Goal: Task Accomplishment & Management: Complete application form

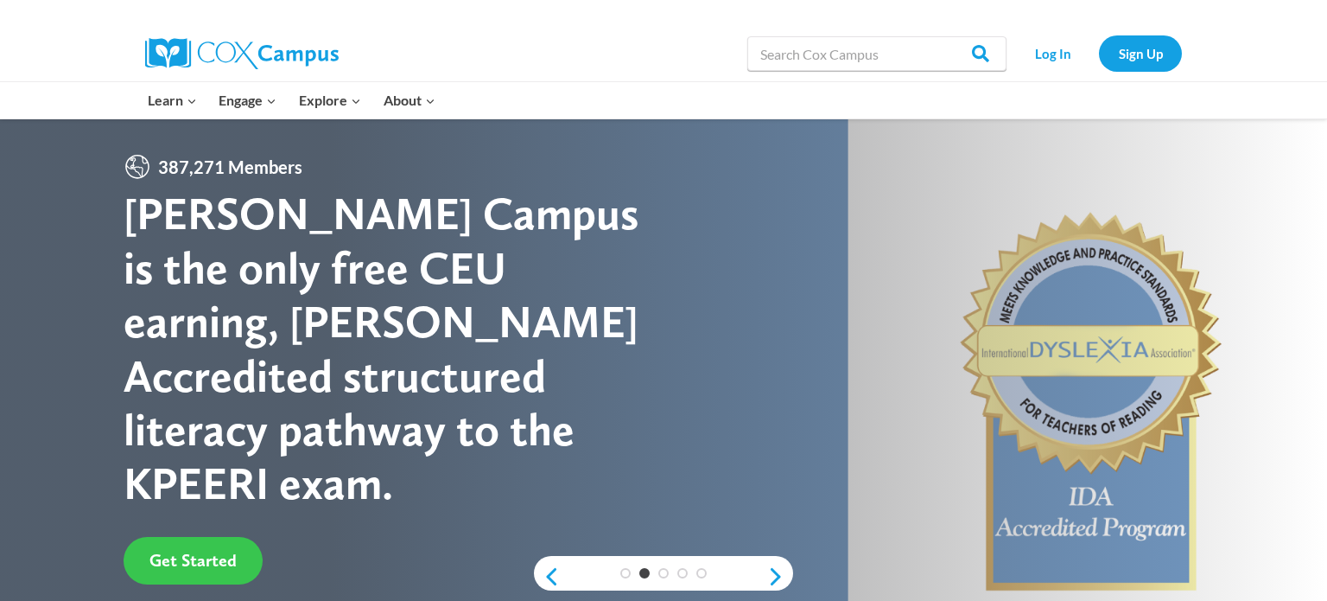
click at [205, 550] on span "Get Started" at bounding box center [193, 560] width 87 height 21
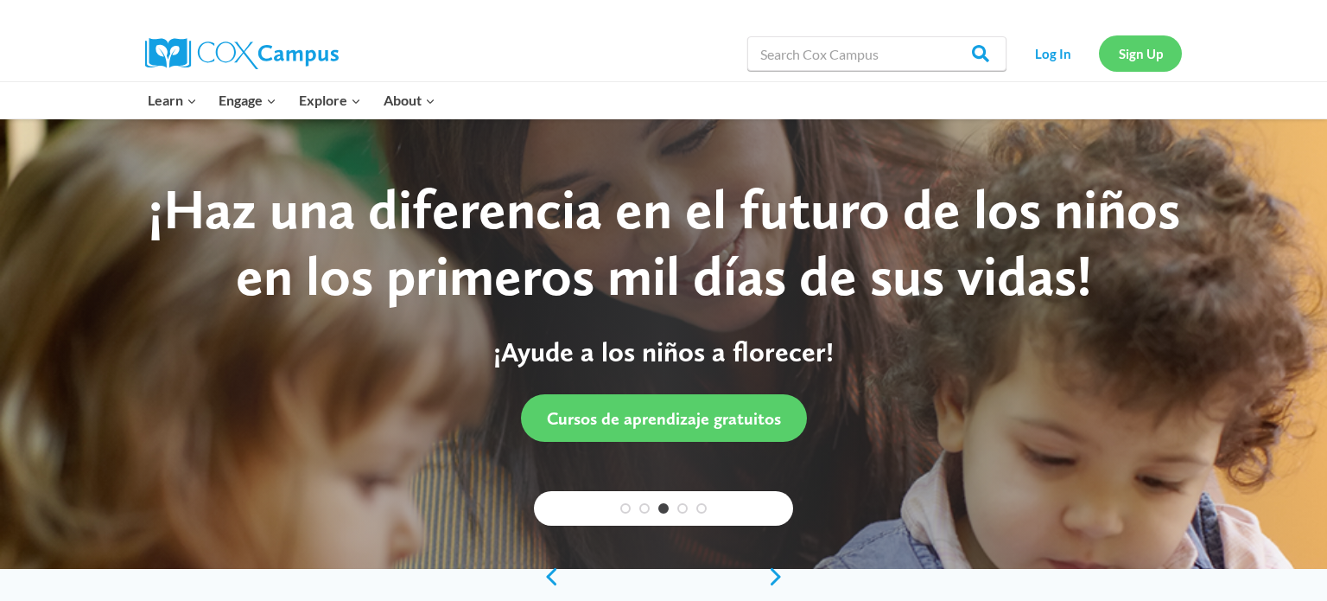
click at [1150, 49] on link "Sign Up" at bounding box center [1140, 52] width 83 height 35
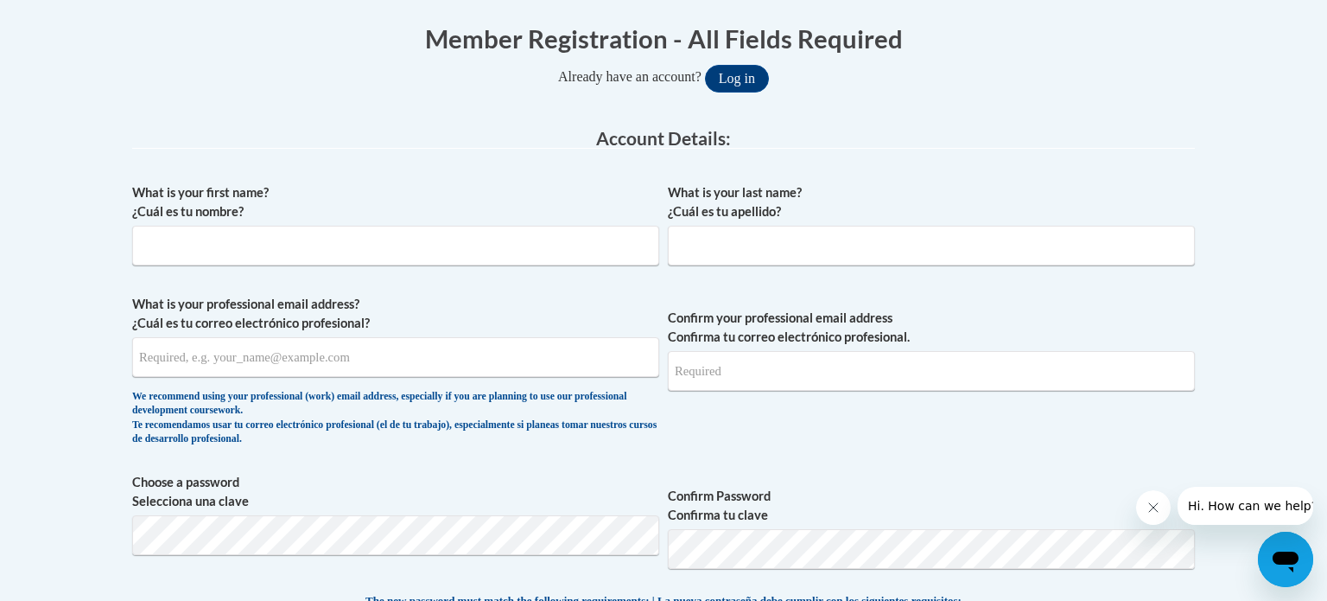
scroll to position [354, 0]
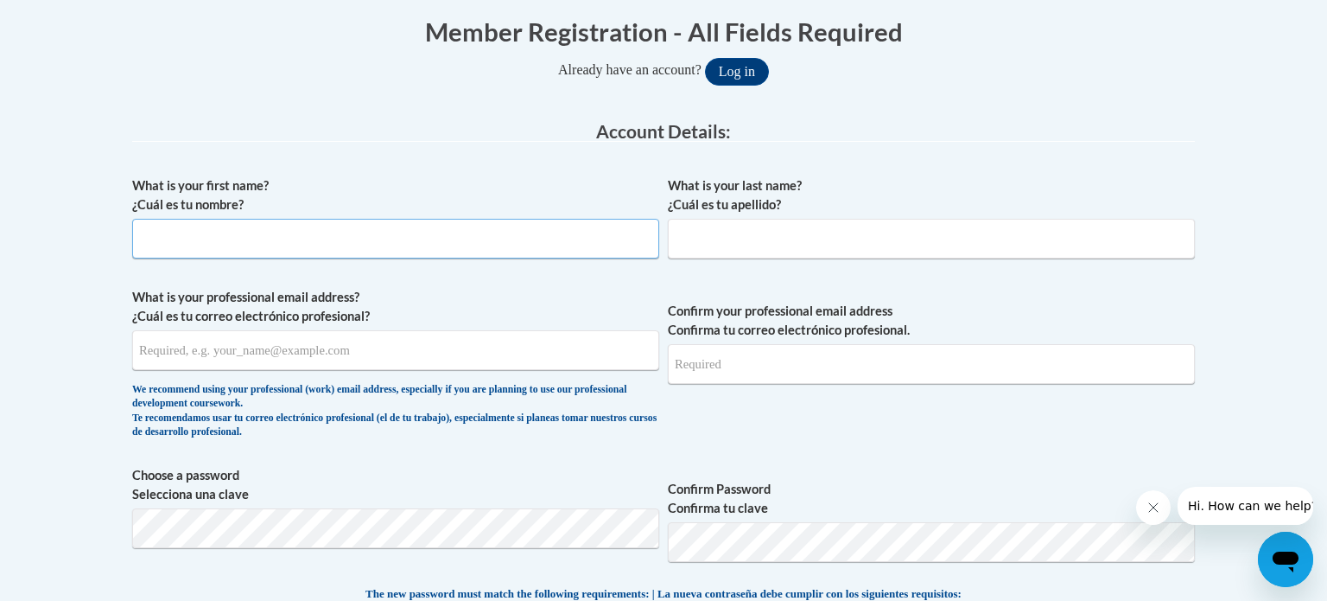
click at [455, 241] on input "What is your first name? ¿Cuál es tu nombre?" at bounding box center [395, 239] width 527 height 40
type input "[PERSON_NAME]"
type input "[EMAIL_ADDRESS][DOMAIN_NAME]"
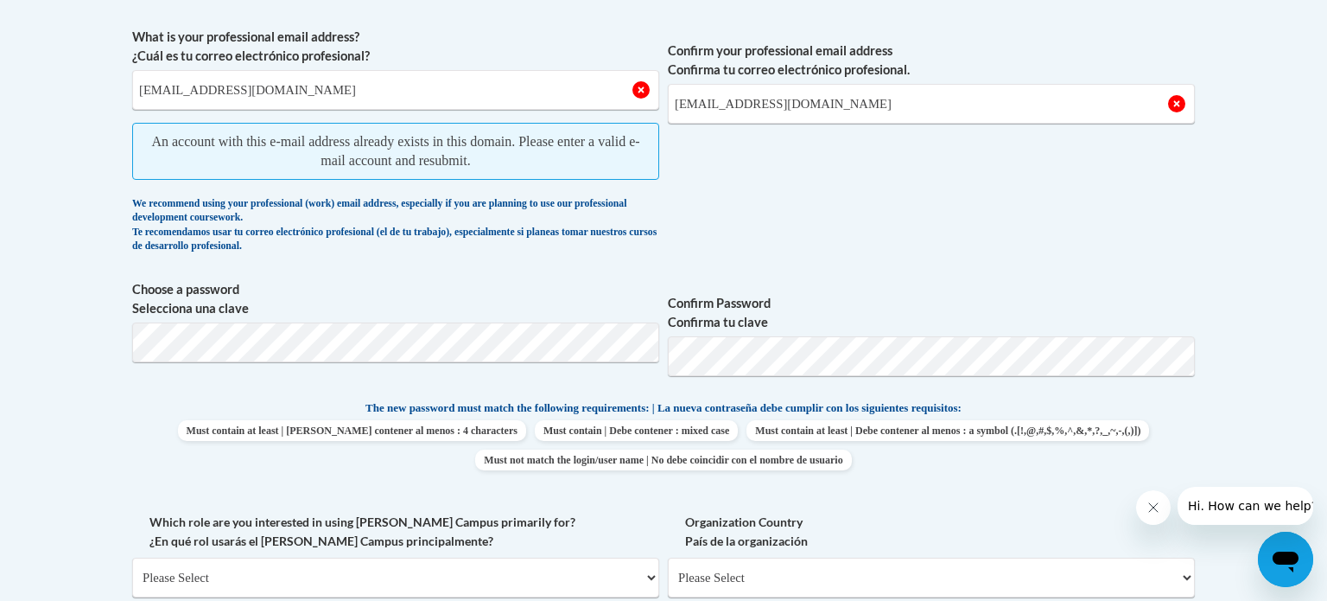
scroll to position [618, 0]
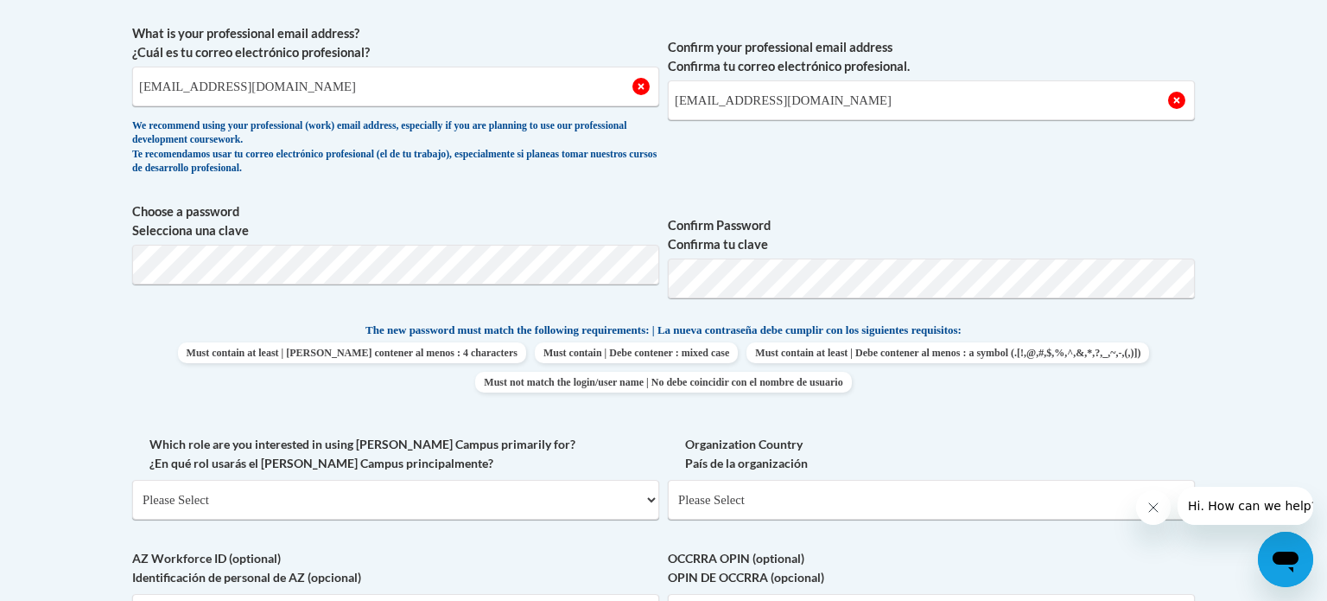
click at [113, 323] on body "This site uses cookies to help improve your learning experience. By continuing …" at bounding box center [663, 437] width 1327 height 2110
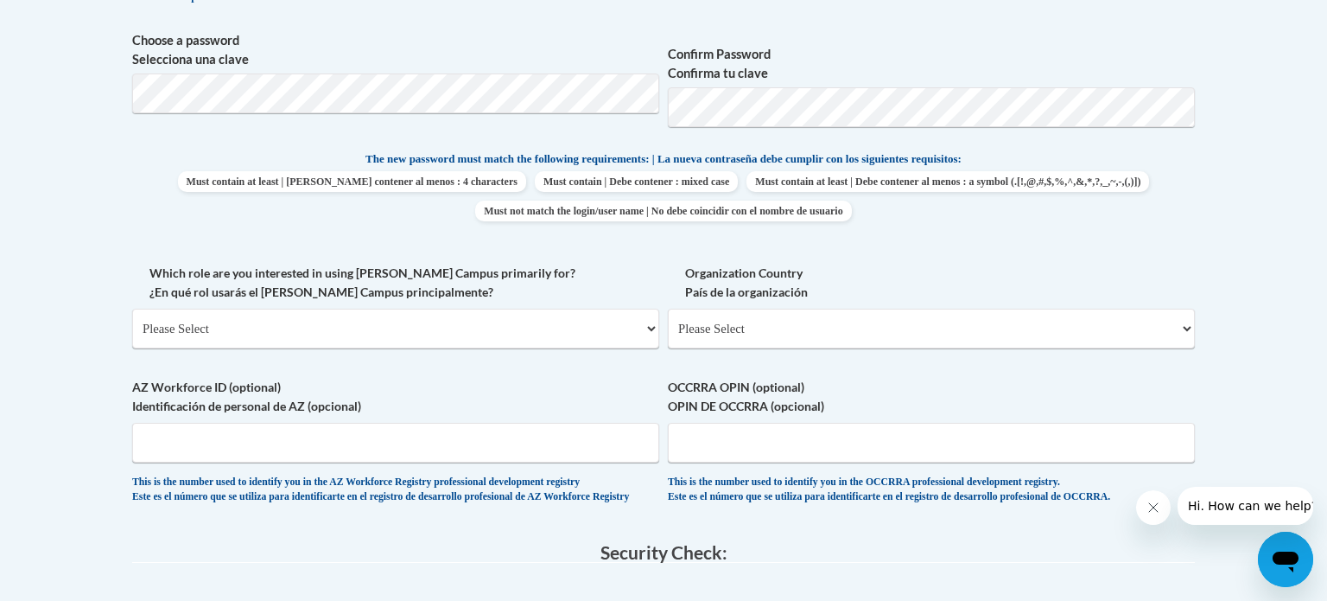
scroll to position [790, 0]
click at [654, 326] on select "Please Select College/University | Colegio/Universidad Community/Nonprofit Part…" at bounding box center [395, 328] width 527 height 40
click at [132, 308] on select "Please Select College/University | Colegio/Universidad Community/Nonprofit Part…" at bounding box center [395, 328] width 527 height 40
click at [651, 326] on select "Please Select College/University | Colegio/Universidad Community/Nonprofit Part…" at bounding box center [395, 328] width 527 height 40
select select "fbf2d438-af2f-41f8-98f1-81c410e29de3"
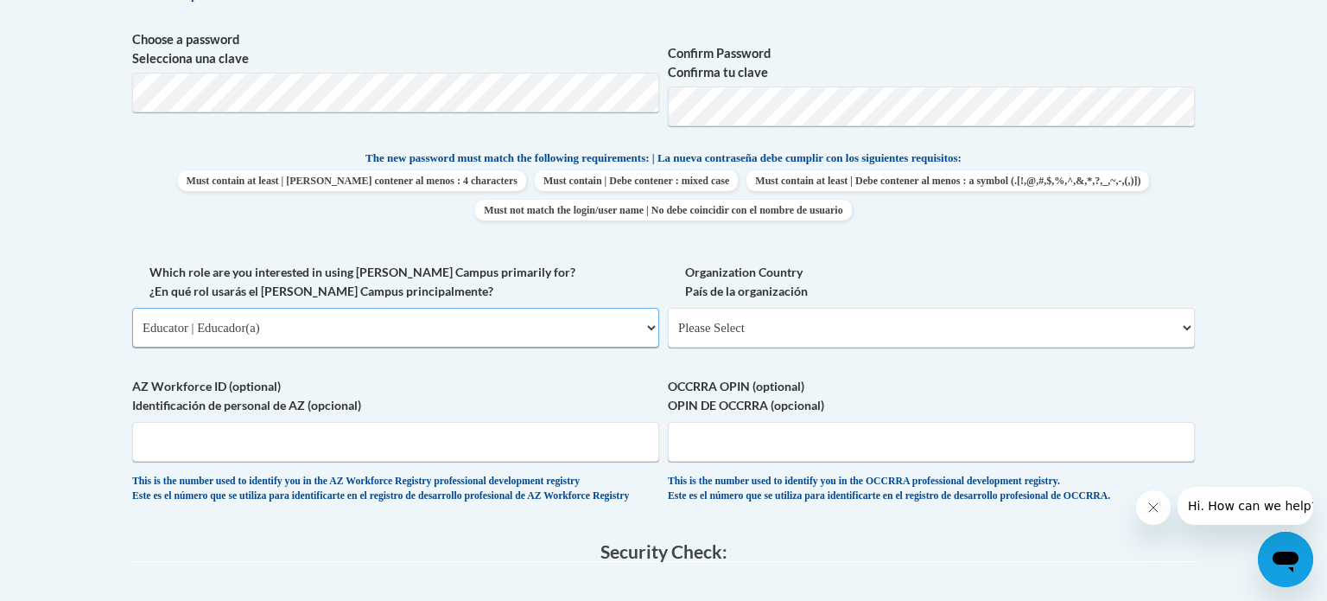
click at [132, 308] on select "Please Select College/University | Colegio/Universidad Community/Nonprofit Part…" at bounding box center [395, 328] width 527 height 40
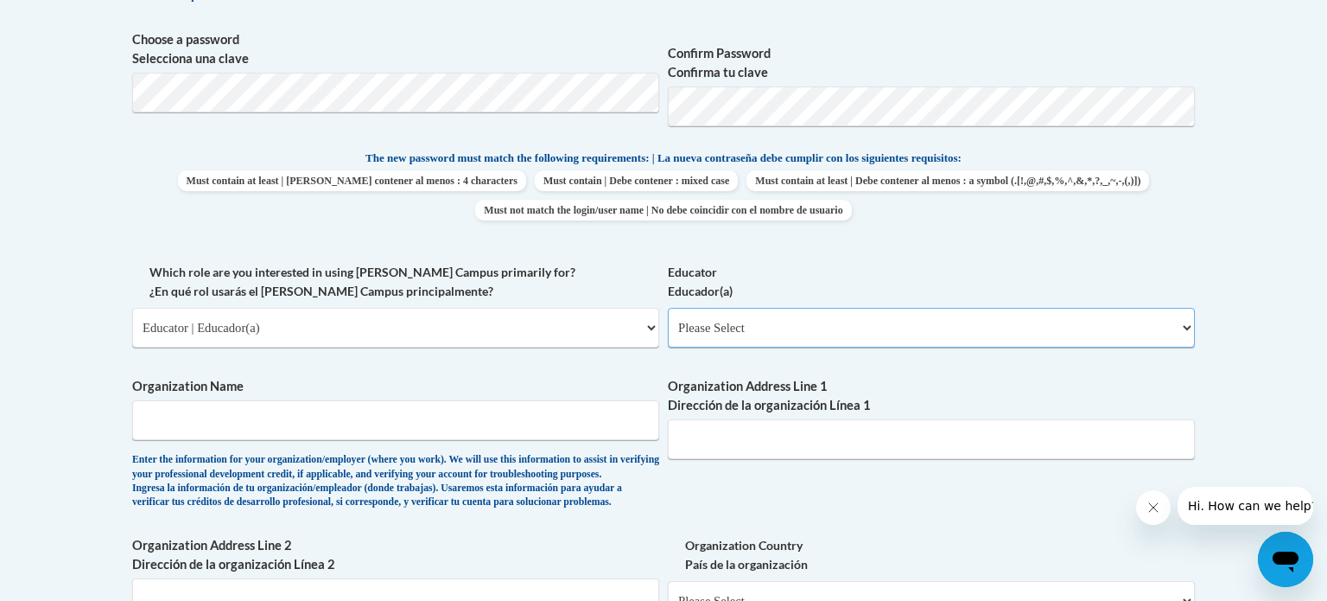
click at [1189, 325] on select "Please Select Early Learning/Daycare Teacher/Family Home Care Provider | Maestr…" at bounding box center [931, 328] width 527 height 40
select select "d5fdb05a-b36c-4d60-97fa-9afceda7e903"
click at [668, 308] on select "Please Select Early Learning/Daycare Teacher/Family Home Care Provider | Maestr…" at bounding box center [931, 328] width 527 height 40
click at [482, 424] on input "Organization Name" at bounding box center [395, 420] width 527 height 40
type input "RSU50"
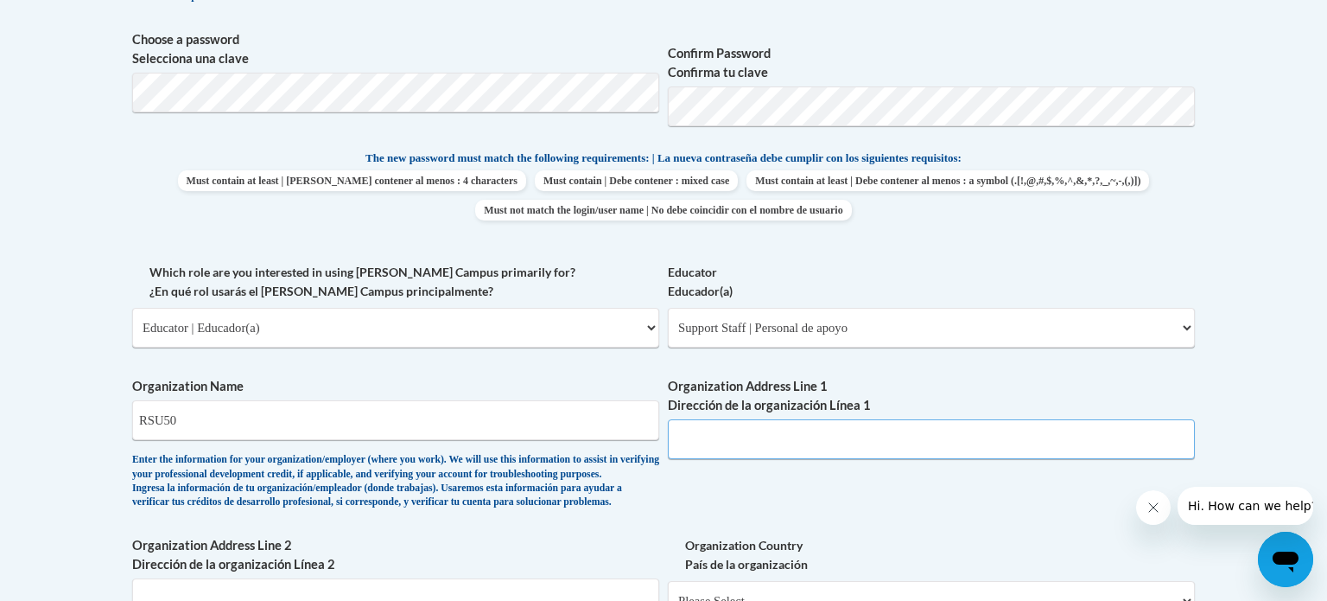
click at [713, 435] on input "Organization Address Line 1 Dirección de la organización Línea 1" at bounding box center [931, 439] width 527 height 40
click at [579, 371] on div "What is your first name? ¿Cuál es tu nombre? Bernadette What is your last name?…" at bounding box center [663, 262] width 1063 height 1061
click at [697, 426] on input "Organization Address Line 1 Dirección de la organización Línea 1" at bounding box center [931, 439] width 527 height 40
click at [582, 374] on div "What is your first name? ¿Cuál es tu nombre? Bernadette What is your last name?…" at bounding box center [663, 262] width 1063 height 1061
click at [700, 442] on input "Organization Address Line 1 Dirección de la organización Línea 1" at bounding box center [931, 439] width 527 height 40
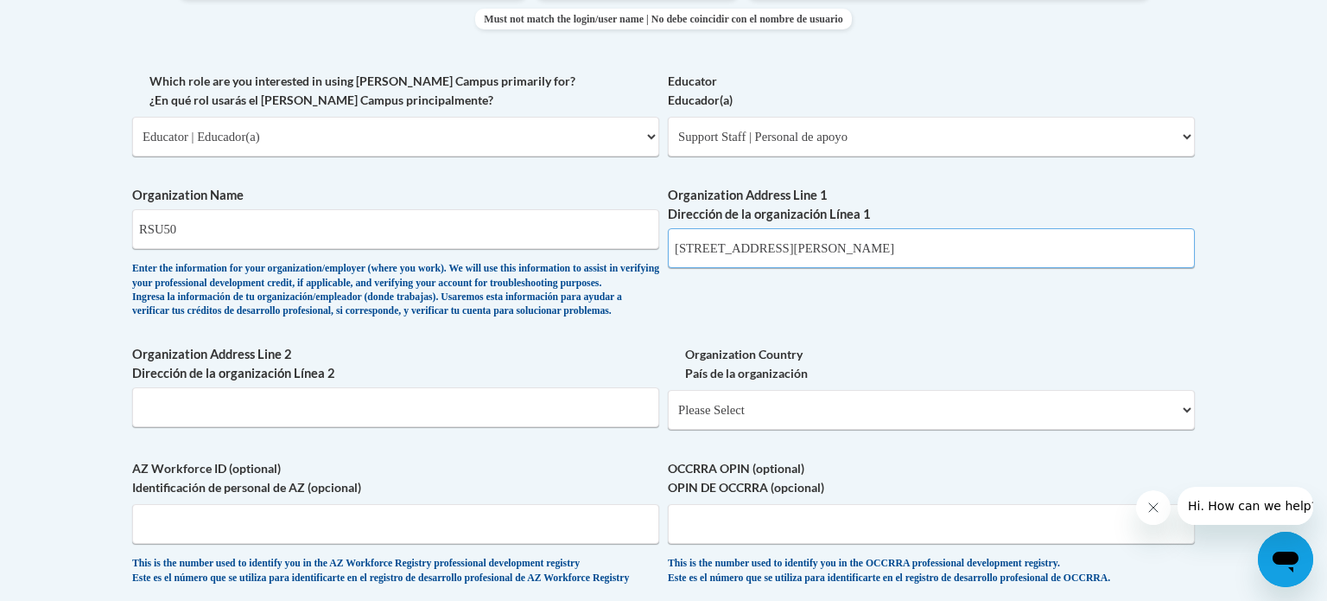
scroll to position [1000, 0]
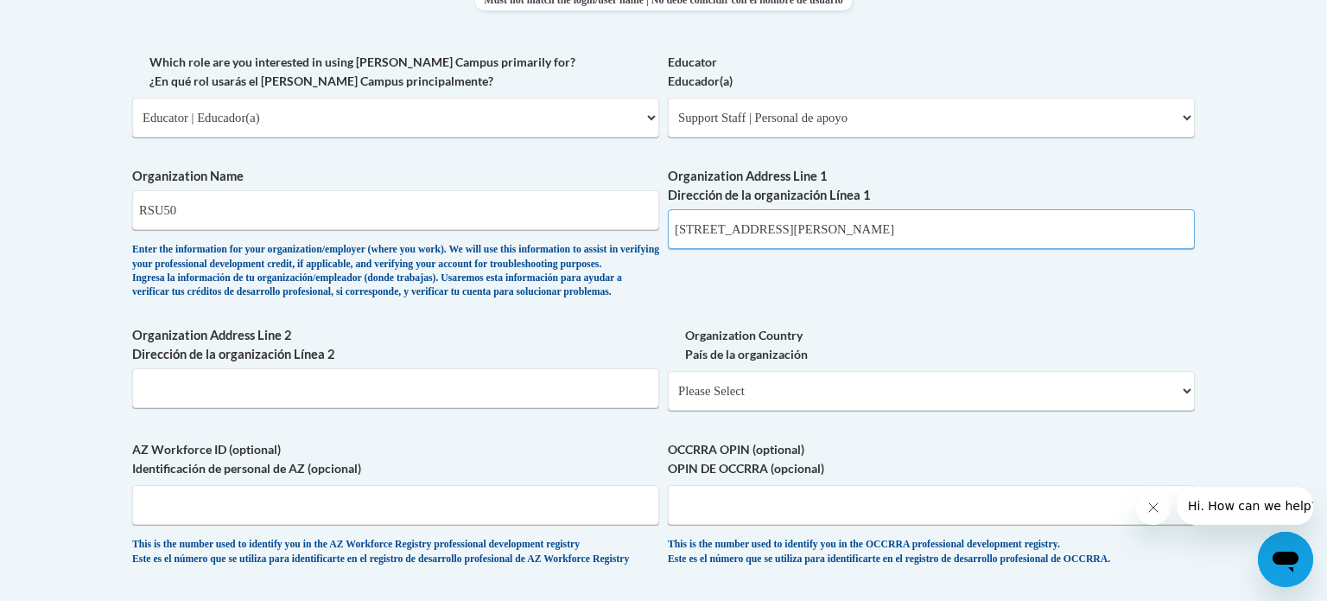
type input "922 Dyer Brook RD"
click at [480, 408] on input "Organization Address Line 2 Dirección de la organización Línea 2" at bounding box center [395, 388] width 527 height 40
type input "Dyer Brook 04747"
click at [748, 410] on select "Please Select United States | Estados Unidos Outside of the United States | Fue…" at bounding box center [931, 391] width 527 height 40
select select "ad49bcad-a171-4b2e-b99c-48b446064914"
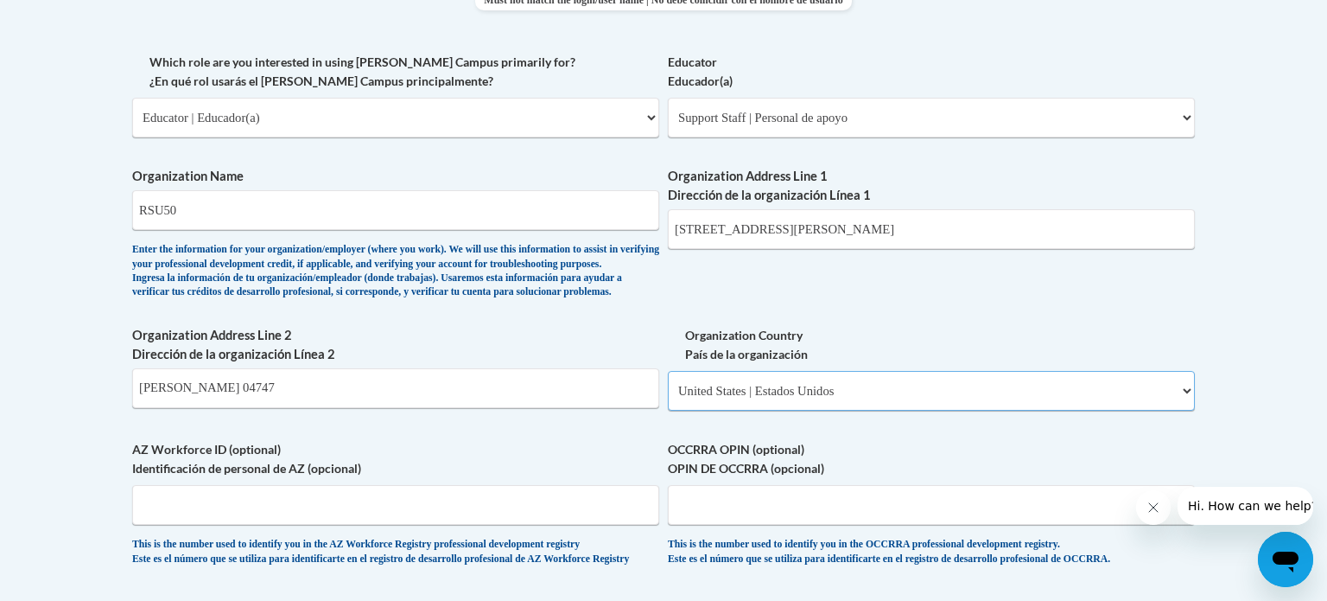
click at [668, 398] on select "Please Select United States | Estados Unidos Outside of the United States | Fue…" at bounding box center [931, 391] width 527 height 40
select select
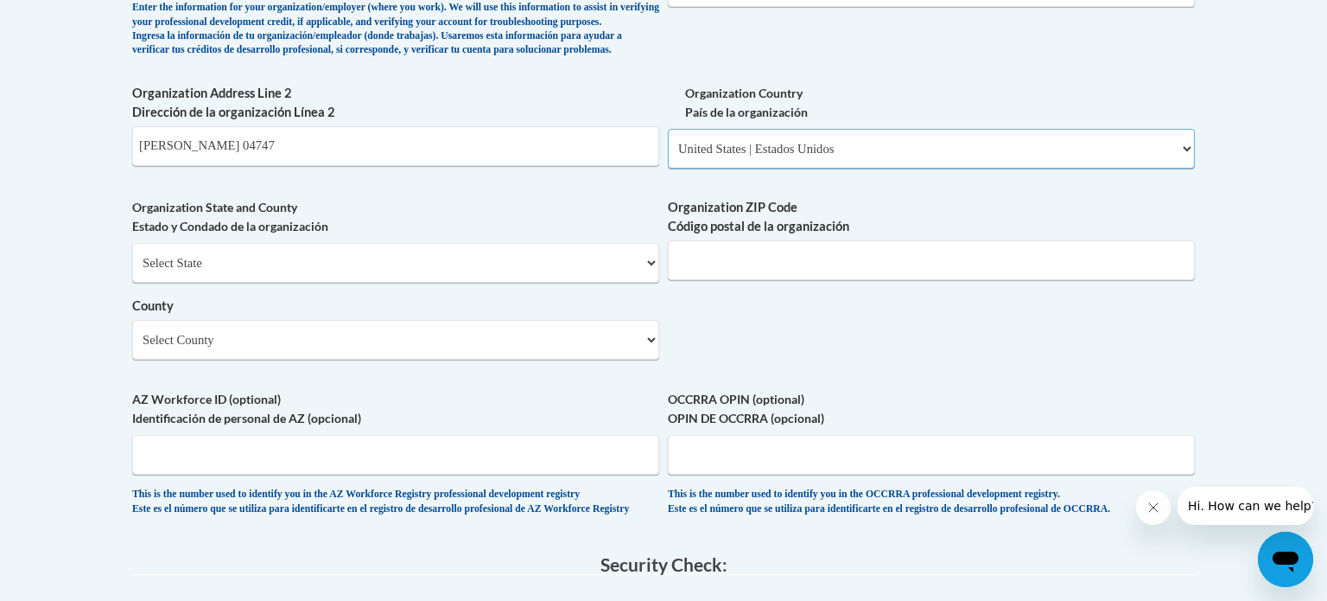
scroll to position [1263, 0]
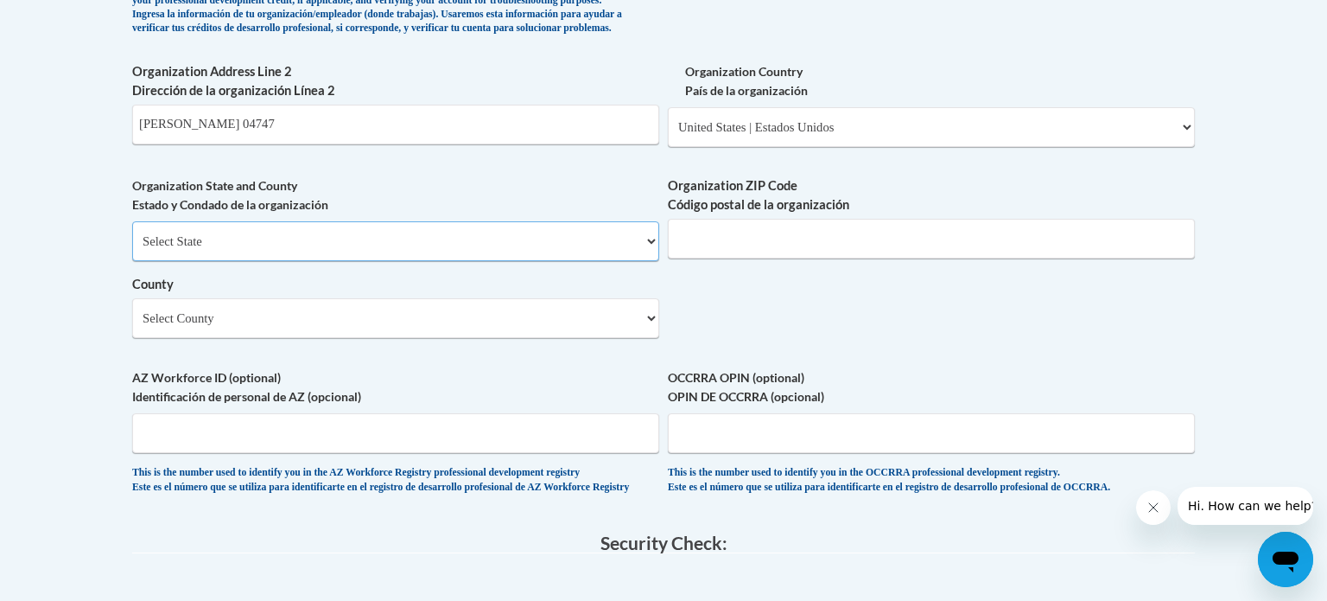
click at [652, 261] on select "Select State Alabama Alaska Arizona Arkansas California Colorado Connecticut De…" at bounding box center [395, 241] width 527 height 40
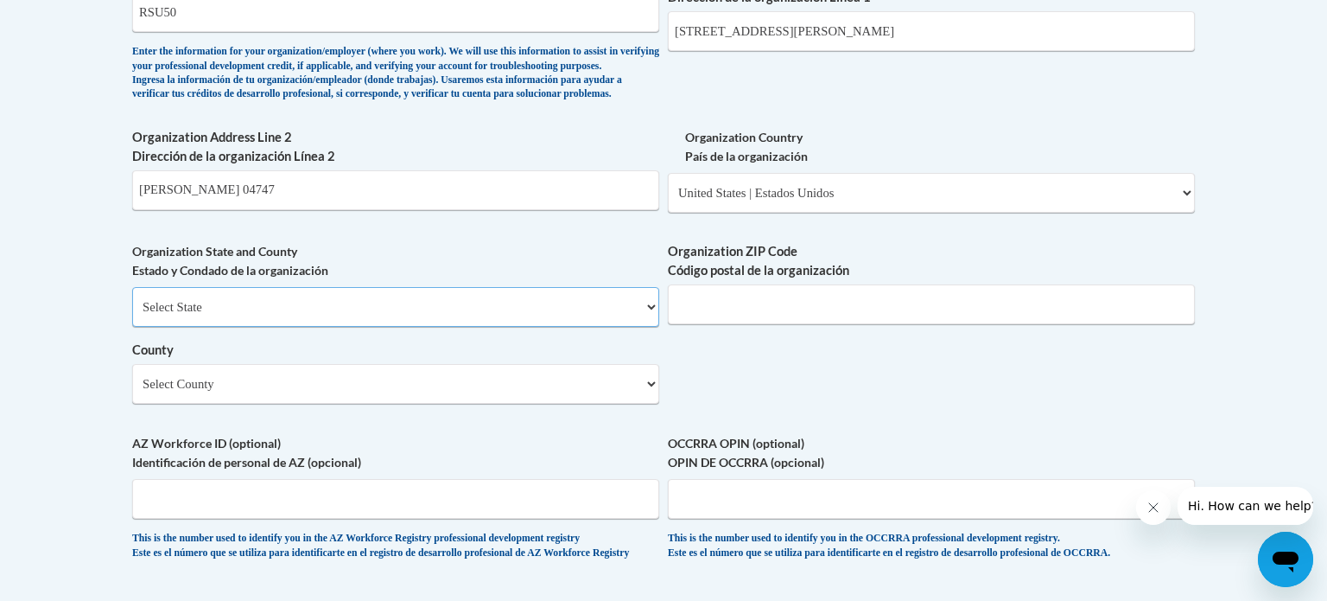
scroll to position [1206, 0]
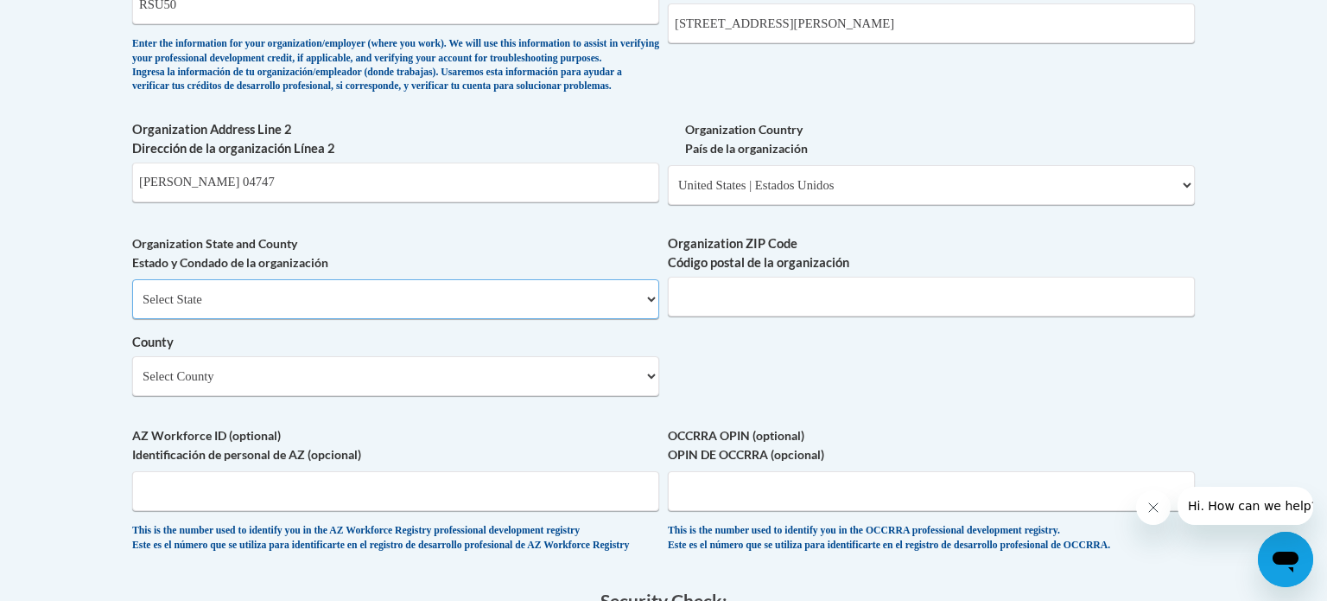
click at [649, 319] on select "Select State Alabama Alaska Arizona Arkansas California Colorado Connecticut De…" at bounding box center [395, 299] width 527 height 40
select select "Maine"
click at [132, 308] on select "Select State Alabama Alaska Arizona Arkansas California Colorado Connecticut De…" at bounding box center [395, 299] width 527 height 40
click at [733, 316] on input "Organization ZIP Code Código postal de la organización" at bounding box center [931, 297] width 527 height 40
type input "04763"
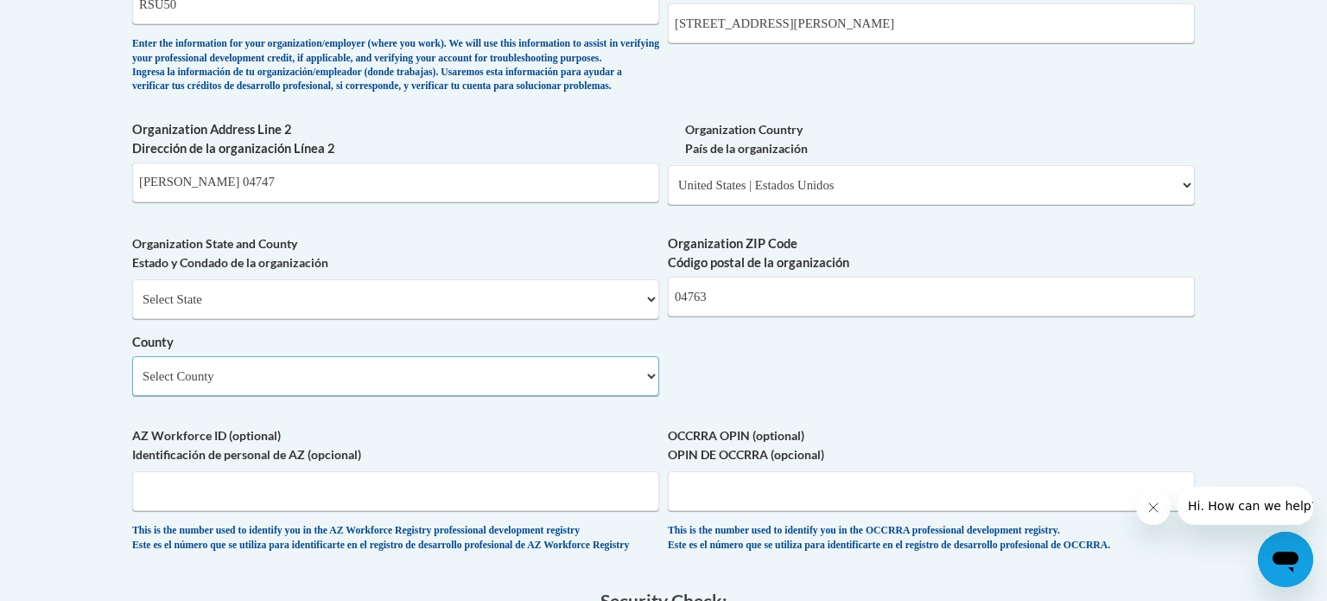
click at [653, 396] on select "Select County Androscoggin Aroostook Cumberland Franklin Hancock Kennebec Knox …" at bounding box center [395, 376] width 527 height 40
select select "Aroostook"
click at [132, 385] on select "Select County Androscoggin Aroostook Cumberland Franklin Hancock Kennebec Knox …" at bounding box center [395, 376] width 527 height 40
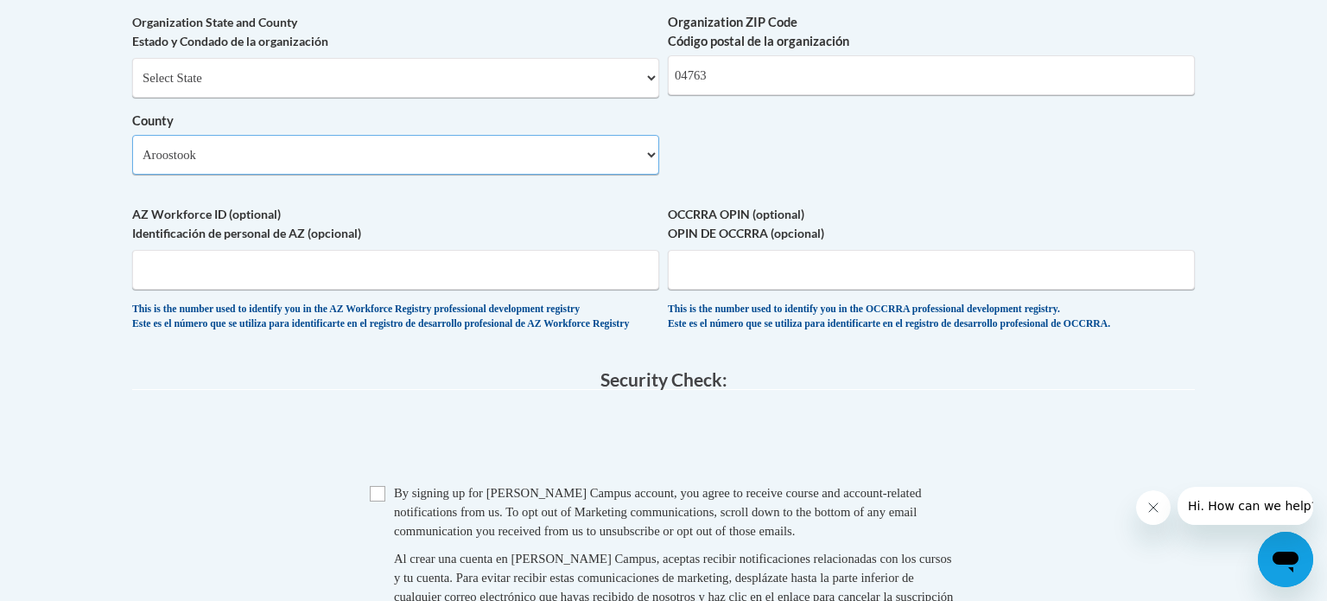
scroll to position [1428, 0]
click at [369, 289] on input "AZ Workforce ID (optional) Identificación de personal de AZ (opcional)" at bounding box center [395, 269] width 527 height 40
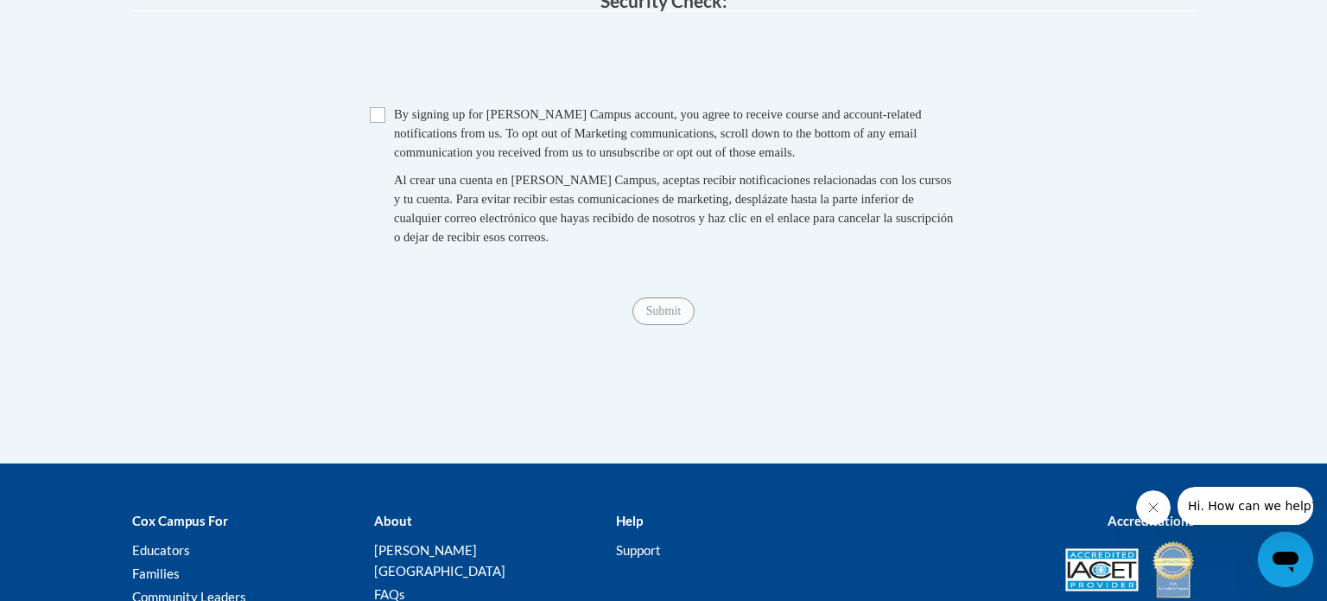
scroll to position [1806, 0]
click at [376, 122] on input "Checkbox" at bounding box center [378, 114] width 16 height 16
checkbox input "true"
click at [648, 315] on span "Submit" at bounding box center [664, 309] width 62 height 14
click at [662, 315] on span "Submit" at bounding box center [664, 309] width 62 height 14
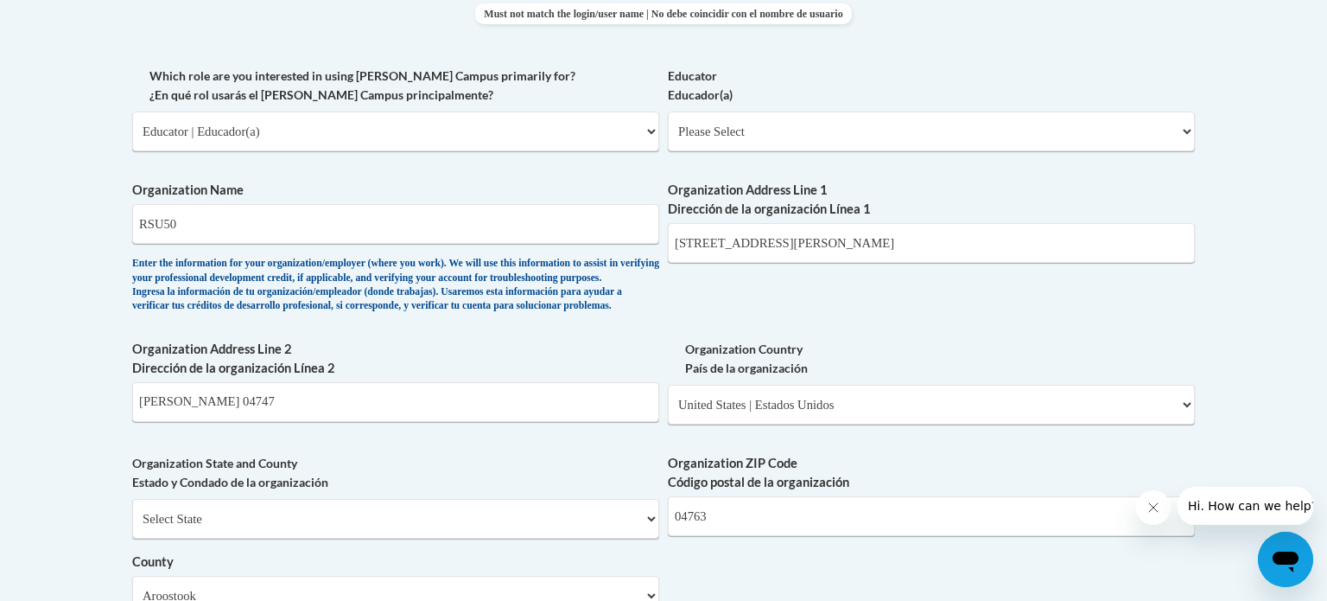
click at [35, 314] on body "This site uses cookies to help improve your learning experience. By continuing …" at bounding box center [663, 301] width 1327 height 2574
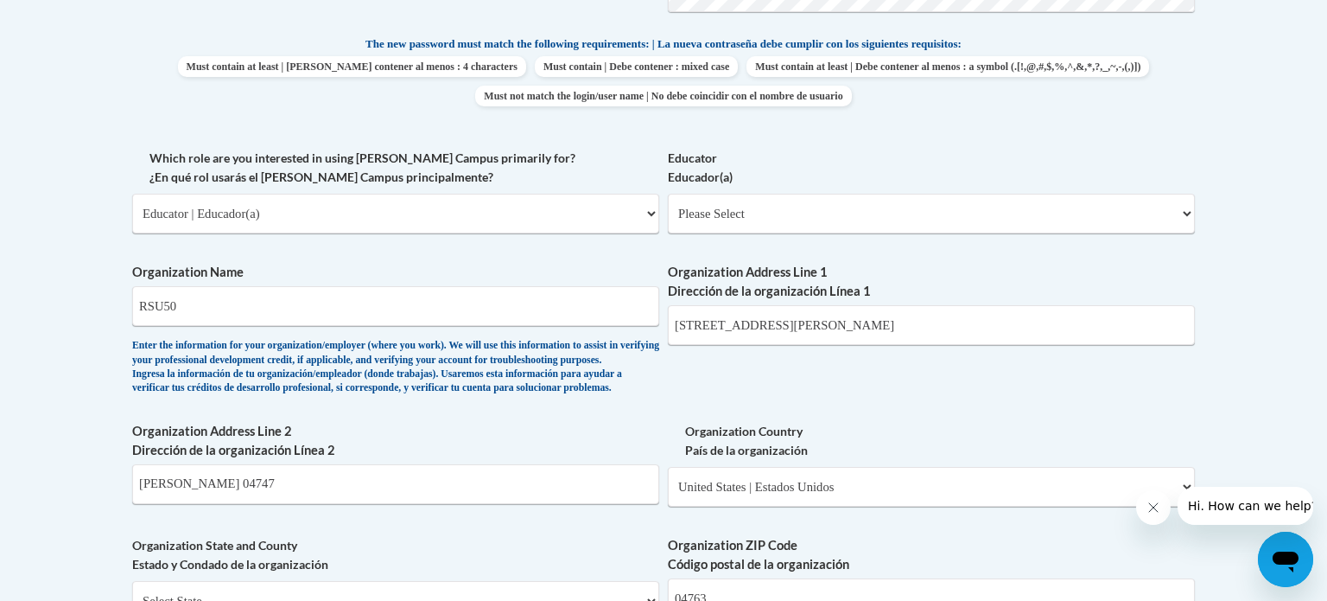
scroll to position [901, 0]
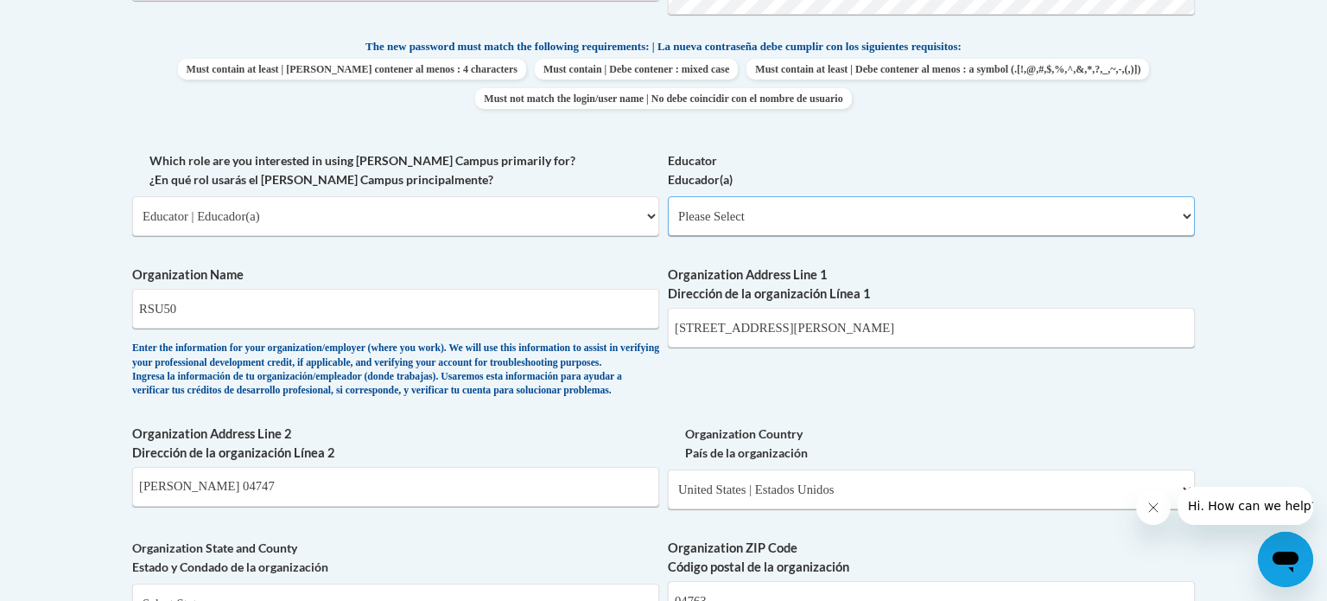
click at [1188, 214] on select "Please Select Early Learning/Daycare Teacher/Family Home Care Provider | Maestr…" at bounding box center [931, 216] width 527 height 40
select select "d5fdb05a-b36c-4d60-97fa-9afceda7e903"
click at [668, 196] on select "Please Select Early Learning/Daycare Teacher/Family Home Care Provider | Maestr…" at bounding box center [931, 216] width 527 height 40
select select "null"
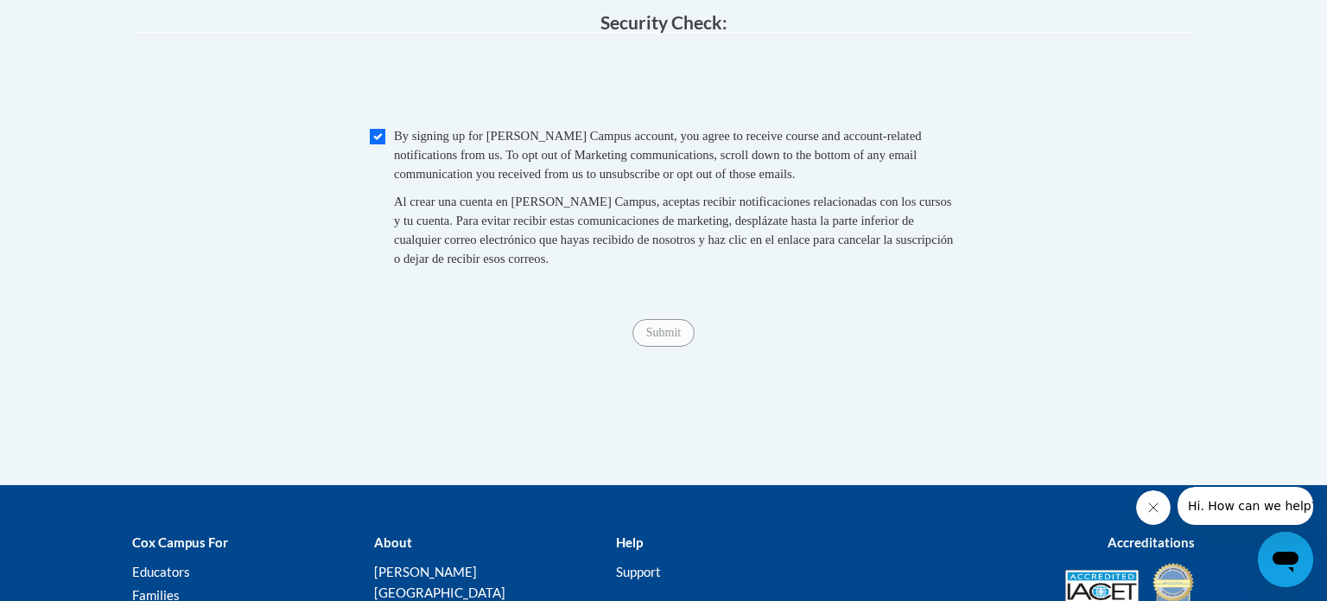
scroll to position [1804, 0]
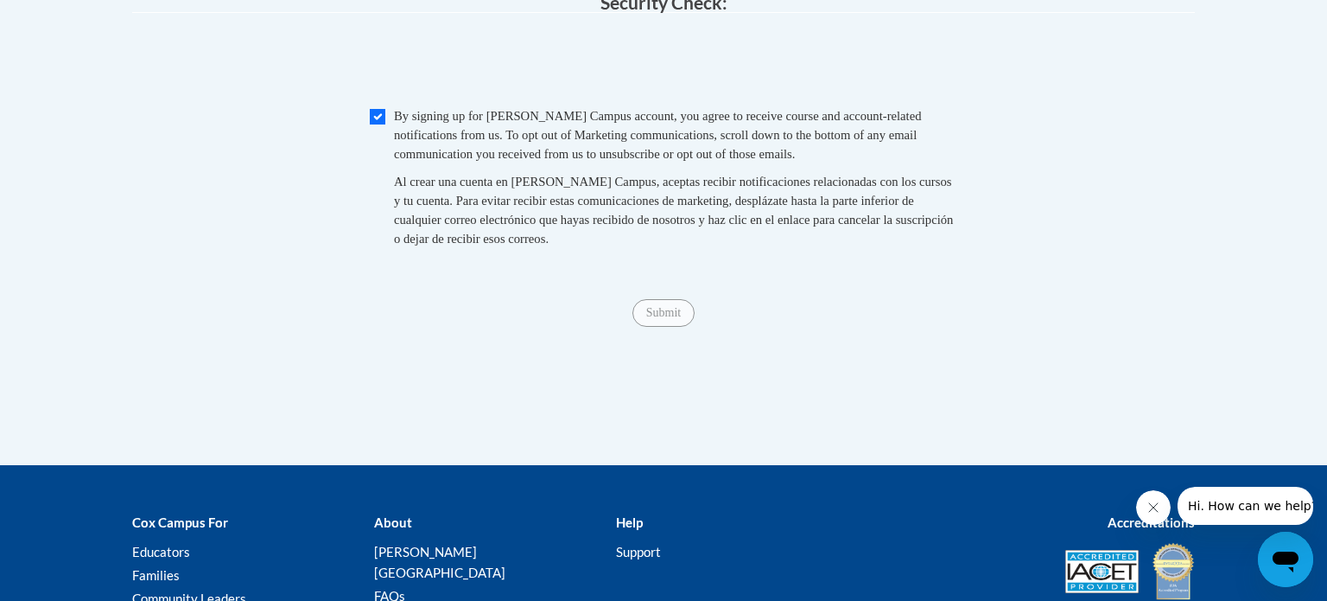
click at [667, 318] on span "Submit" at bounding box center [664, 311] width 62 height 14
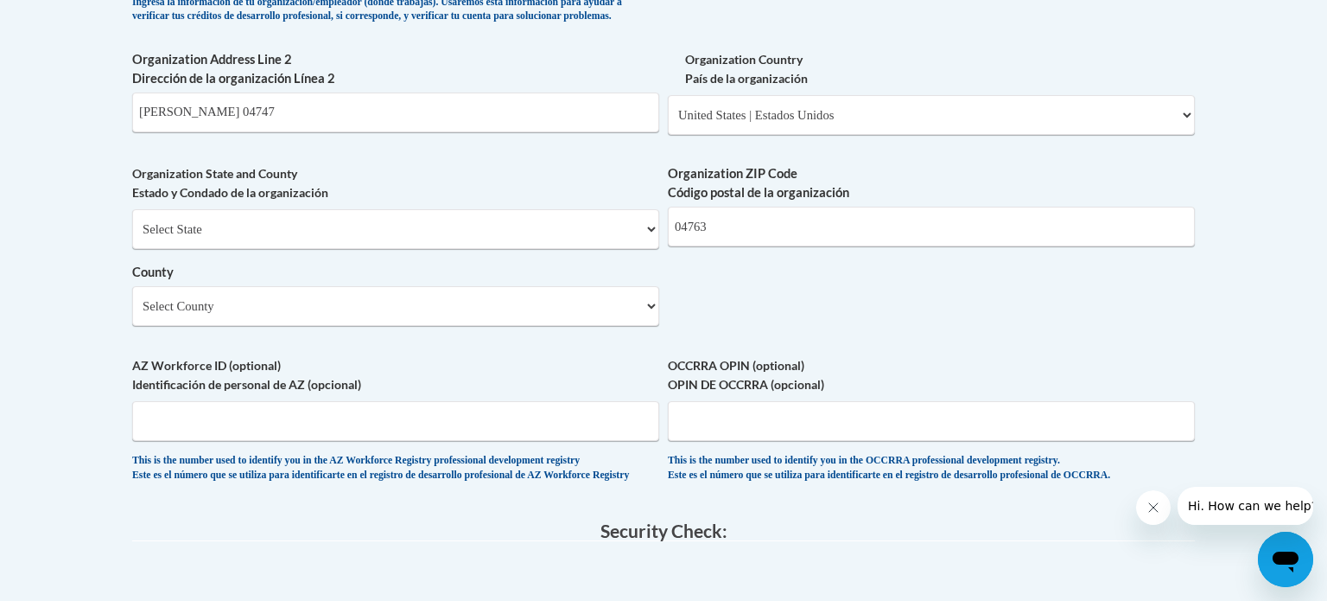
scroll to position [1276, 0]
click at [652, 326] on select "Select County Androscoggin Aroostook Cumberland Franklin Hancock Kennebec Knox …" at bounding box center [395, 306] width 527 height 40
select select "Aroostook"
click at [132, 314] on select "Select County Androscoggin Aroostook Cumberland Franklin Hancock Kennebec Knox …" at bounding box center [395, 306] width 527 height 40
click at [652, 249] on select "Select State Alabama Alaska Arizona Arkansas California Colorado Connecticut De…" at bounding box center [395, 229] width 527 height 40
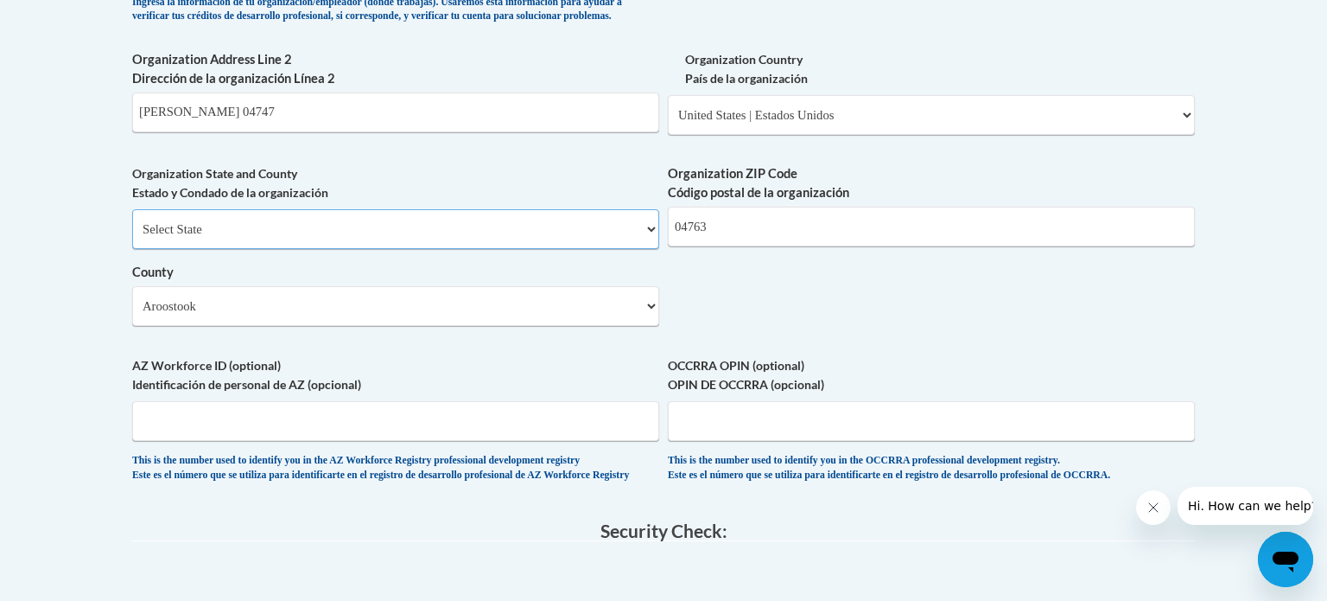
select select "Maine"
click at [132, 237] on select "Select State Alabama Alaska Arizona Arkansas California Colorado Connecticut De…" at bounding box center [395, 229] width 527 height 40
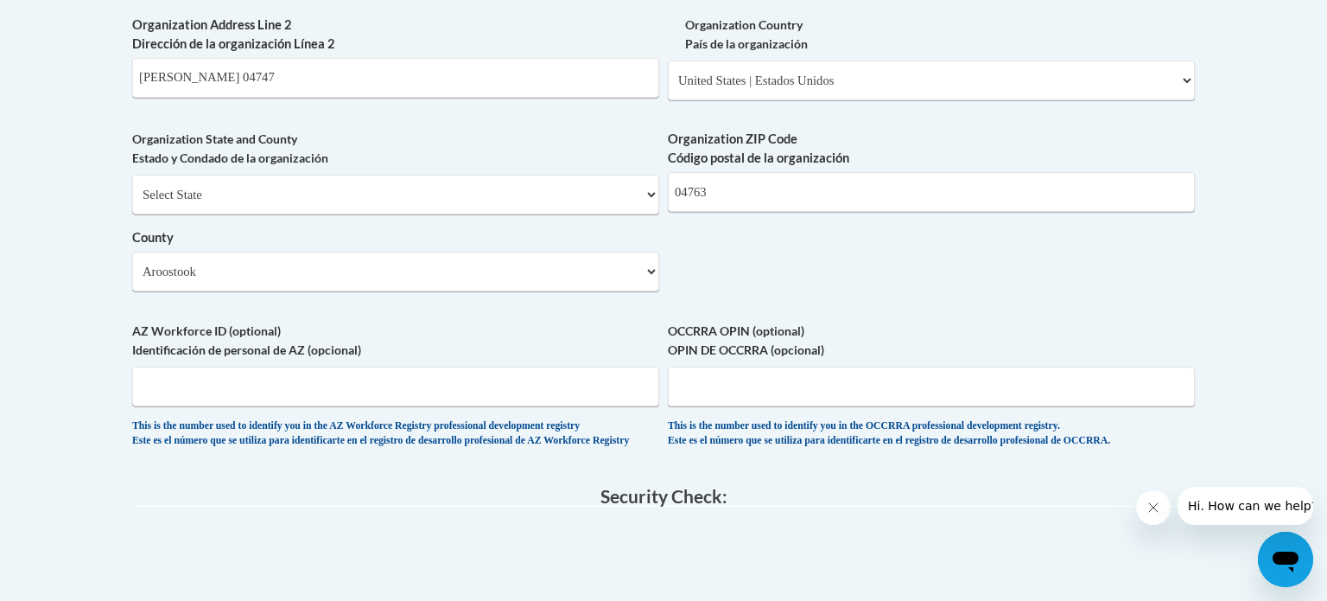
scroll to position [1327, 0]
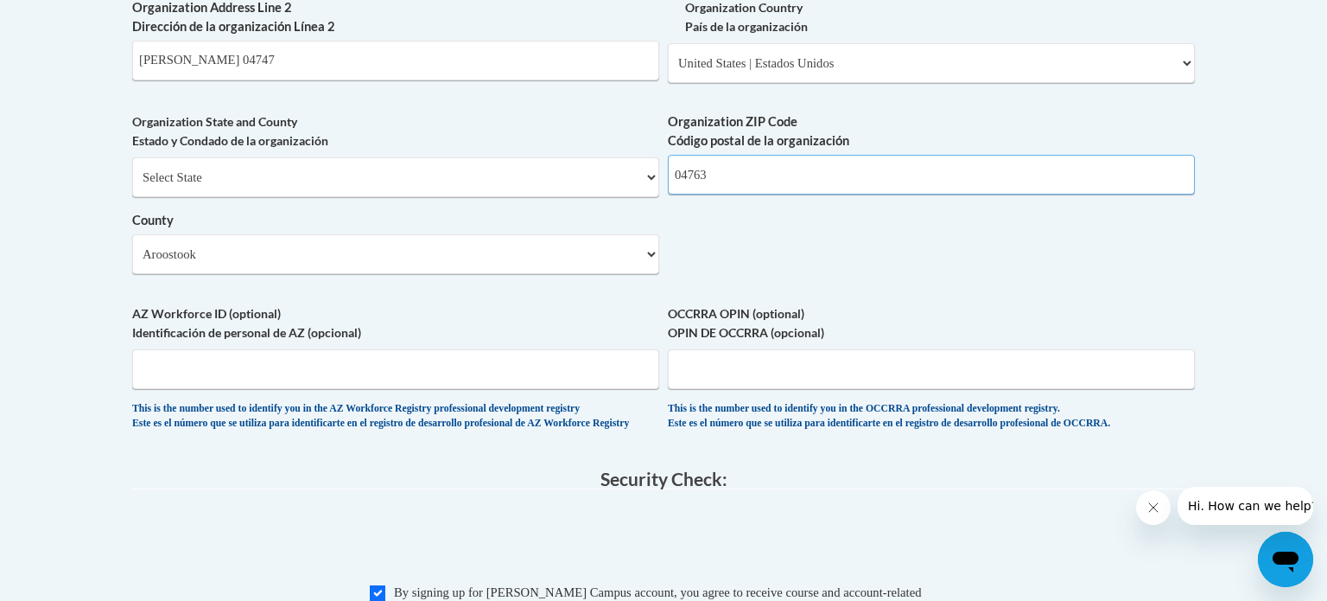
click at [743, 194] on input "04763" at bounding box center [931, 175] width 527 height 40
type input "0"
type input "04747"
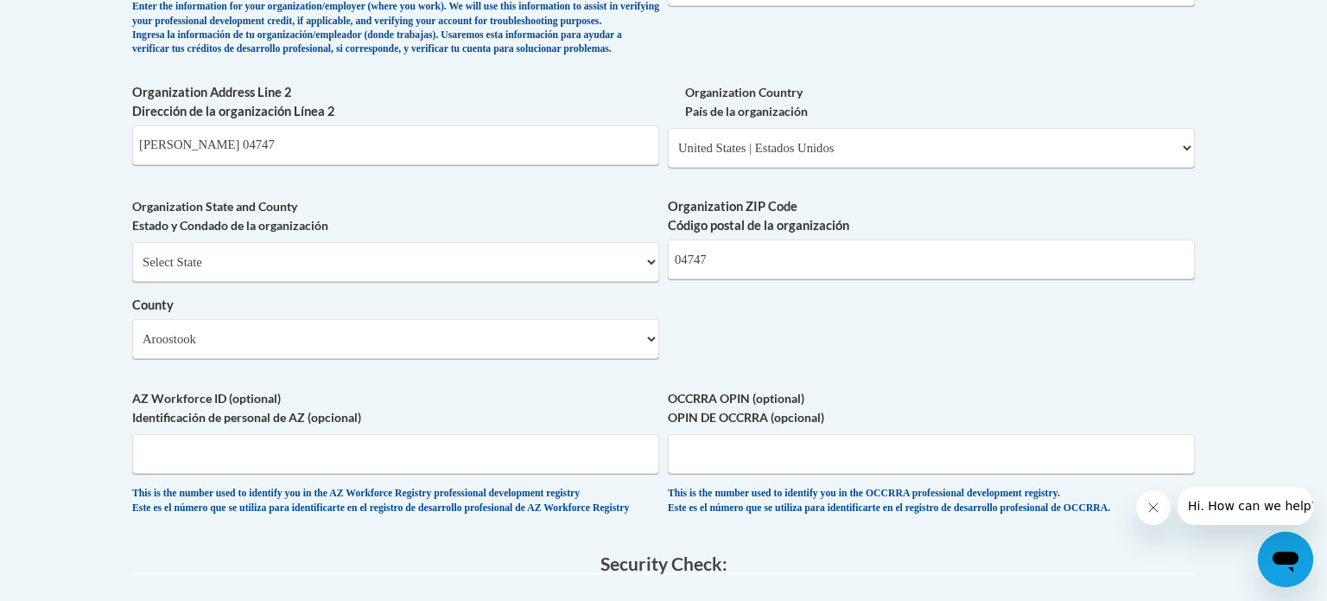
scroll to position [1241, 0]
click at [244, 167] on input "Dyer Brook 04747" at bounding box center [395, 147] width 527 height 40
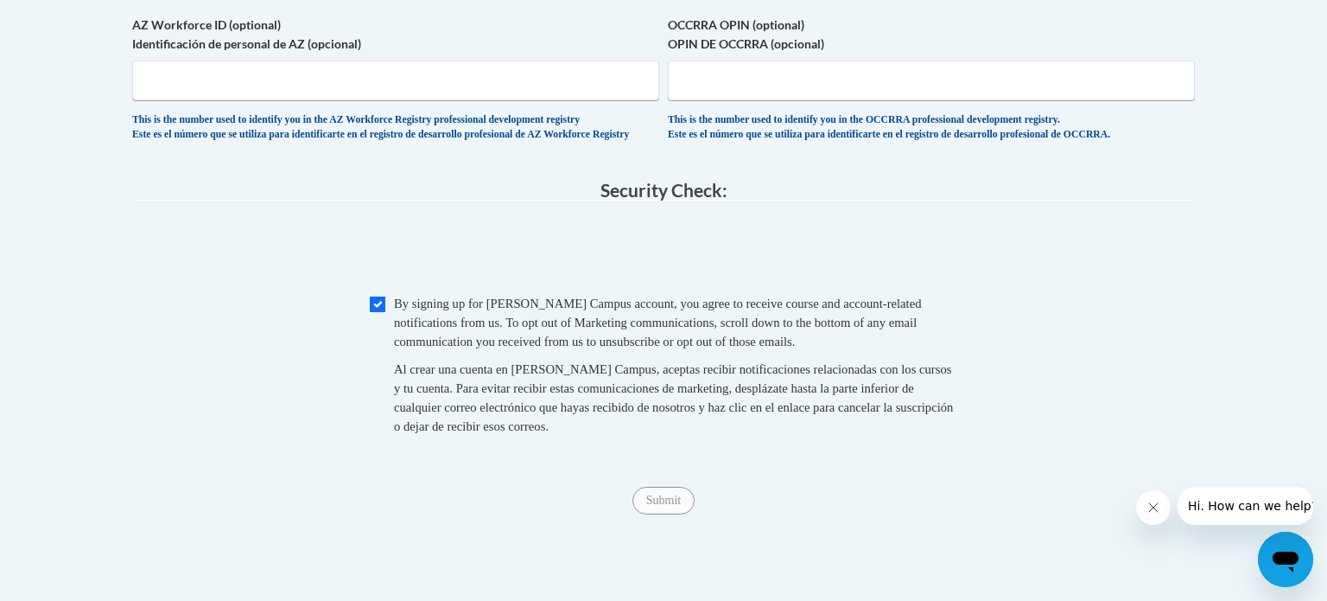
scroll to position [1696, 0]
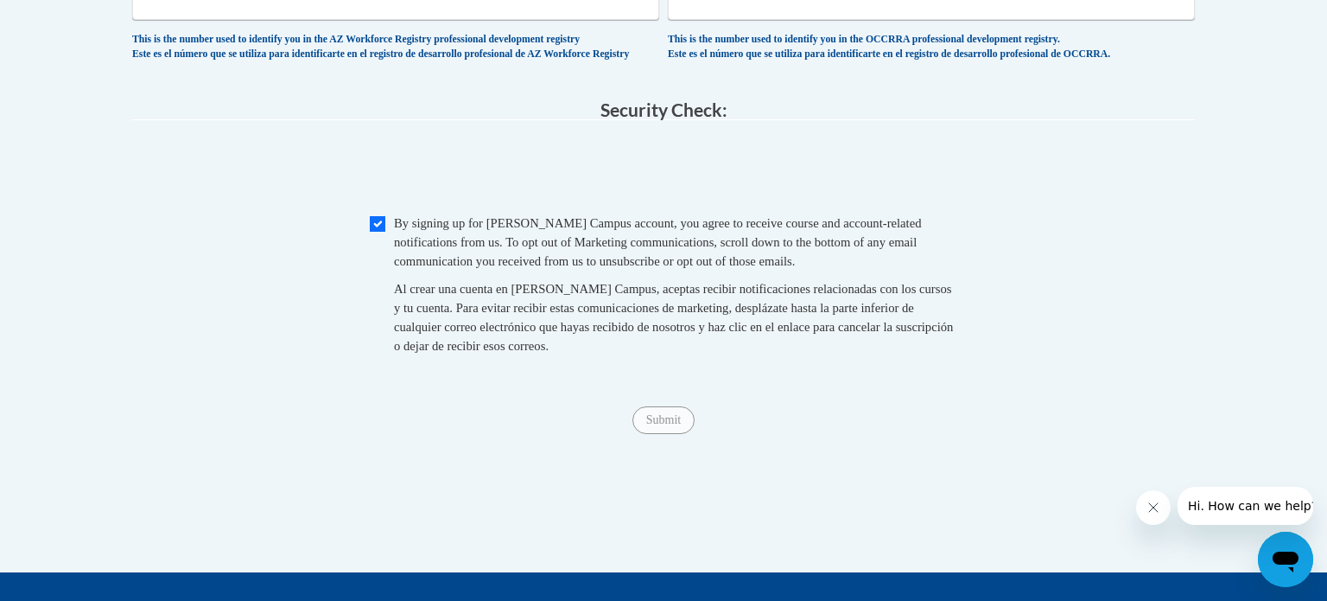
type input "Dyer Brook"
click at [376, 232] on input "Checkbox" at bounding box center [378, 224] width 16 height 16
checkbox input "true"
click at [666, 425] on span "Submit" at bounding box center [664, 418] width 62 height 14
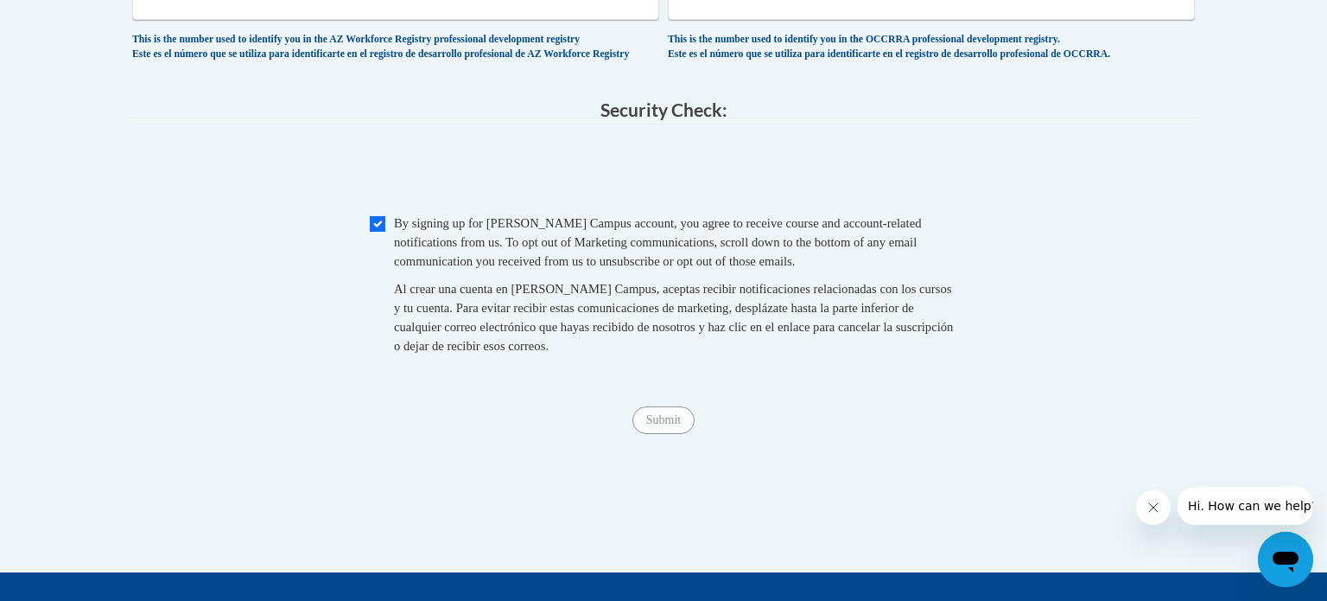
click at [666, 425] on span "Submit" at bounding box center [664, 418] width 62 height 14
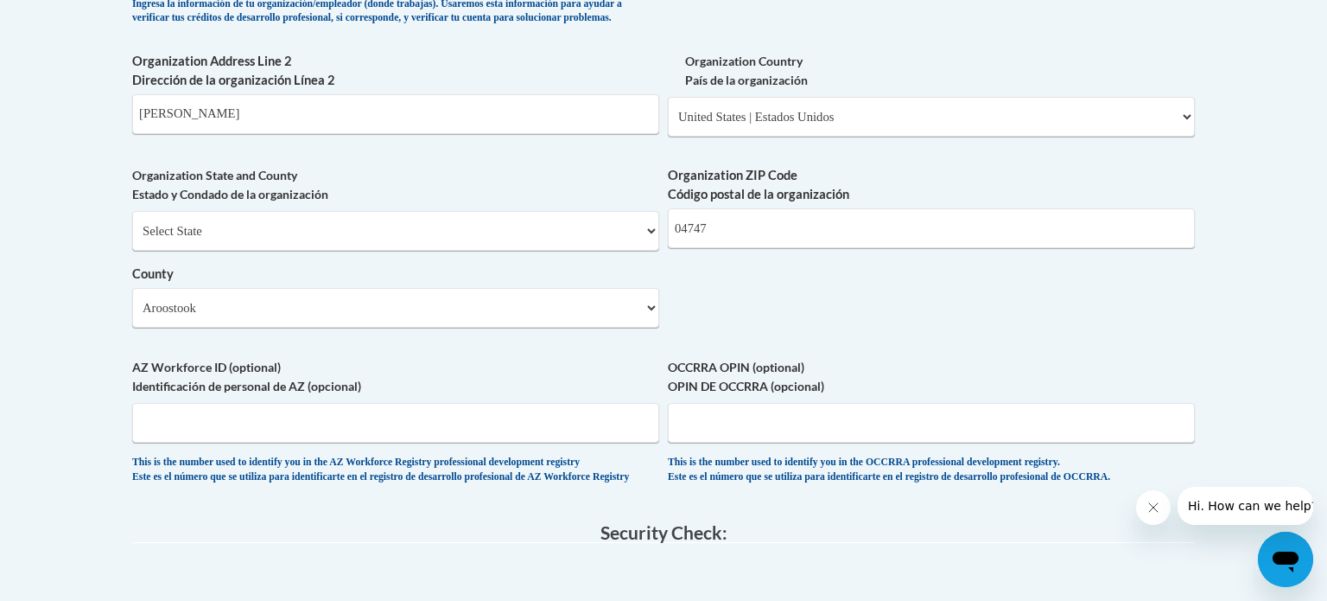
scroll to position [1615, 0]
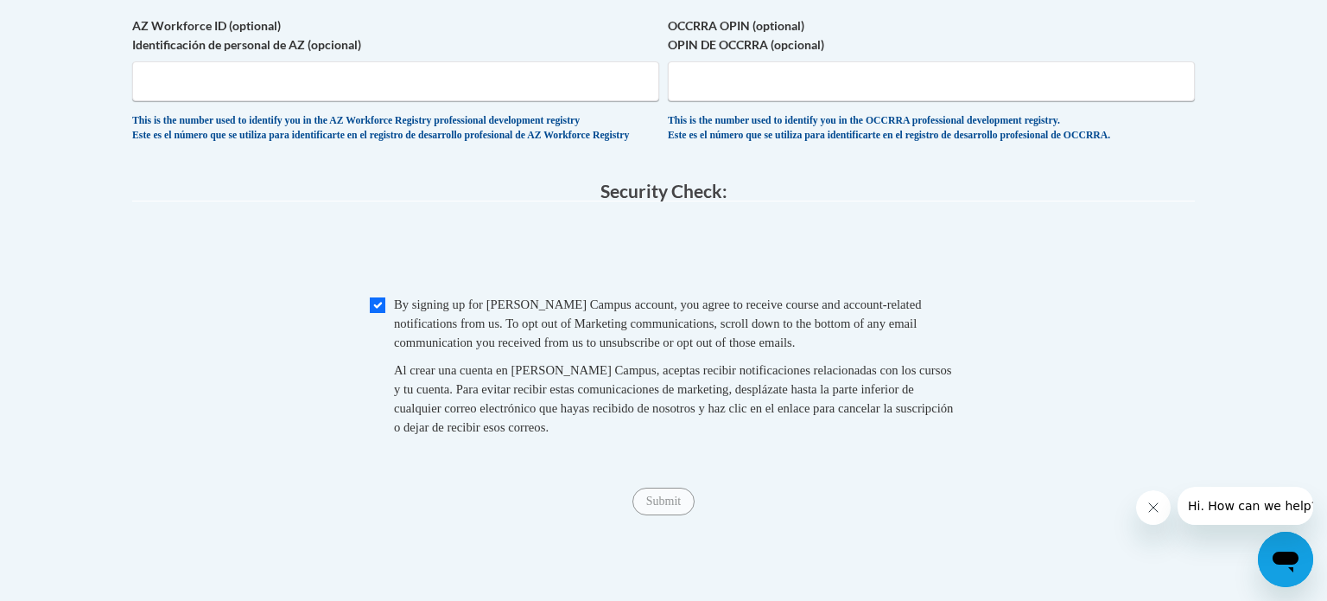
click at [652, 506] on span "Submit" at bounding box center [664, 500] width 62 height 14
click at [653, 506] on span "Submit" at bounding box center [664, 500] width 62 height 14
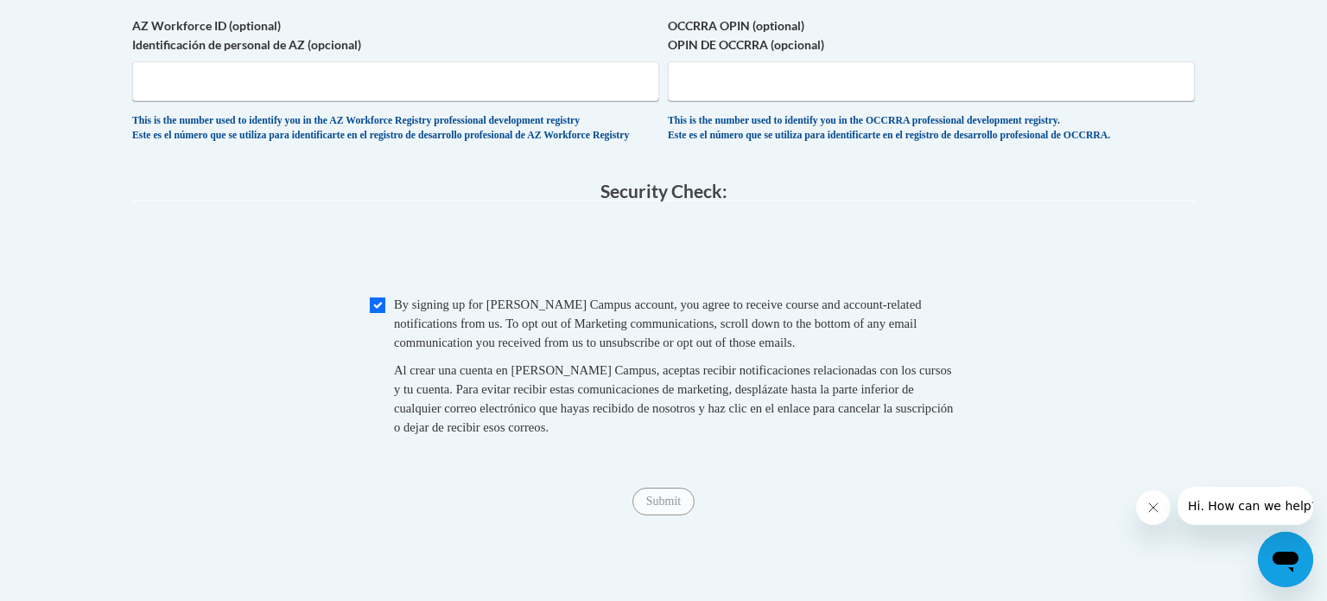
click at [653, 506] on span "Submit" at bounding box center [664, 500] width 62 height 14
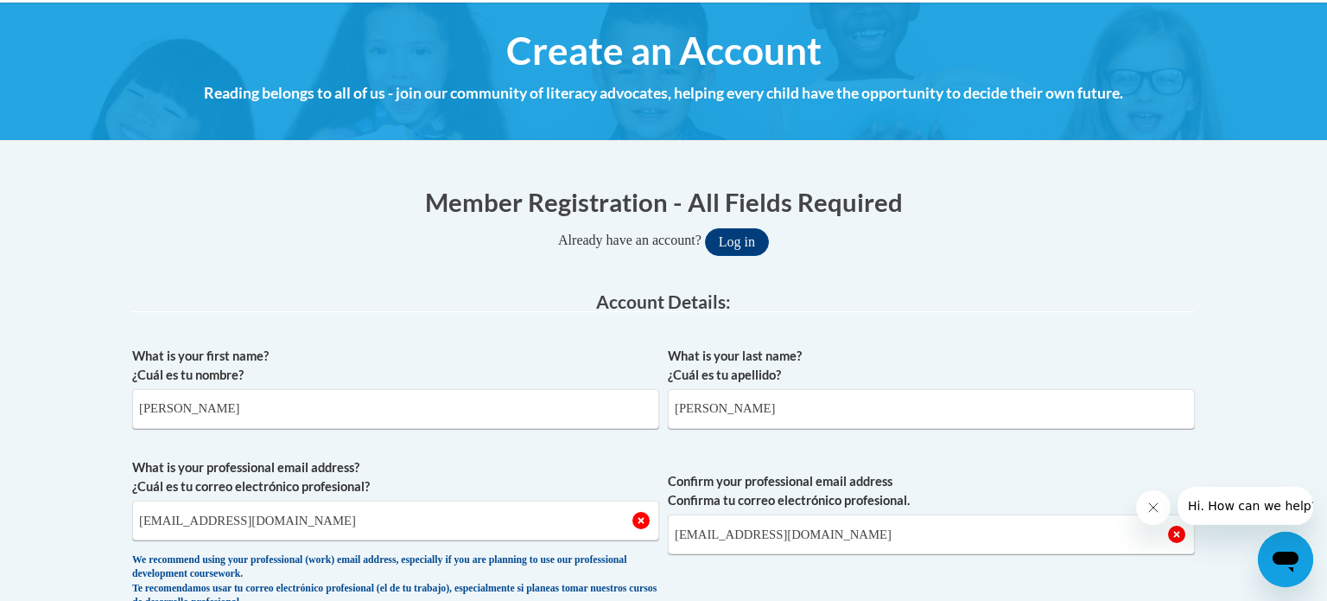
scroll to position [183, 0]
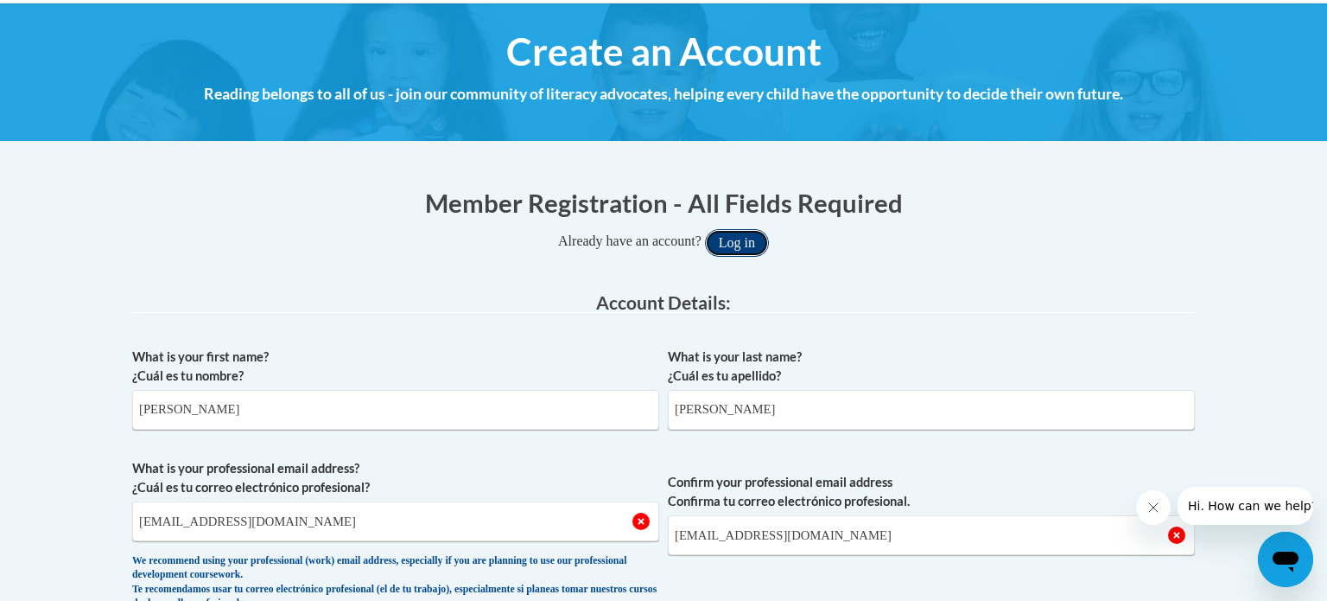
click at [757, 245] on button "Log in" at bounding box center [737, 243] width 64 height 28
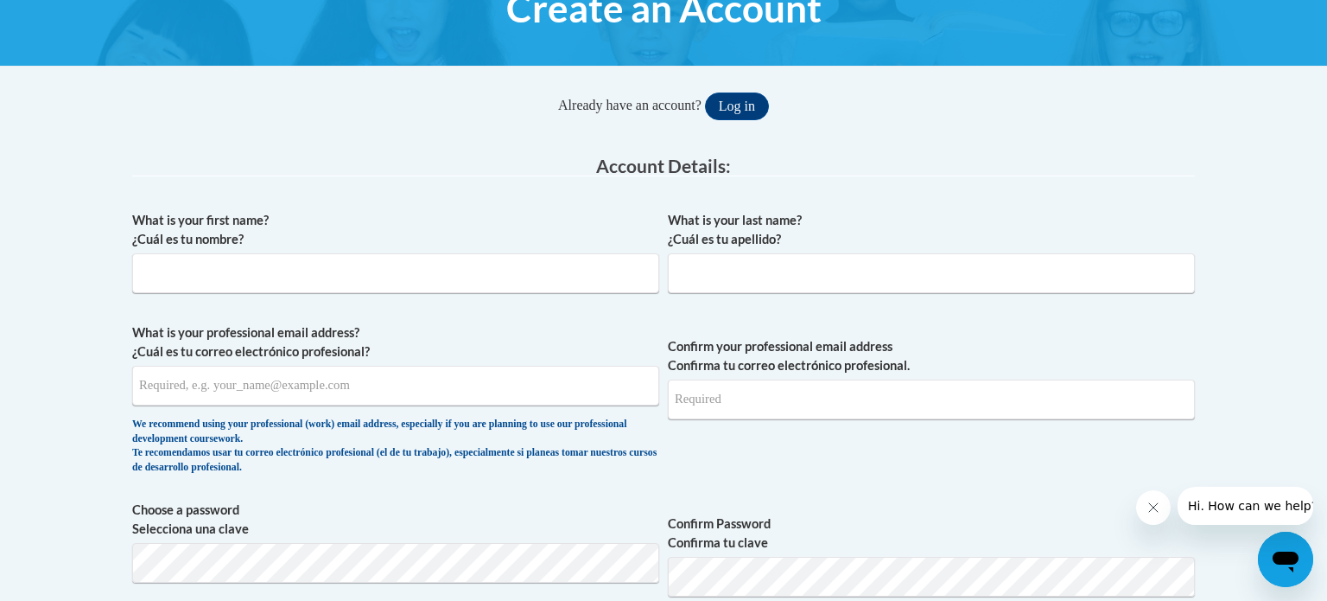
scroll to position [226, 0]
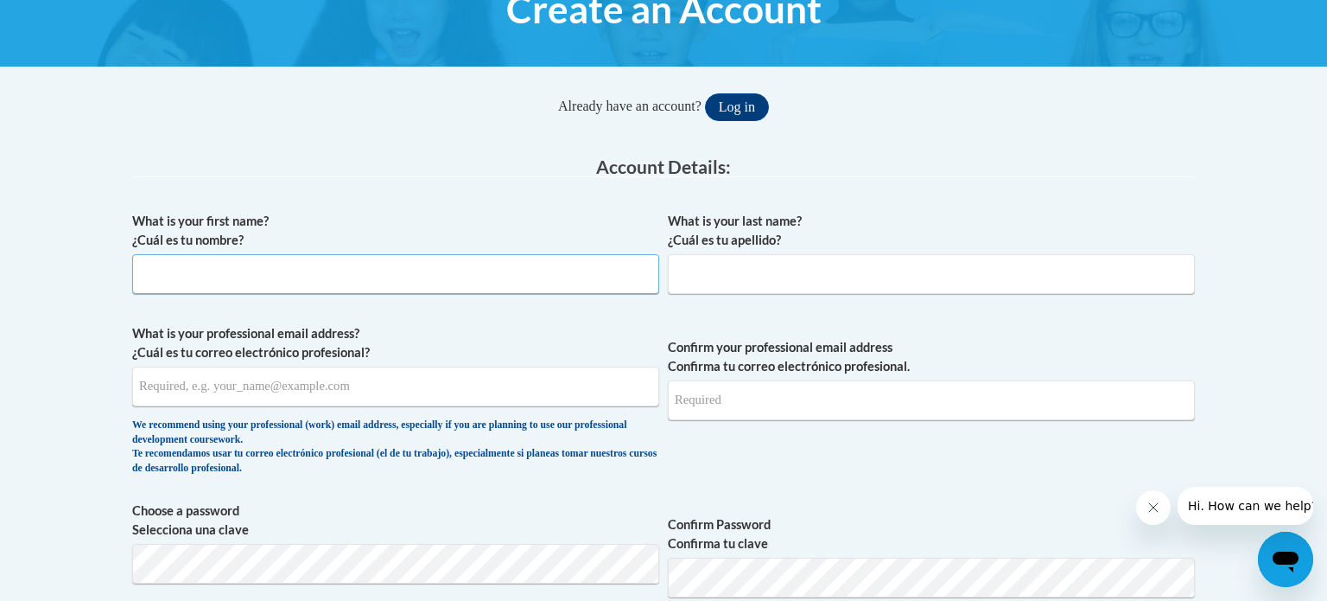
click at [550, 265] on input "What is your first name? ¿Cuál es tu nombre?" at bounding box center [395, 274] width 527 height 40
type input "[PERSON_NAME]"
type input "[EMAIL_ADDRESS][DOMAIN_NAME]"
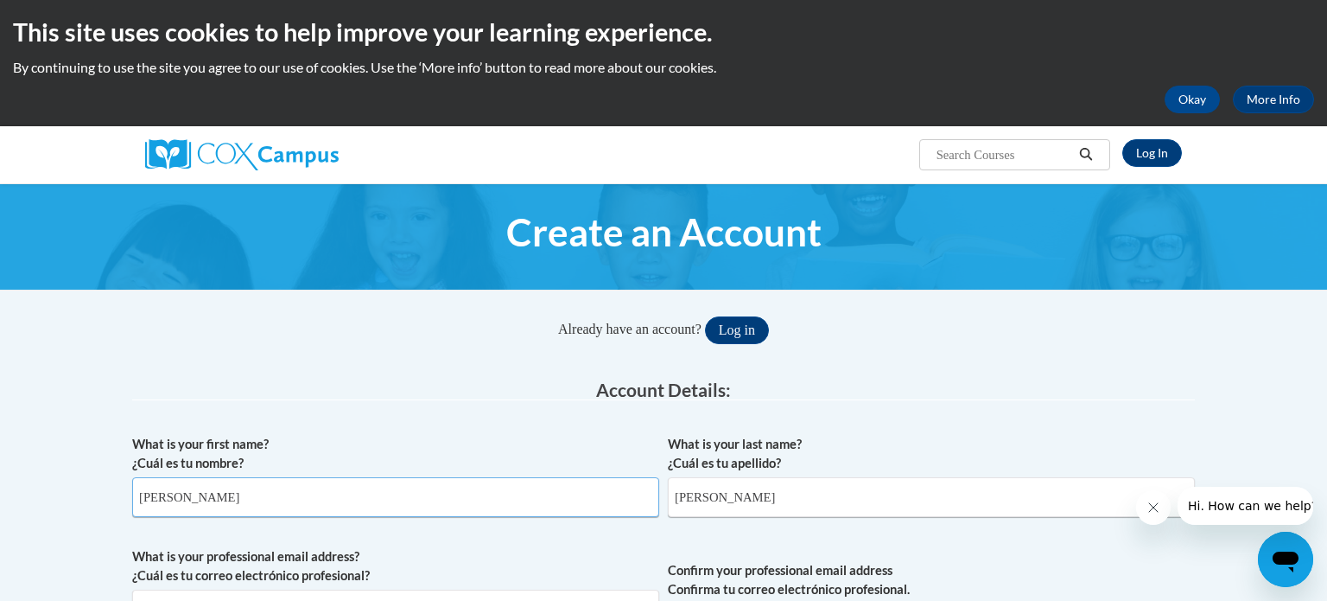
scroll to position [0, 0]
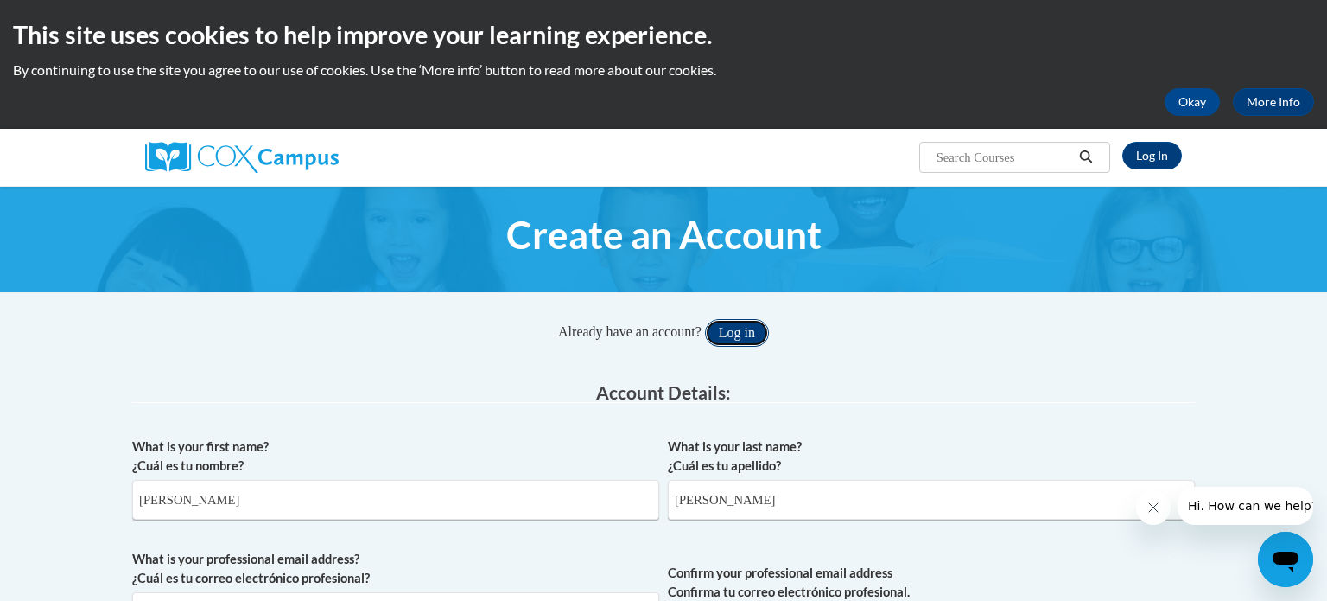
click at [748, 336] on button "Log in" at bounding box center [737, 333] width 64 height 28
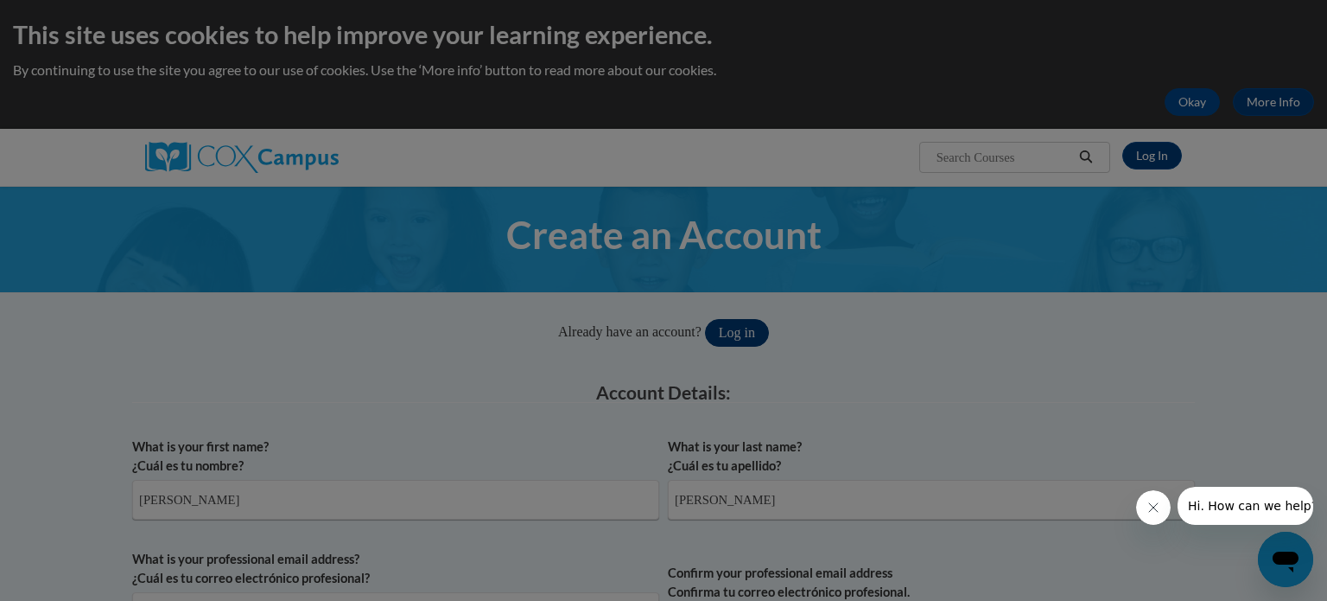
scroll to position [282, 0]
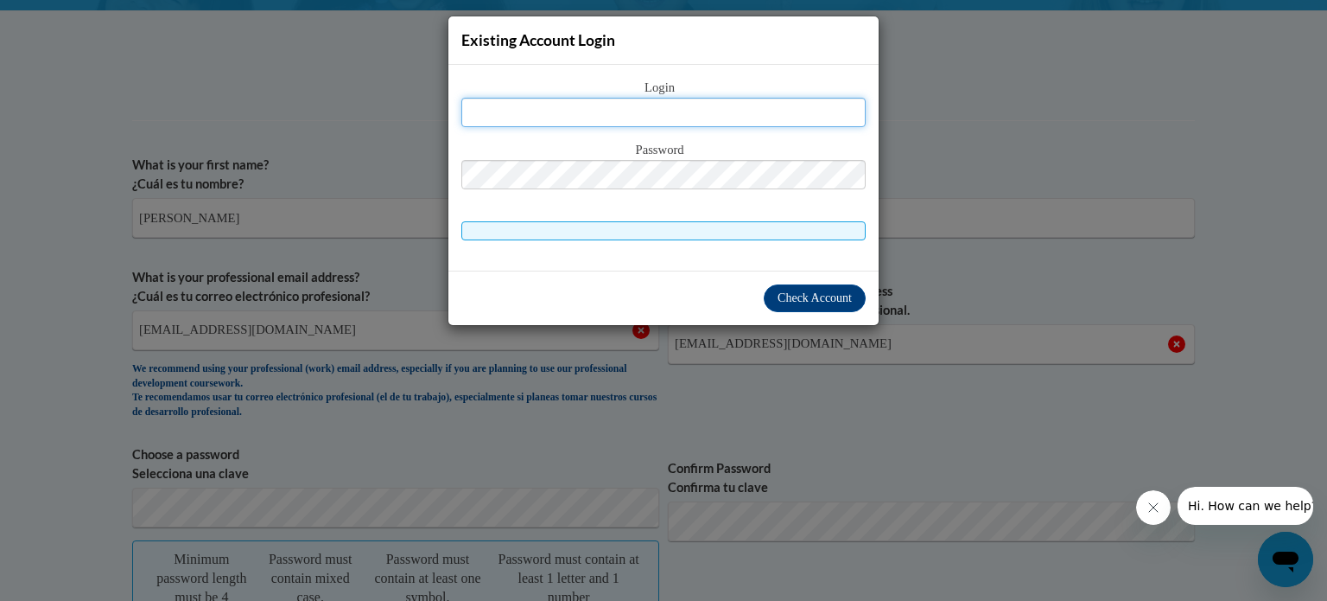
click at [750, 109] on input "text" at bounding box center [663, 112] width 404 height 29
type input "[EMAIL_ADDRESS][DOMAIN_NAME]"
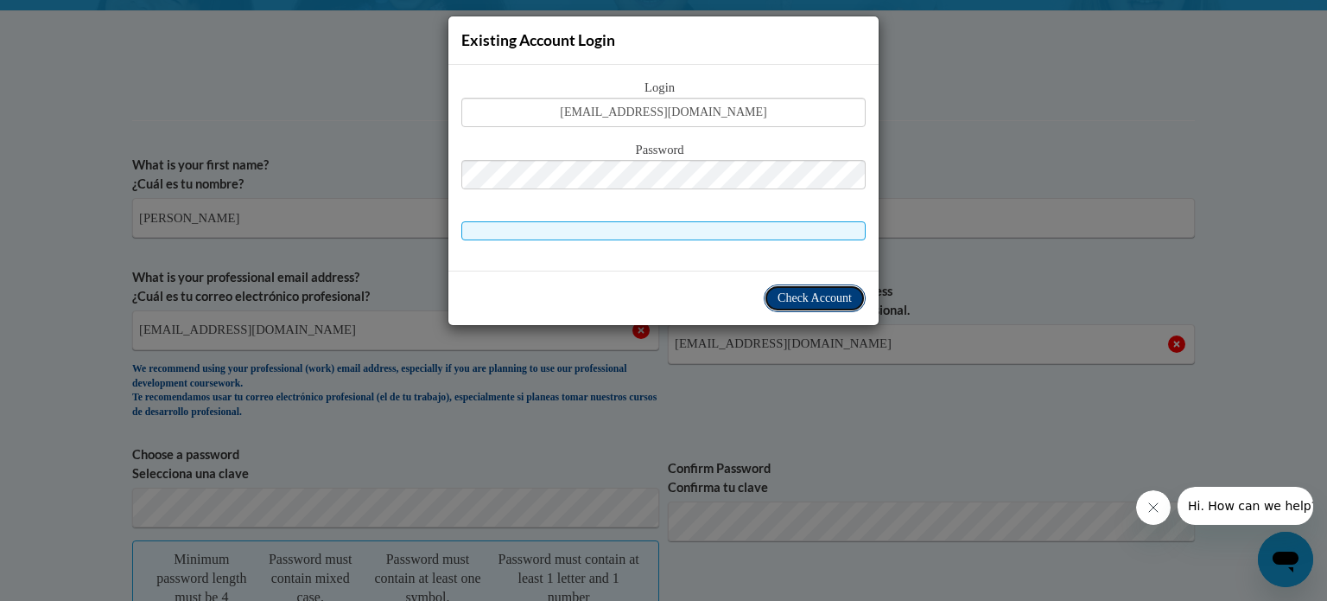
click at [824, 298] on span "Check Account" at bounding box center [815, 297] width 74 height 13
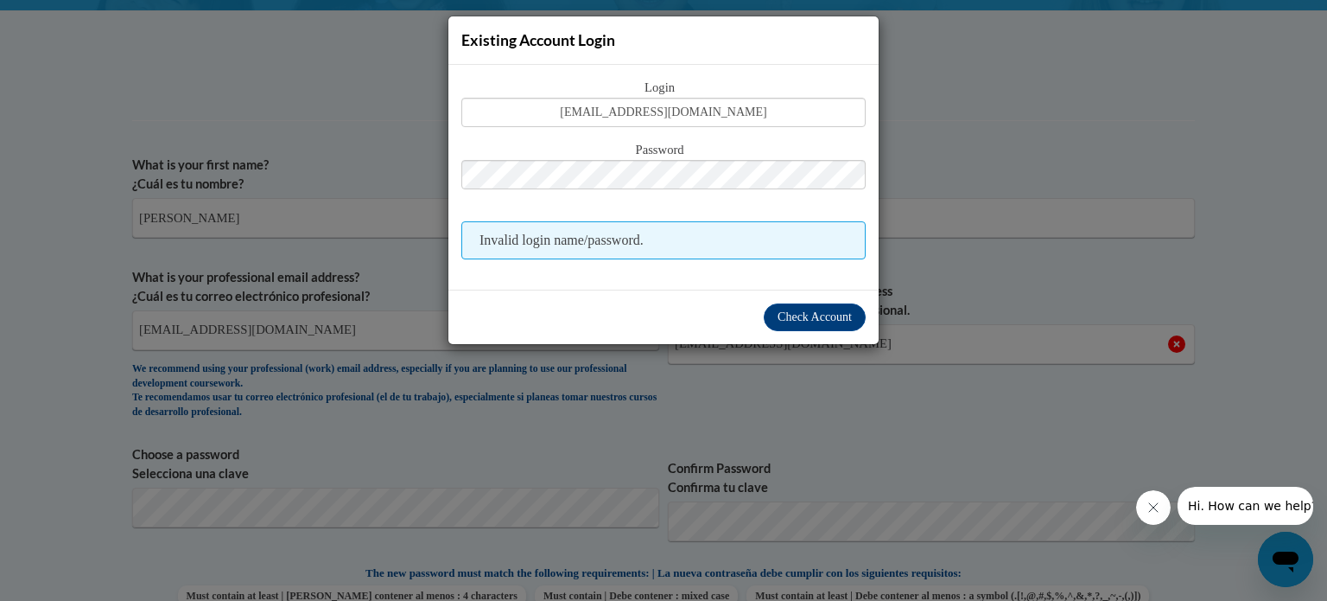
click at [723, 238] on span "Invalid login name/password." at bounding box center [663, 240] width 404 height 38
click at [779, 311] on span "Check Account" at bounding box center [815, 316] width 74 height 13
click at [663, 244] on span "Invalid login name/password." at bounding box center [663, 240] width 404 height 38
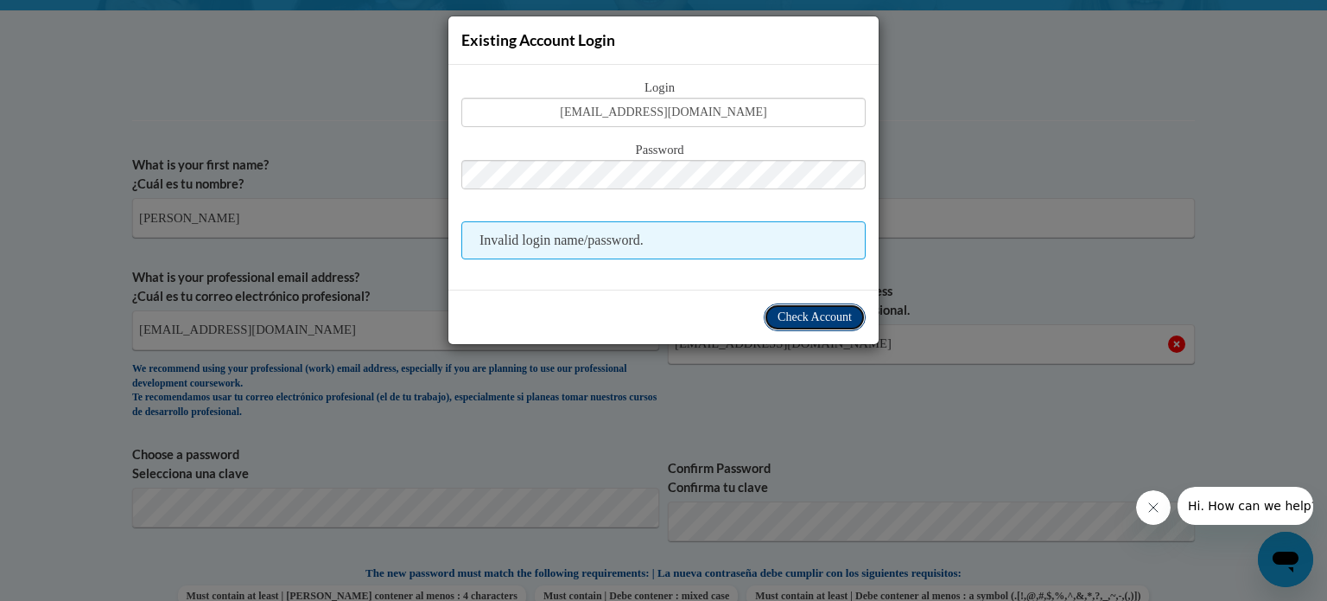
click at [778, 310] on span "Check Account" at bounding box center [815, 316] width 74 height 13
click at [696, 245] on span "Invalid login name/password." at bounding box center [663, 240] width 404 height 38
click at [712, 44] on div "Existing Account Login" at bounding box center [664, 40] width 430 height 48
click at [1094, 463] on div "Existing Account Login Login bboulier@rsu50.org Password Invalid login name/pas…" at bounding box center [663, 300] width 1327 height 601
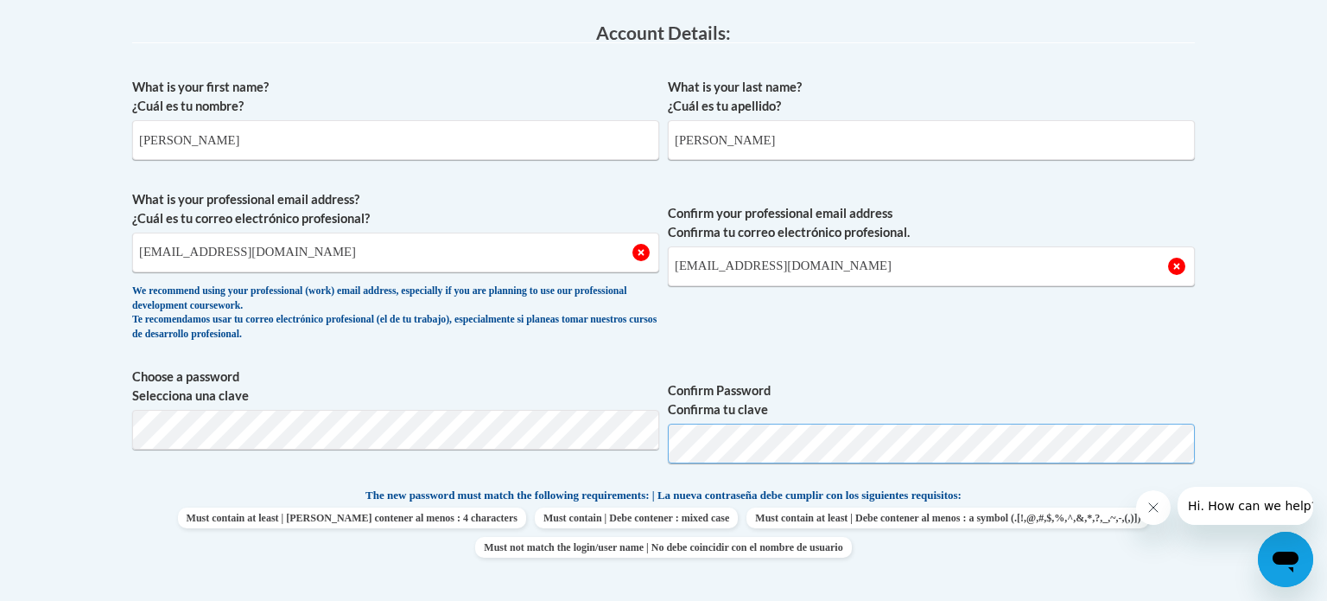
scroll to position [360, 0]
click at [911, 359] on div "What is your first name? ¿Cuál es tu nombre? Bernadette What is your last name?…" at bounding box center [663, 463] width 1063 height 788
click at [843, 342] on span "Confirm your professional email address Confirma tu correo electrónico profesio…" at bounding box center [931, 270] width 527 height 160
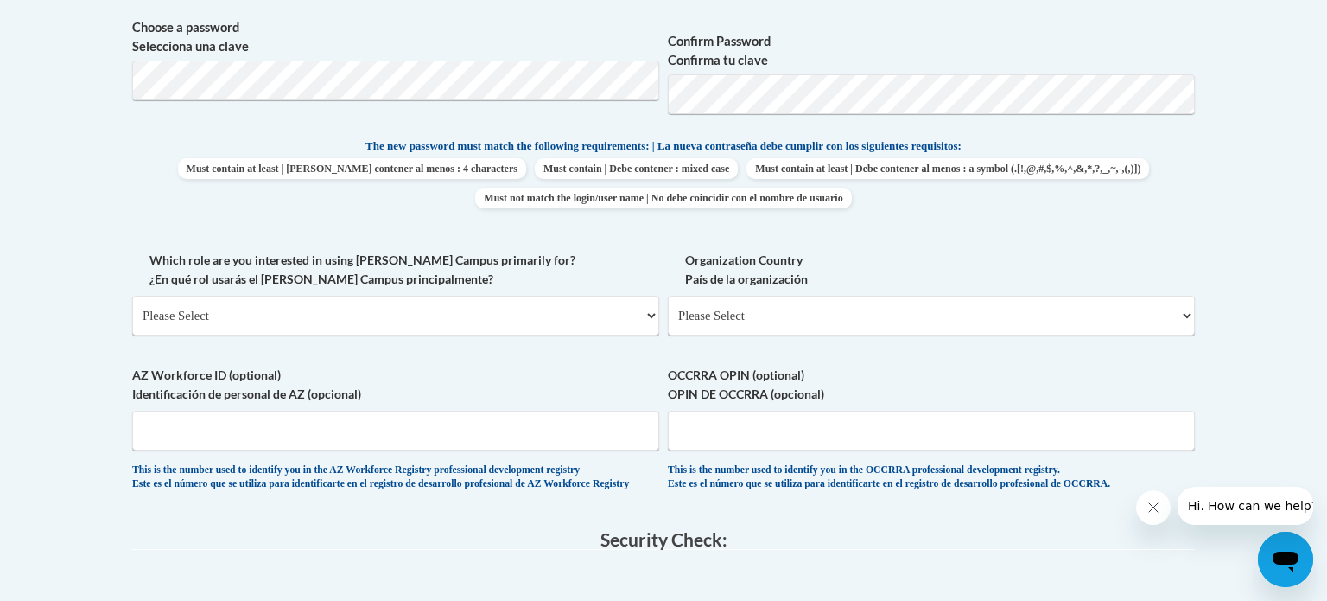
scroll to position [714, 0]
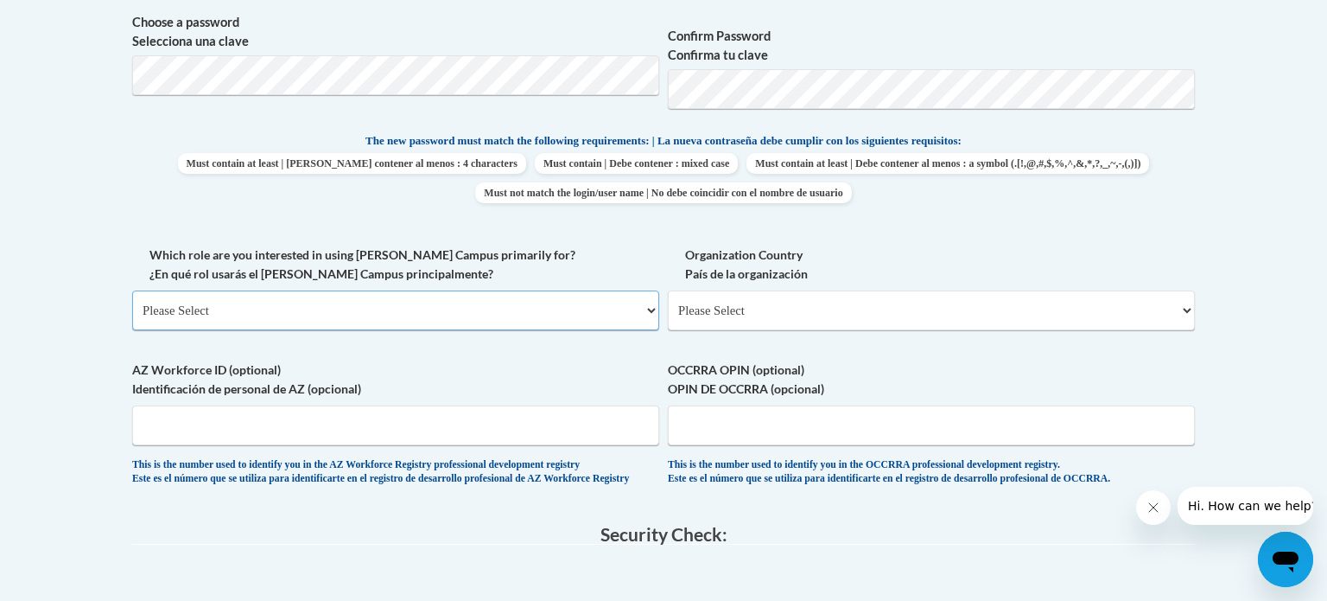
click at [651, 309] on select "Please Select College/University | Colegio/Universidad Community/Nonprofit Part…" at bounding box center [395, 310] width 527 height 40
select select "fbf2d438-af2f-41f8-98f1-81c410e29de3"
click at [132, 290] on select "Please Select College/University | Colegio/Universidad Community/Nonprofit Part…" at bounding box center [395, 310] width 527 height 40
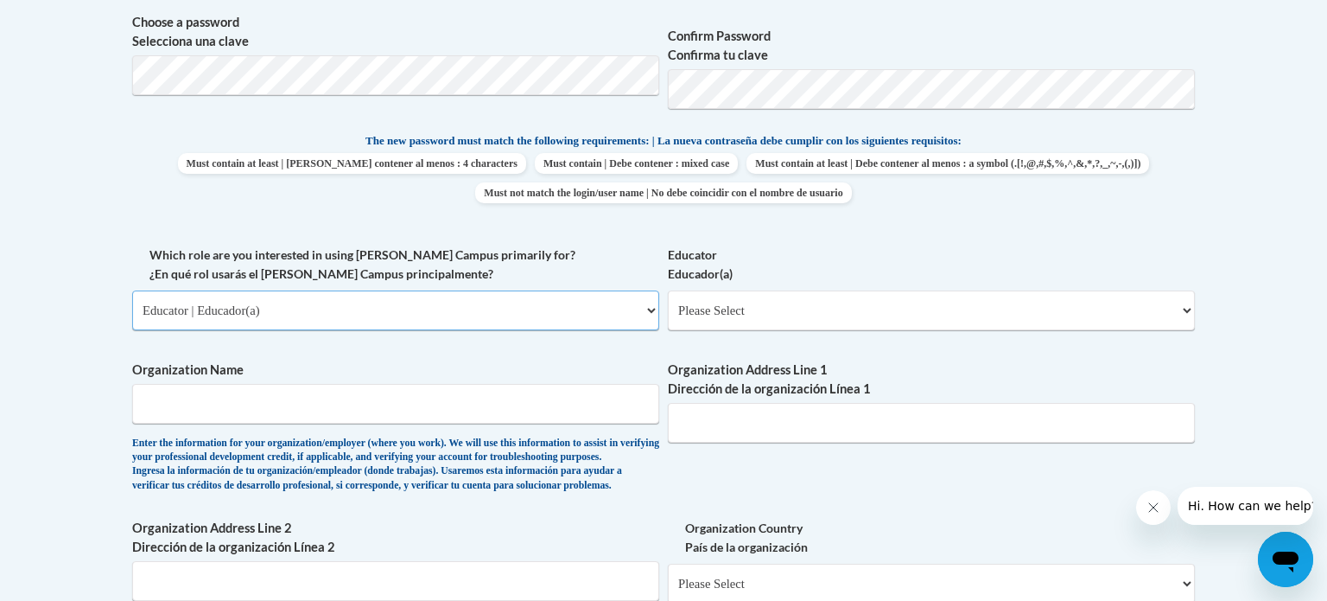
click at [652, 309] on select "Please Select College/University | Colegio/Universidad Community/Nonprofit Part…" at bounding box center [395, 310] width 527 height 40
click at [1188, 310] on select "Please Select Early Learning/Daycare Teacher/Family Home Care Provider | Maestr…" at bounding box center [931, 310] width 527 height 40
select select "d5fdb05a-b36c-4d60-97fa-9afceda7e903"
click at [668, 290] on select "Please Select Early Learning/Daycare Teacher/Family Home Care Provider | Maestr…" at bounding box center [931, 310] width 527 height 40
click at [420, 412] on input "Organization Name" at bounding box center [395, 404] width 527 height 40
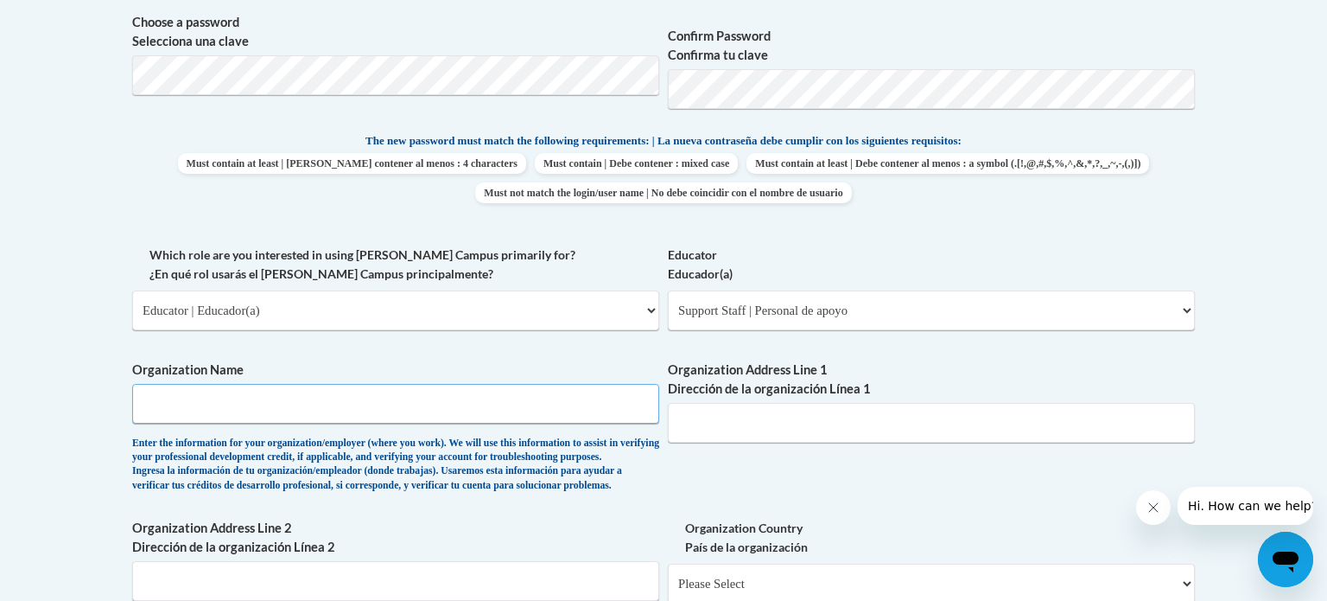
type input "RSU50"
click at [737, 417] on input "Organization Address Line 1 Dirección de la organización Línea 1" at bounding box center [931, 423] width 527 height 40
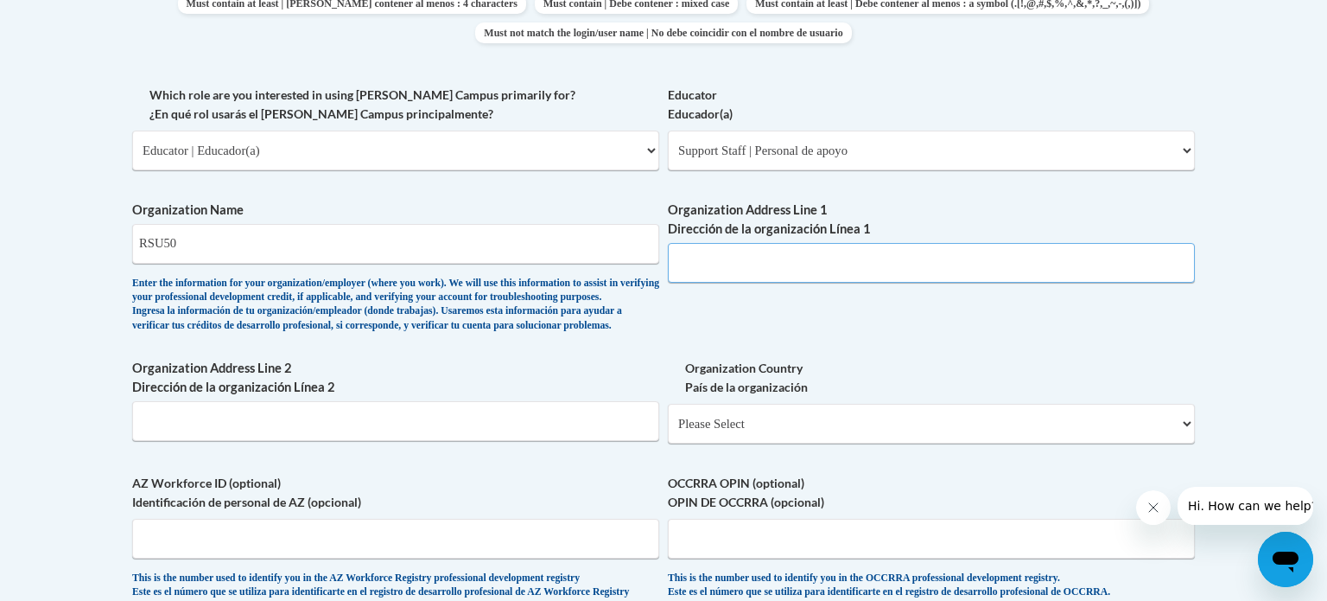
scroll to position [878, 0]
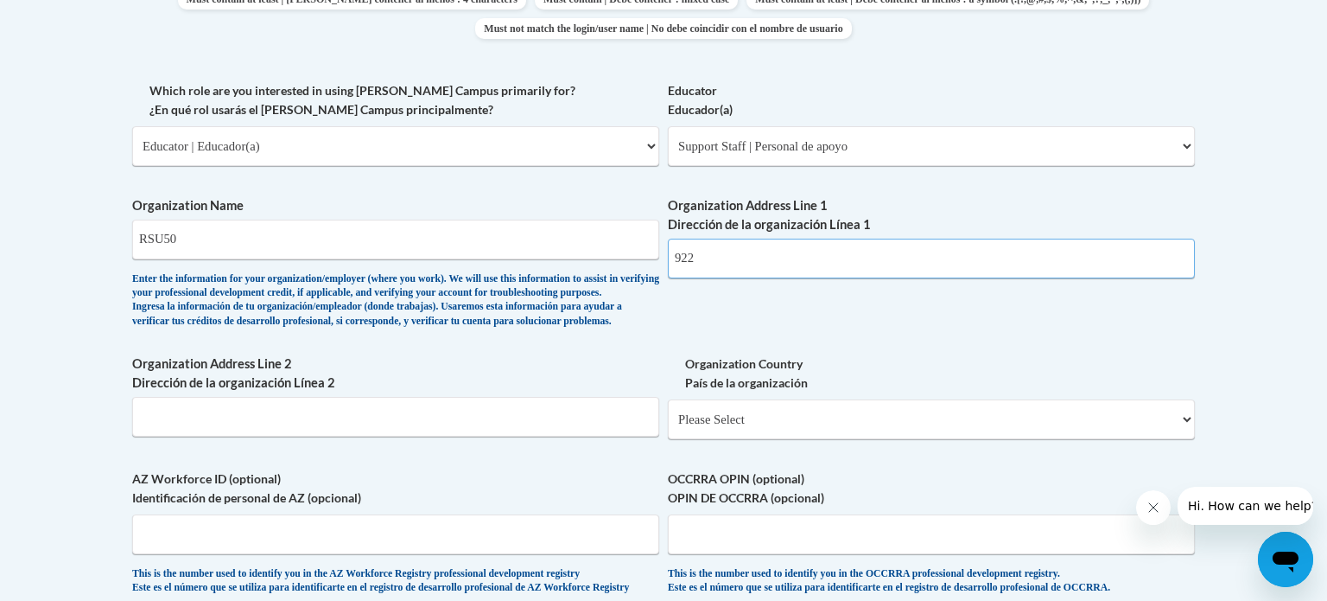
type input "922 Dyer Brook RD"
click at [536, 436] on input "Organization Address Line 2 Dirección de la organización Línea 2" at bounding box center [395, 417] width 527 height 40
type input "Dyer Brook"
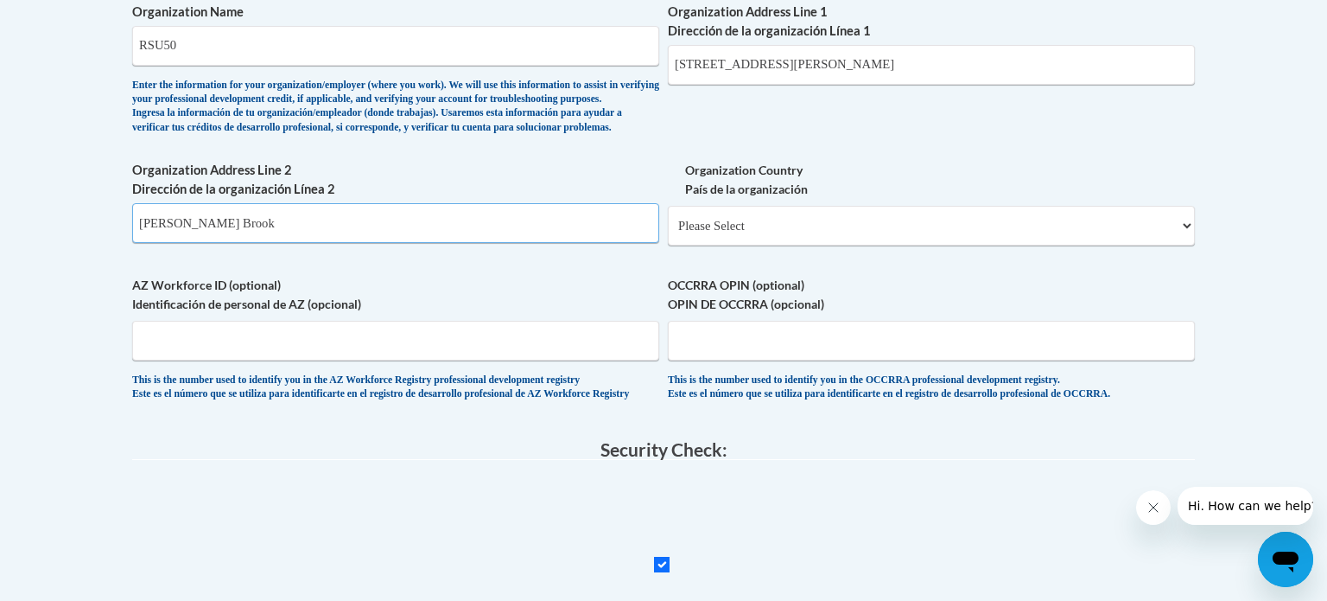
scroll to position [1092, 0]
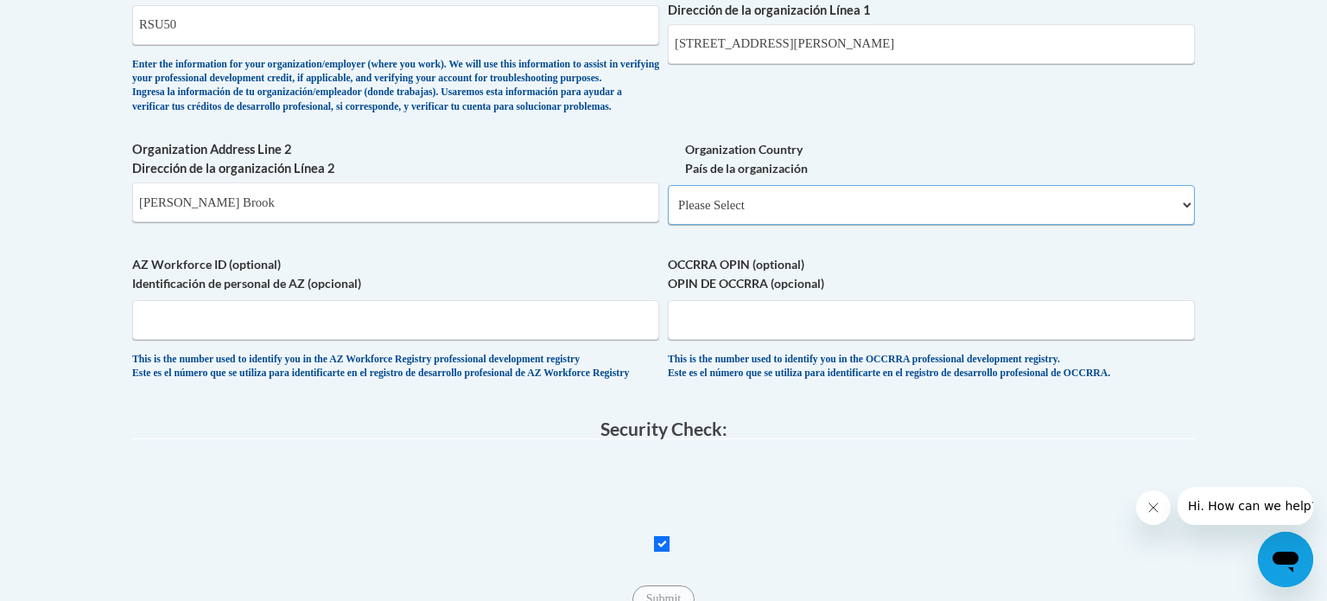
click at [1188, 225] on select "Please Select United States | Estados Unidos Outside of the United States | Fue…" at bounding box center [931, 205] width 527 height 40
select select "ad49bcad-a171-4b2e-b99c-48b446064914"
click at [668, 213] on select "Please Select United States | Estados Unidos Outside of the United States | Fue…" at bounding box center [931, 205] width 527 height 40
select select
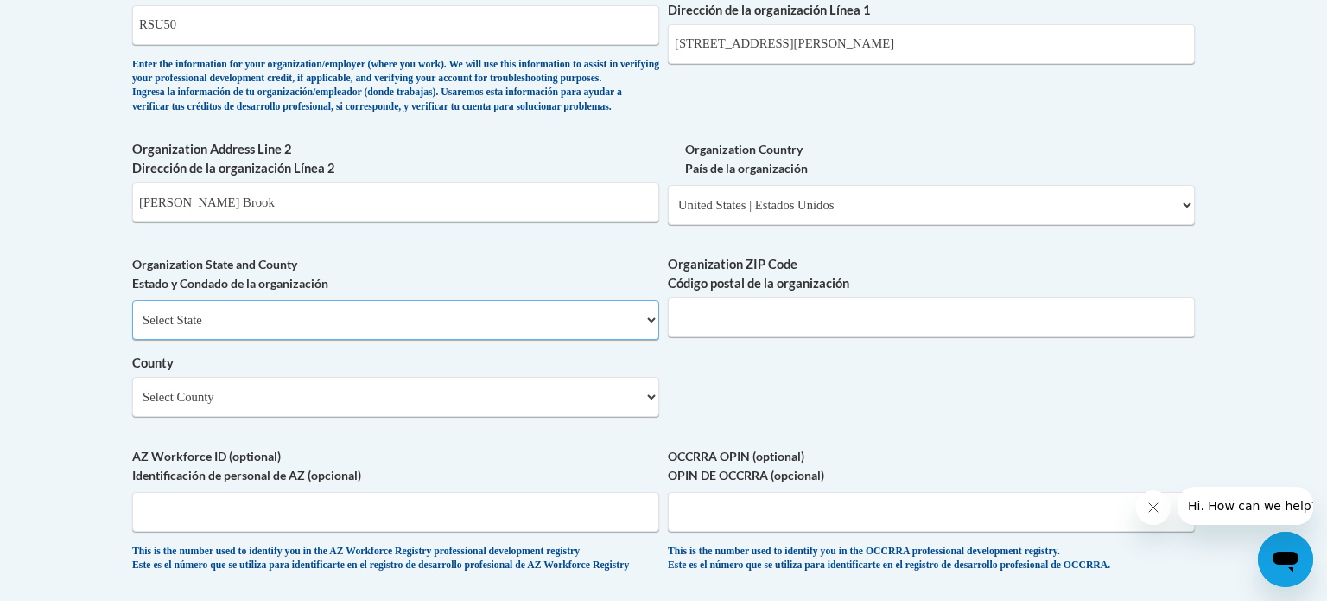
click at [652, 340] on select "Select State Alabama Alaska Arizona Arkansas California Colorado Connecticut De…" at bounding box center [395, 320] width 527 height 40
select select "Maine"
click at [132, 328] on select "Select State Alabama Alaska Arizona Arkansas California Colorado Connecticut De…" at bounding box center [395, 320] width 527 height 40
click at [811, 329] on input "Organization ZIP Code Código postal de la organización" at bounding box center [931, 317] width 527 height 40
type input "04747"
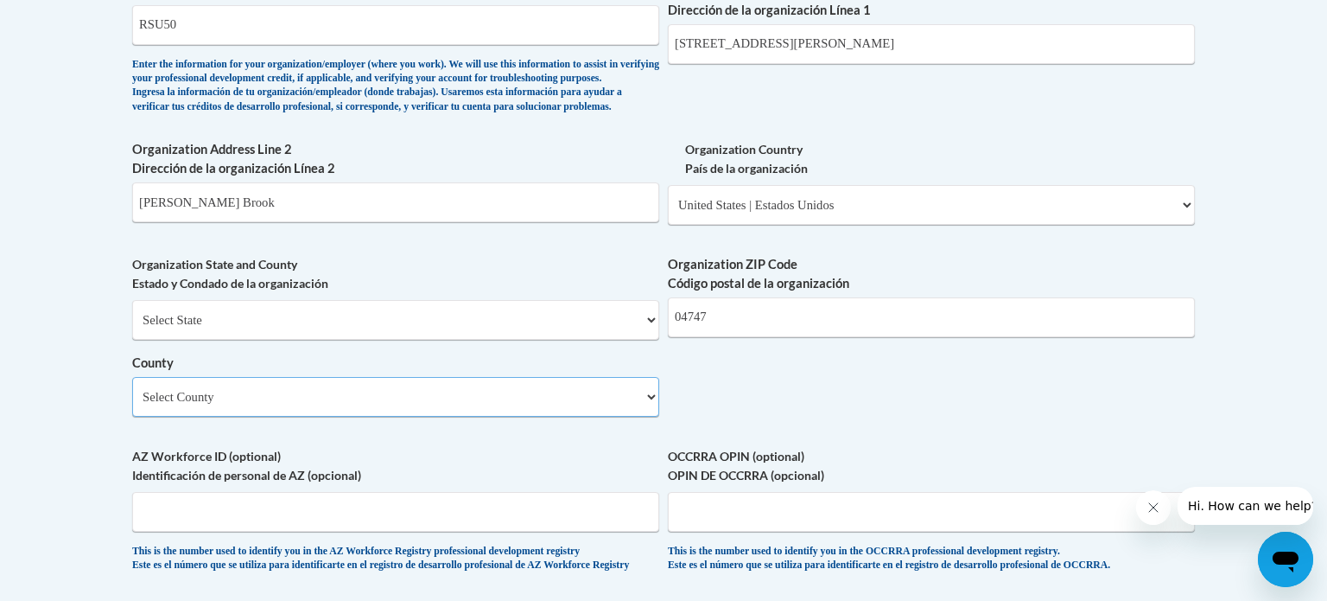
click at [652, 417] on select "Select County Androscoggin Aroostook Cumberland Franklin Hancock Kennebec Knox …" at bounding box center [395, 397] width 527 height 40
select select "Aroostook"
click at [132, 404] on select "Select County Androscoggin Aroostook Cumberland Franklin Hancock Kennebec Knox …" at bounding box center [395, 397] width 527 height 40
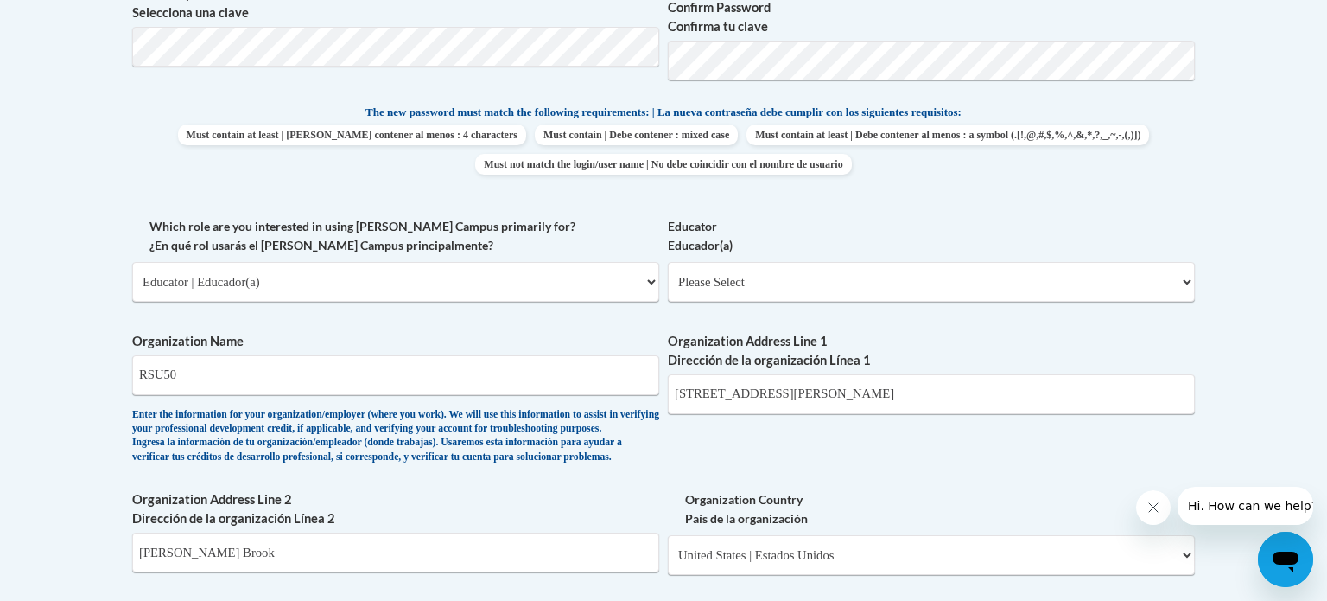
scroll to position [743, 0]
click at [758, 281] on select "Please Select Early Learning/Daycare Teacher/Family Home Care Provider | Maestr…" at bounding box center [931, 281] width 527 height 40
select select "67563ca1-16dc-4830-a7b3-94a34bed3689"
click at [668, 261] on select "Please Select Early Learning/Daycare Teacher/Family Home Care Provider | Maestr…" at bounding box center [931, 281] width 527 height 40
select select "null"
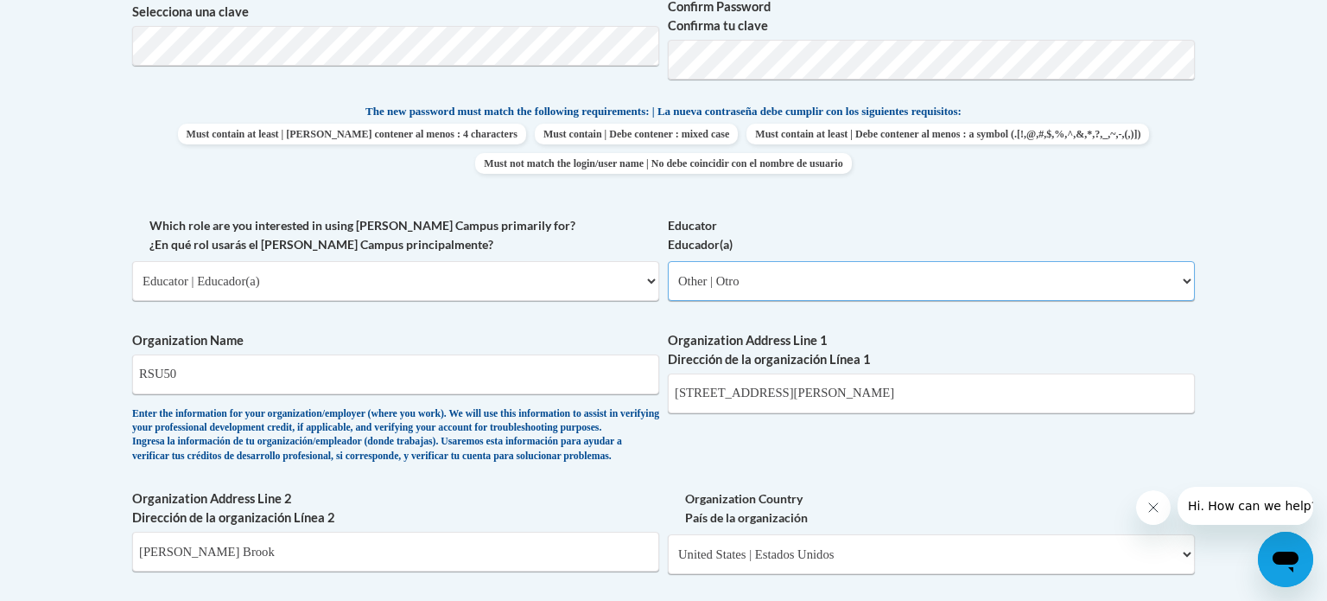
select select "null"
click at [721, 296] on select "Please Select Early Learning/Daycare Teacher/Family Home Care Provider | Maestr…" at bounding box center [931, 281] width 527 height 40
select select "d5fdb05a-b36c-4d60-97fa-9afceda7e903"
click at [668, 261] on select "Please Select Early Learning/Daycare Teacher/Family Home Care Provider | Maestr…" at bounding box center [931, 281] width 527 height 40
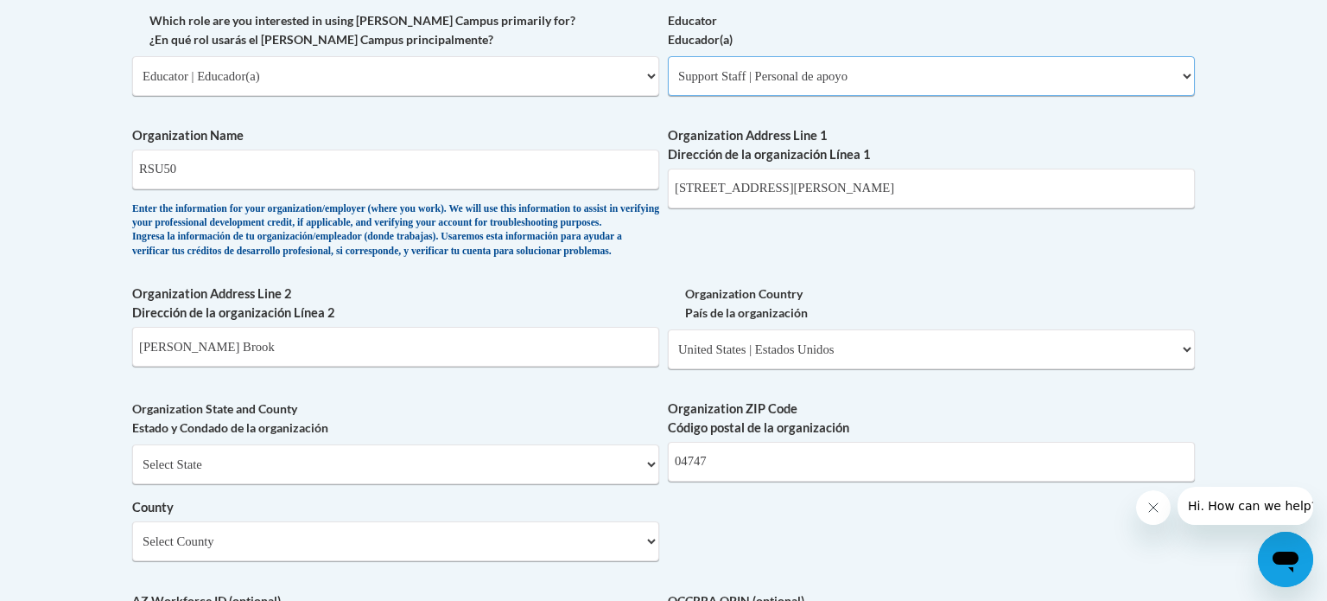
scroll to position [985, 0]
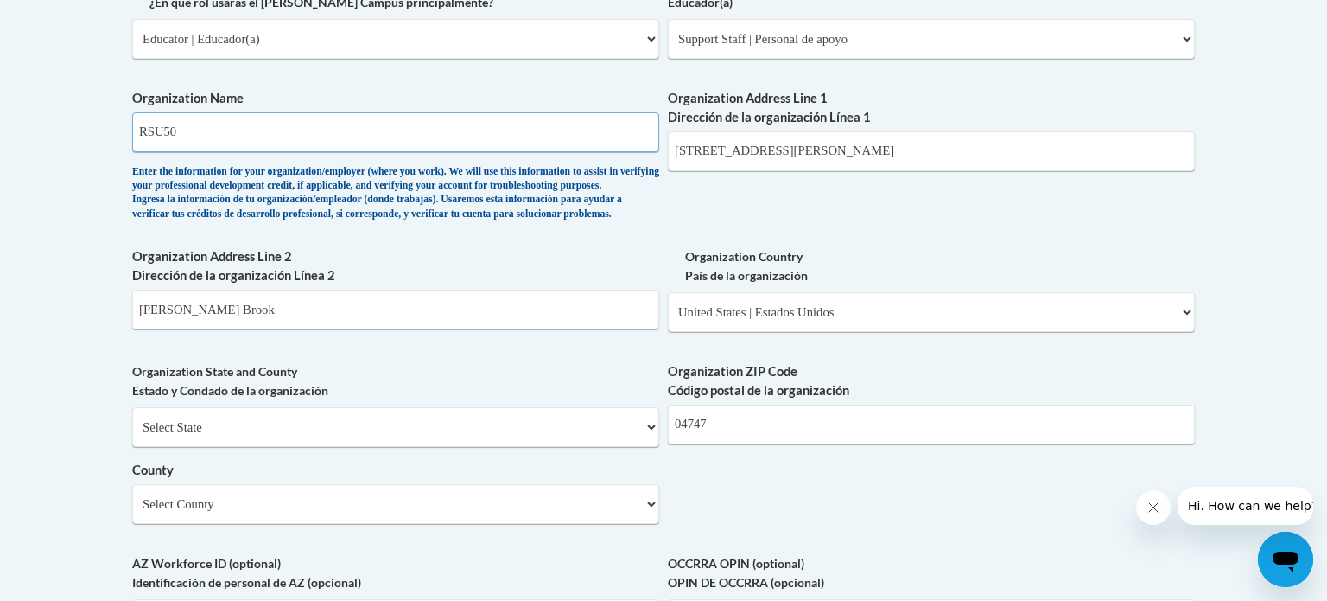
click at [164, 129] on input "RSU50" at bounding box center [395, 132] width 527 height 40
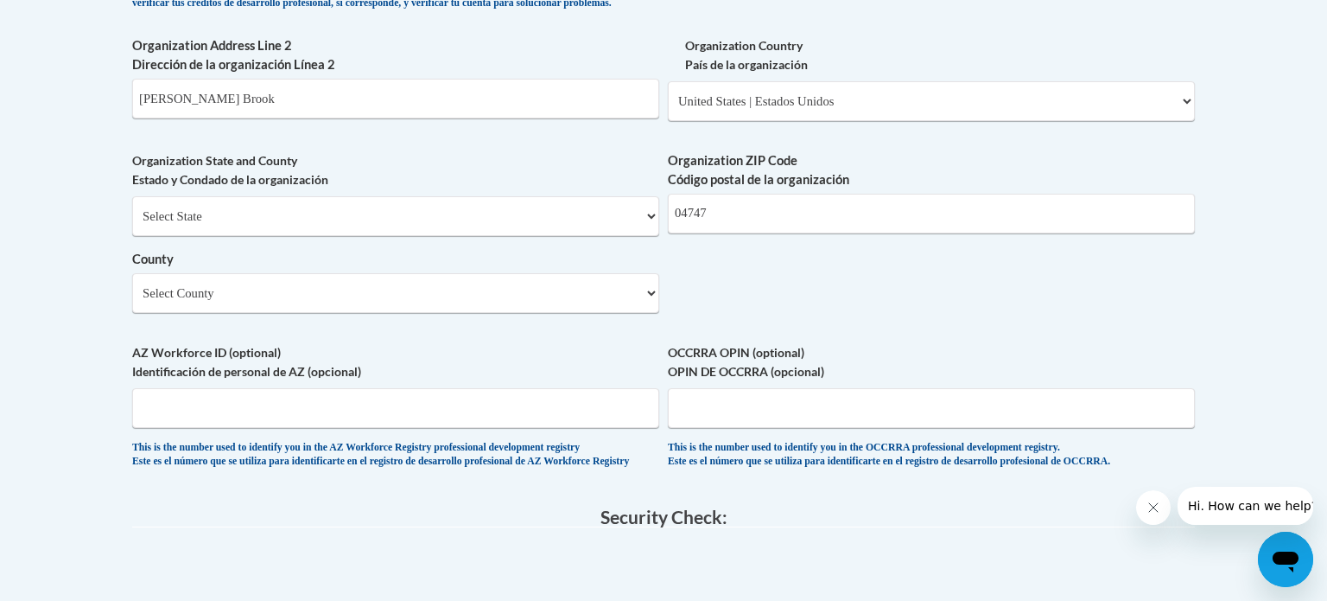
type input "RSU 50"
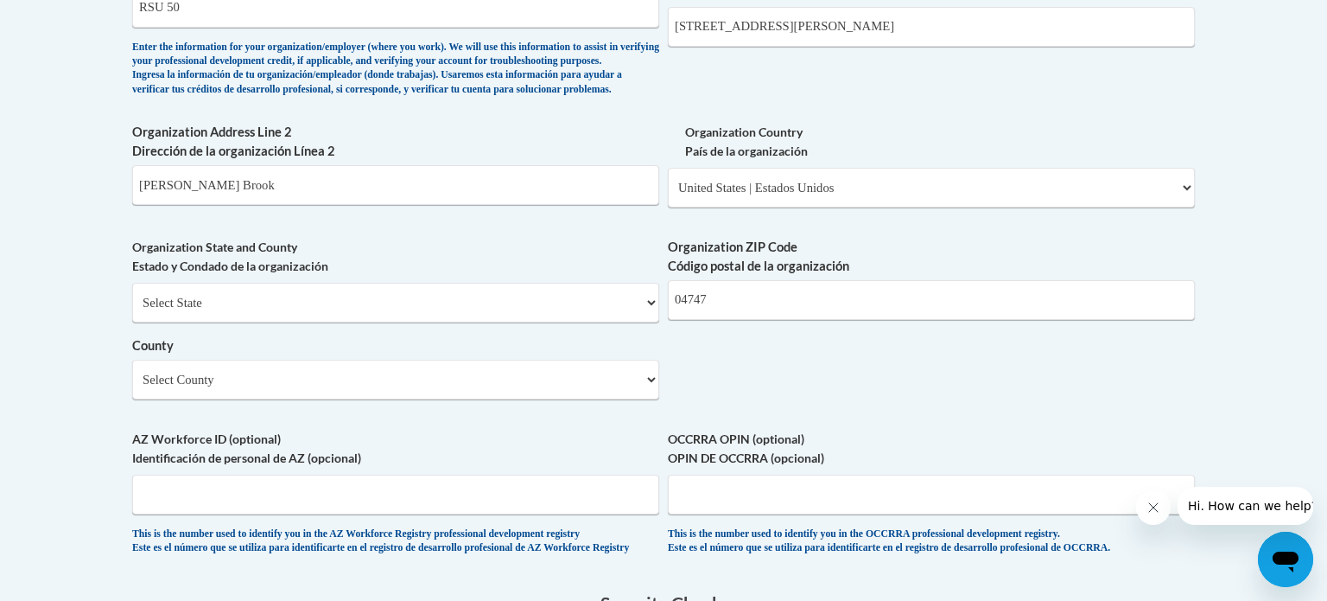
scroll to position [1111, 0]
click at [378, 321] on select "Select State Alabama Alaska Arizona Arkansas California Colorado Connecticut De…" at bounding box center [395, 302] width 527 height 40
select select "Maine"
click at [132, 309] on select "Select State Alabama Alaska Arizona Arkansas California Colorado Connecticut De…" at bounding box center [395, 302] width 527 height 40
click at [311, 398] on select "Select County Androscoggin Aroostook Cumberland Franklin Hancock Kennebec Knox …" at bounding box center [395, 379] width 527 height 40
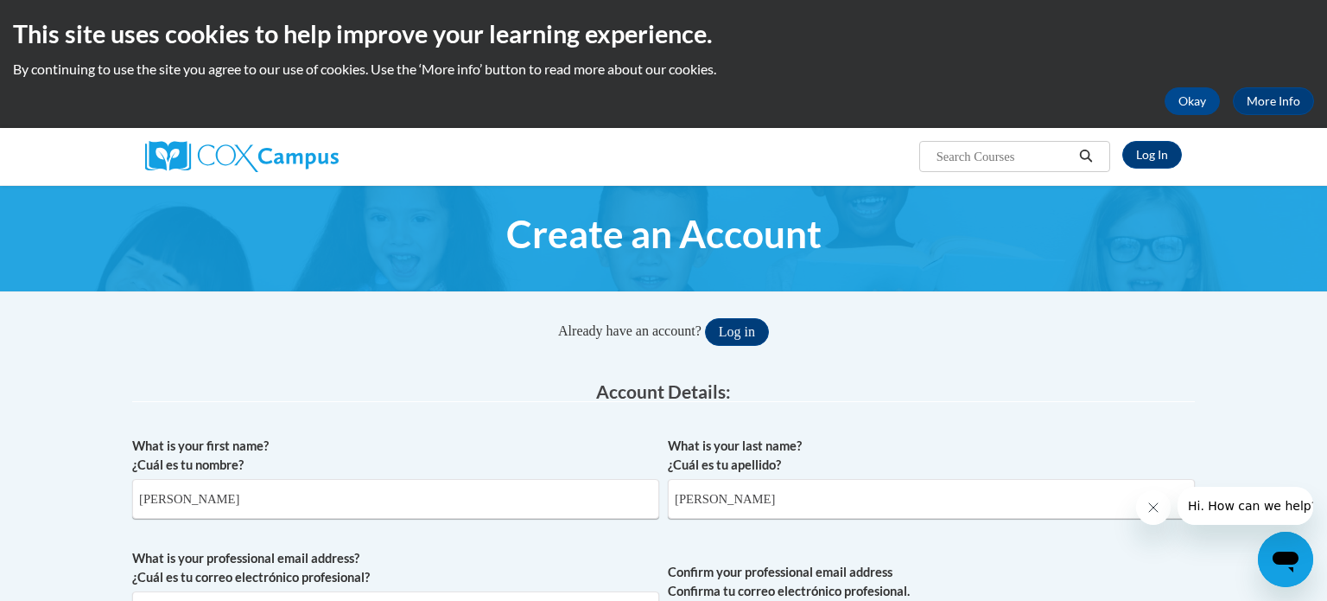
scroll to position [0, 0]
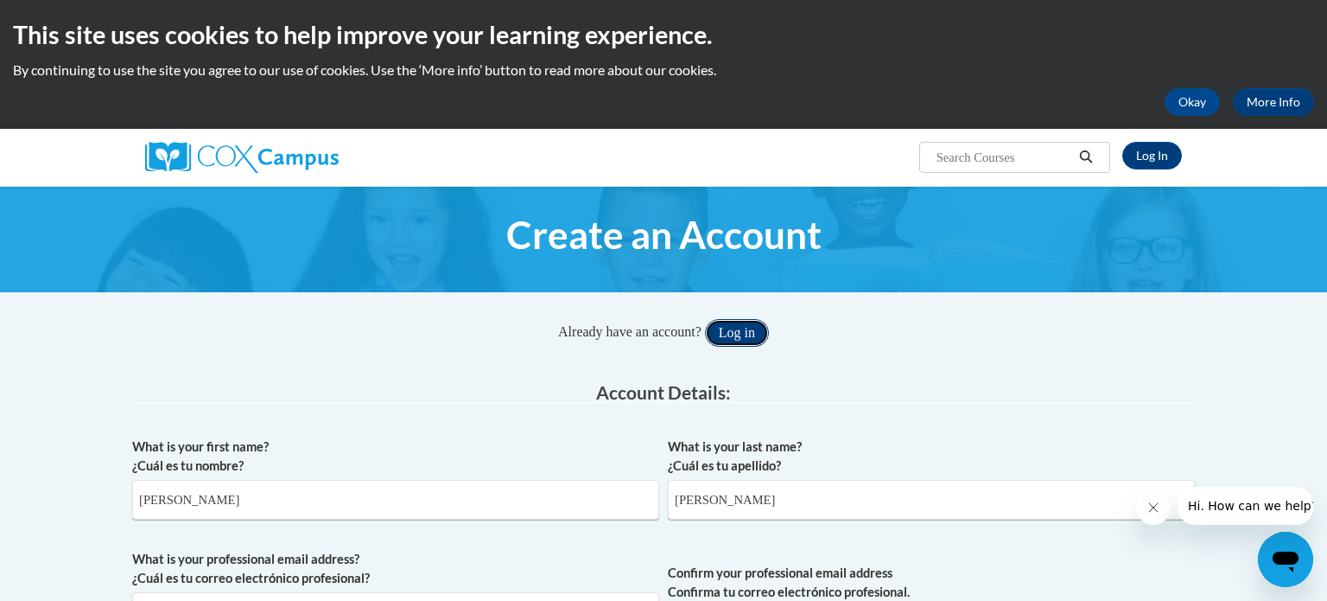
click at [748, 336] on button "Log in" at bounding box center [737, 333] width 64 height 28
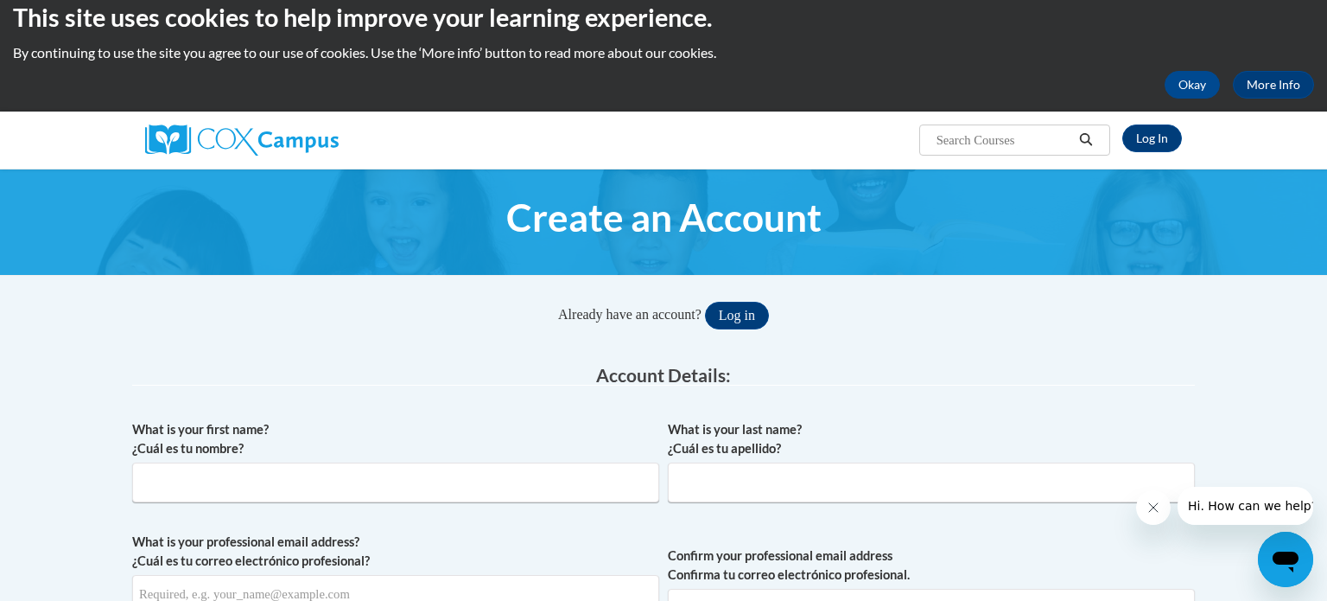
scroll to position [31, 0]
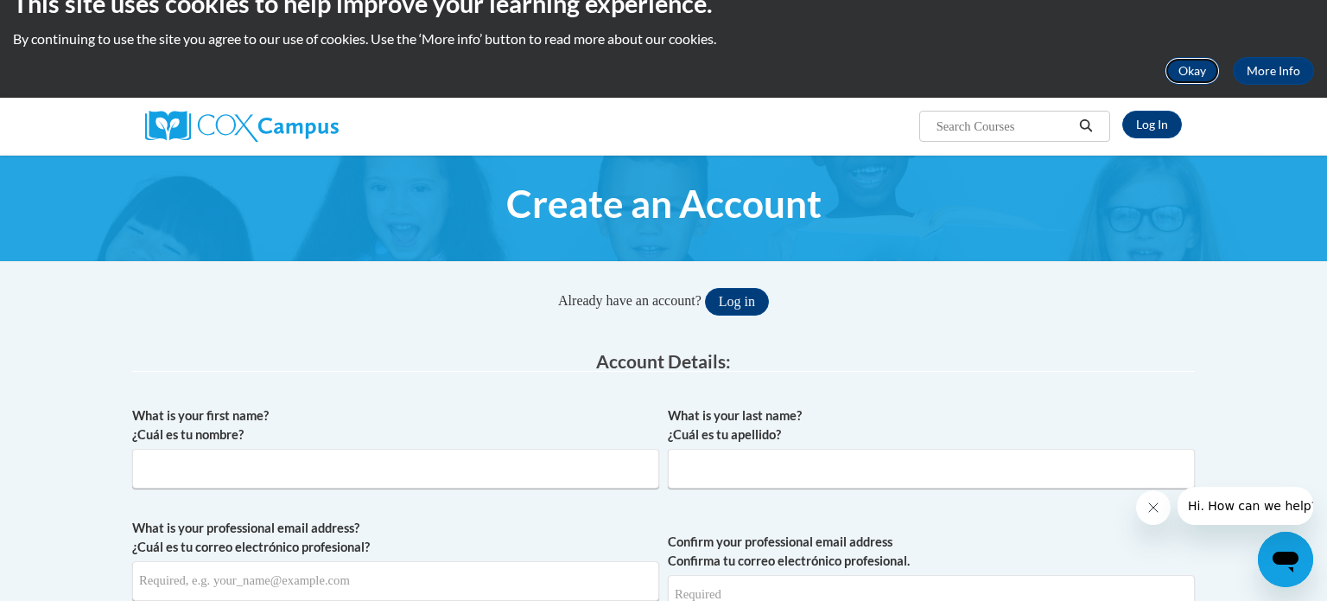
click at [1190, 73] on button "Okay" at bounding box center [1192, 71] width 55 height 28
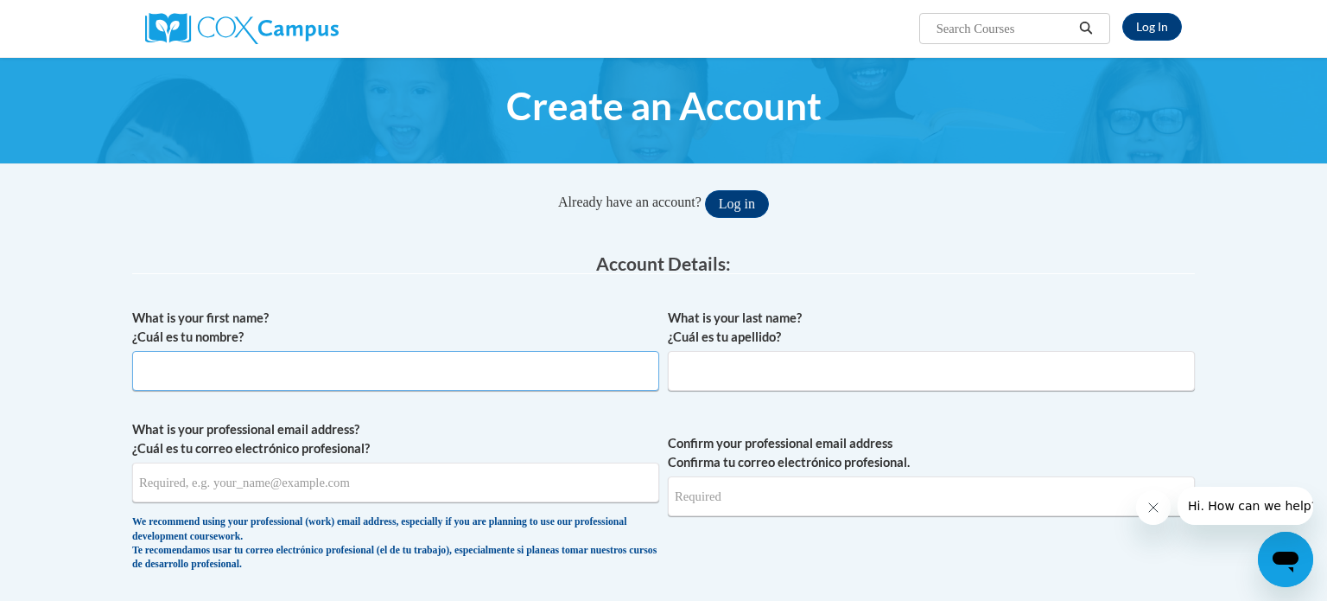
click at [517, 355] on input "What is your first name? ¿Cuál es tu nombre?" at bounding box center [395, 371] width 527 height 40
type input "[PERSON_NAME]"
type input "[EMAIL_ADDRESS][DOMAIN_NAME]"
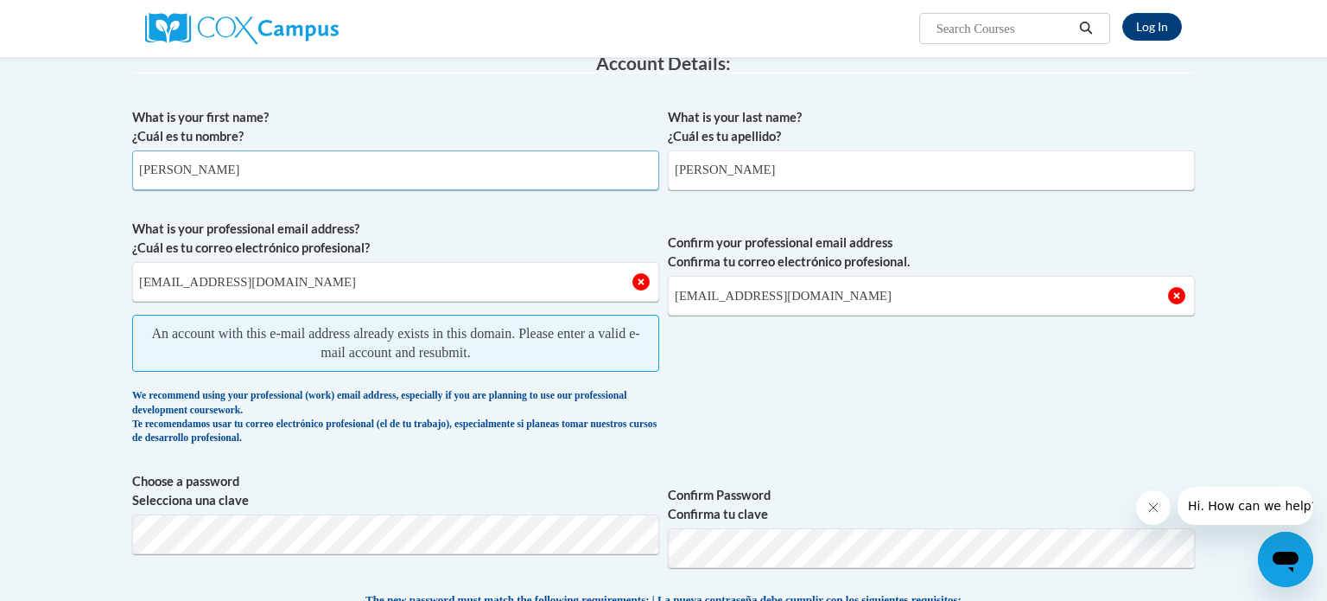
scroll to position [258, 0]
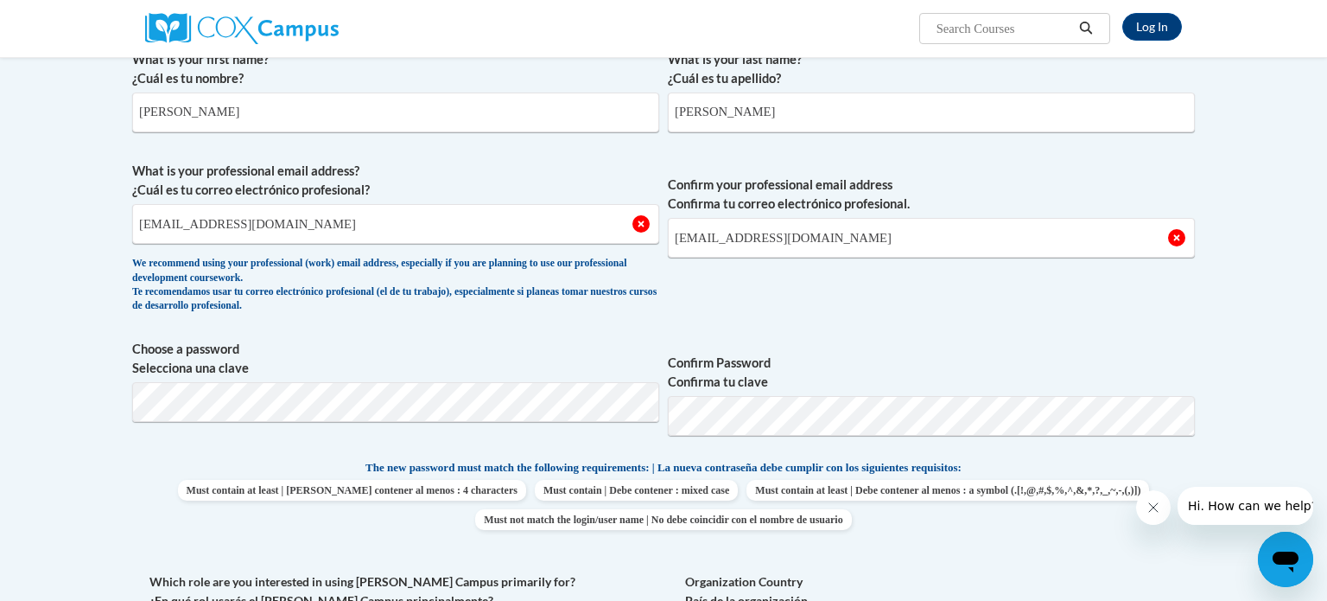
click at [166, 463] on p "The new password must match the following requirements: | La nueva contraseña d…" at bounding box center [663, 469] width 1063 height 22
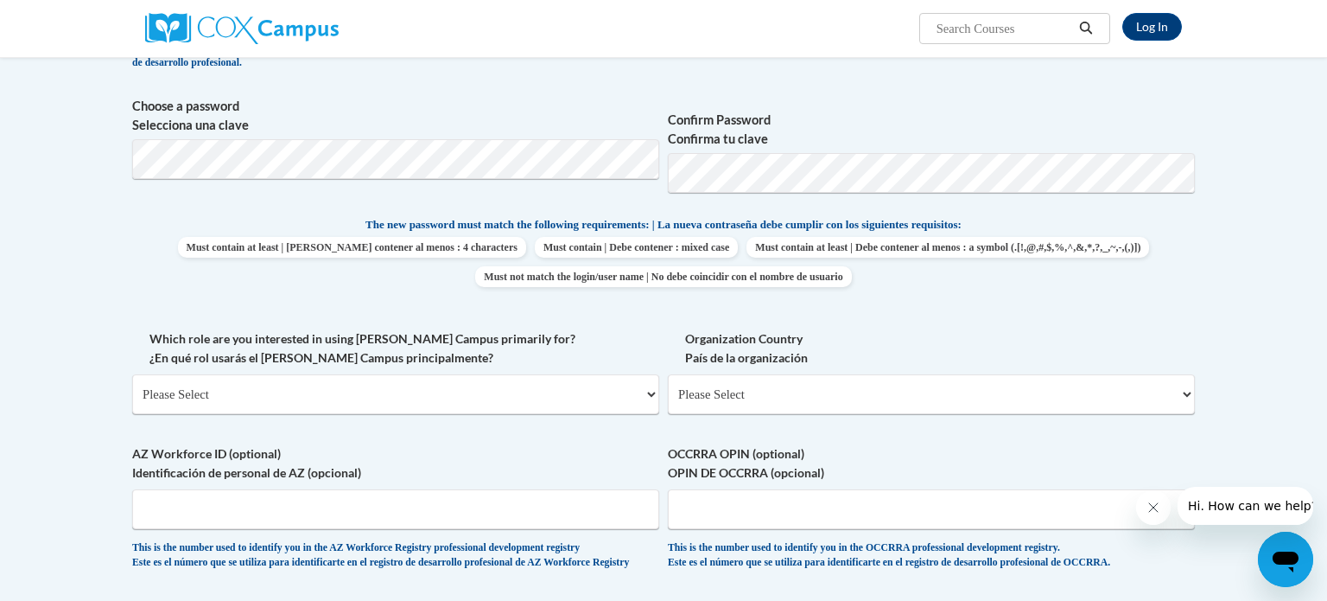
scroll to position [504, 0]
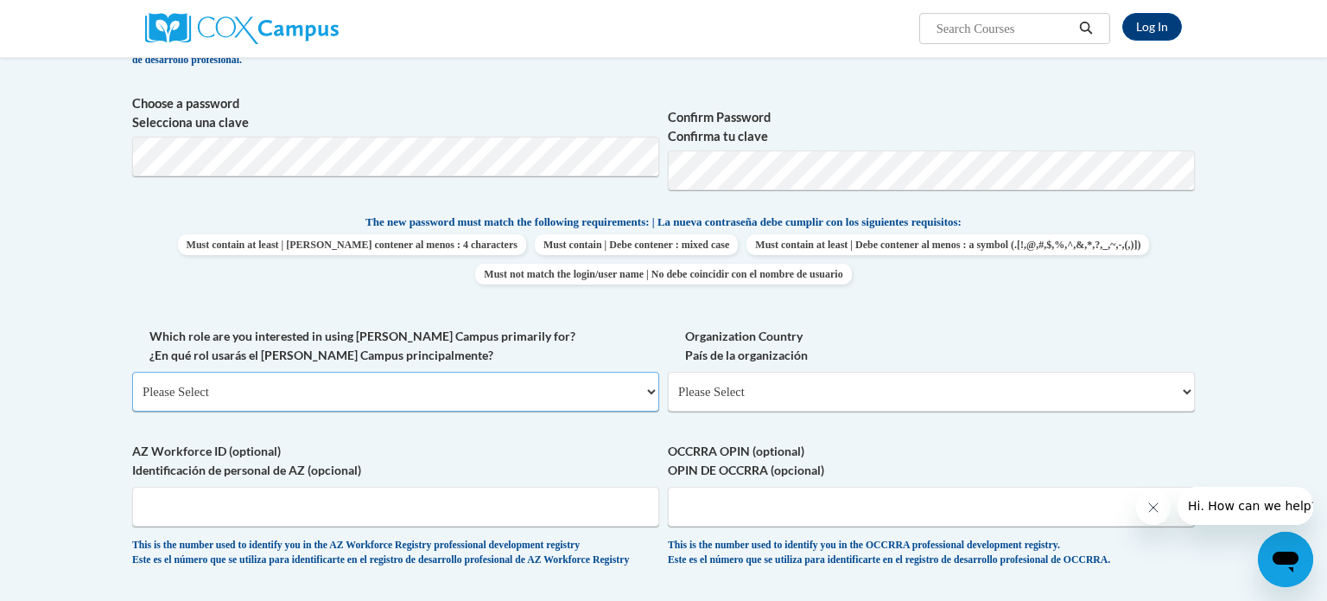
click at [296, 389] on select "Please Select College/University | Colegio/Universidad Community/Nonprofit Part…" at bounding box center [395, 392] width 527 height 40
select select "fbf2d438-af2f-41f8-98f1-81c410e29de3"
click at [132, 372] on select "Please Select College/University | Colegio/Universidad Community/Nonprofit Part…" at bounding box center [395, 392] width 527 height 40
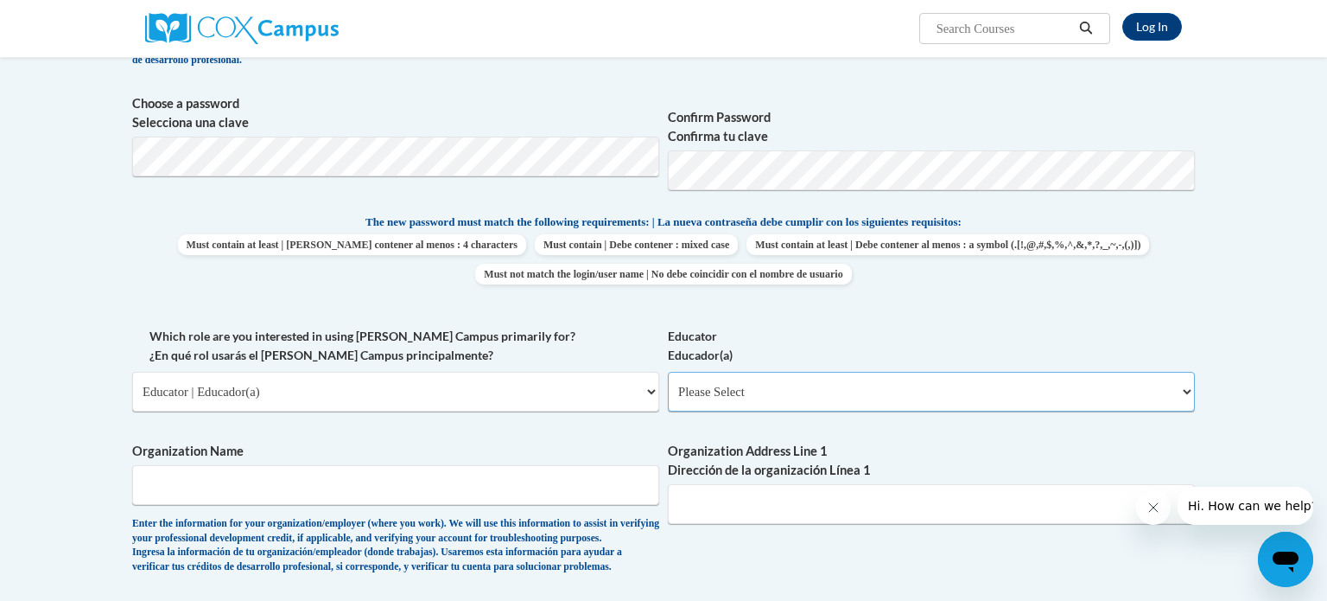
click at [796, 383] on select "Please Select Early Learning/Daycare Teacher/Family Home Care Provider | Maestr…" at bounding box center [931, 392] width 527 height 40
select select "d5fdb05a-b36c-4d60-97fa-9afceda7e903"
click at [668, 372] on select "Please Select Early Learning/Daycare Teacher/Family Home Care Provider | Maestr…" at bounding box center [931, 392] width 527 height 40
click at [393, 467] on input "Organization Name" at bounding box center [395, 485] width 527 height 40
type input "RSU 50"
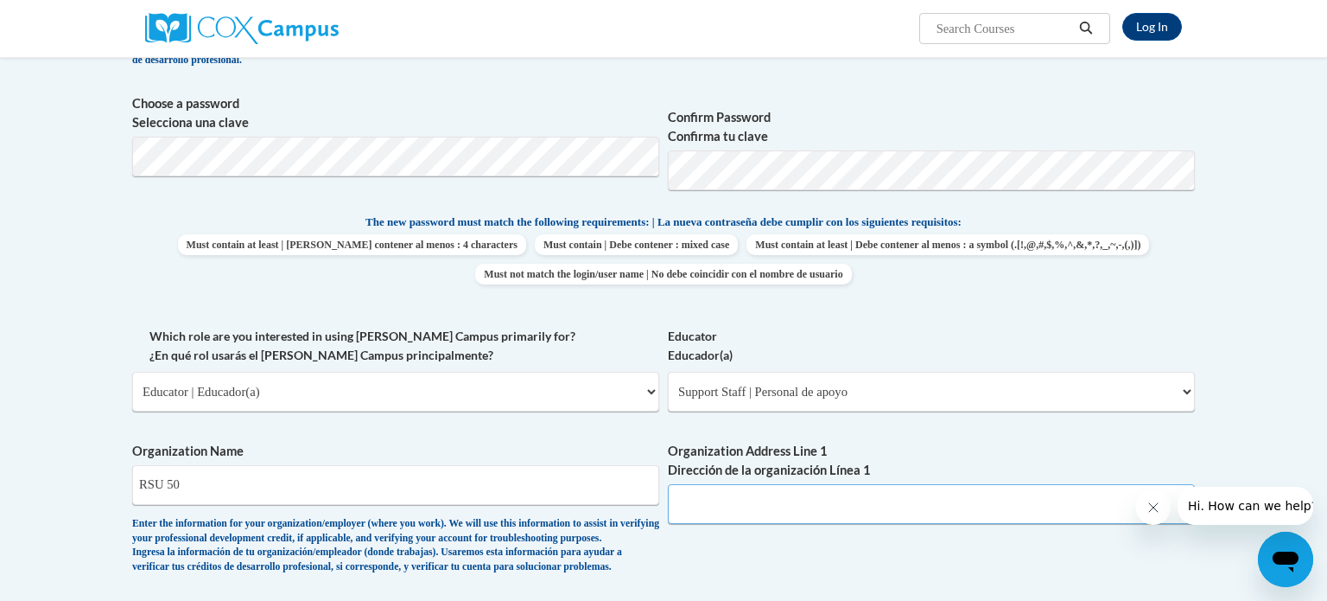
click at [778, 505] on input "Organization Address Line 1 Dirección de la organización Línea 1" at bounding box center [931, 504] width 527 height 40
type input "922 Dyer Brook RD"
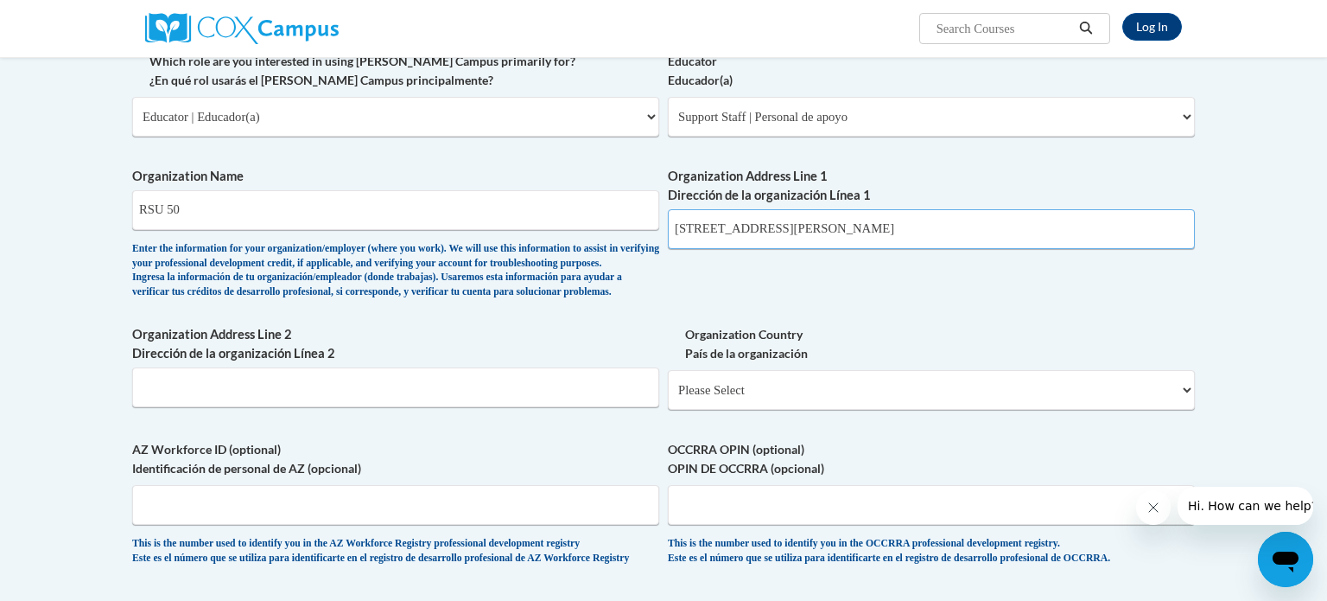
scroll to position [800, 0]
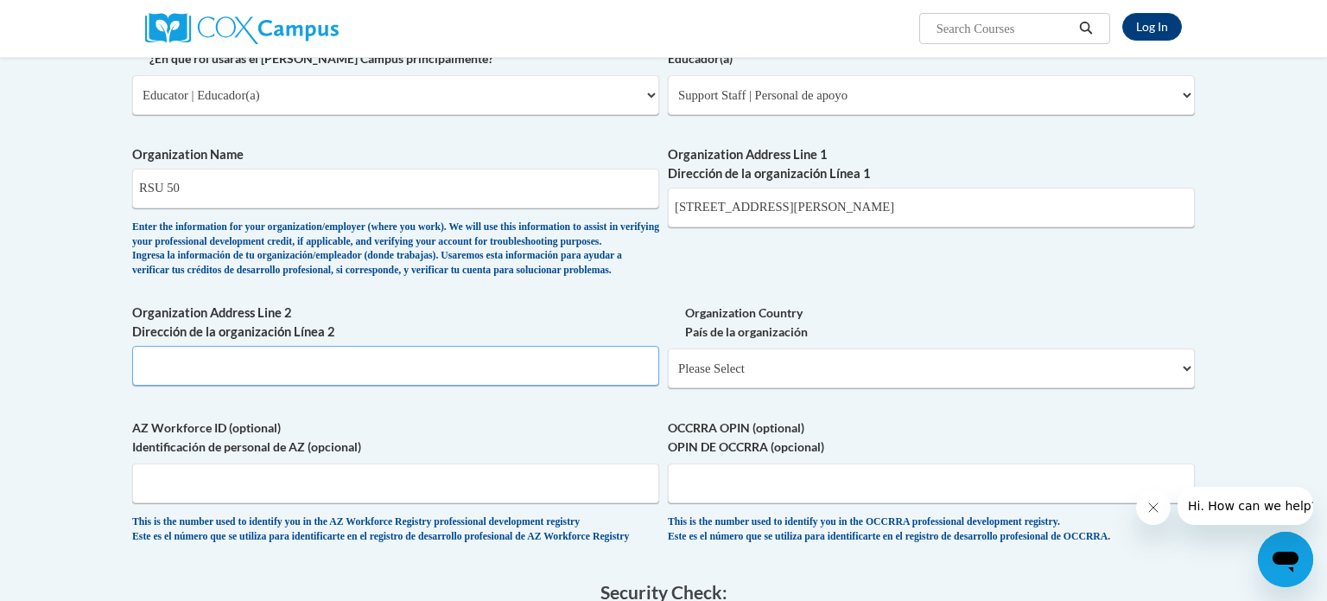
click at [405, 385] on input "Organization Address Line 2 Dirección de la organización Línea 2" at bounding box center [395, 366] width 527 height 40
type input "Dyer Brook"
click at [785, 388] on select "Please Select United States | Estados Unidos Outside of the United States | Fue…" at bounding box center [931, 368] width 527 height 40
select select "ad49bcad-a171-4b2e-b99c-48b446064914"
click at [668, 376] on select "Please Select United States | Estados Unidos Outside of the United States | Fue…" at bounding box center [931, 368] width 527 height 40
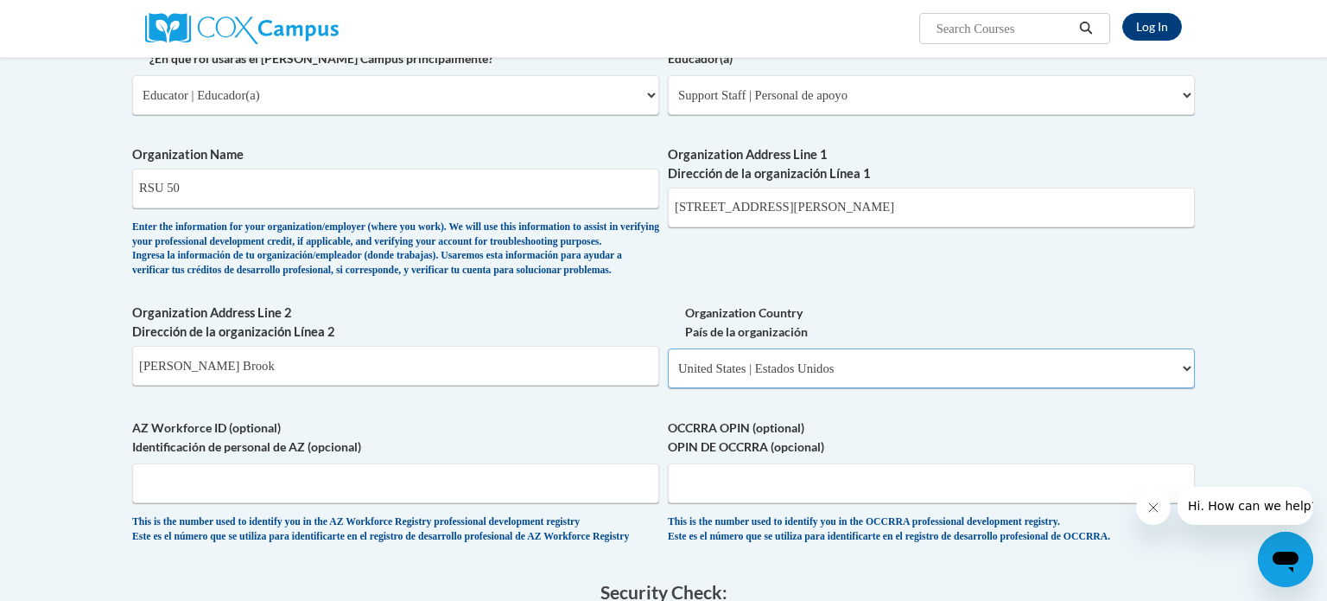
select select
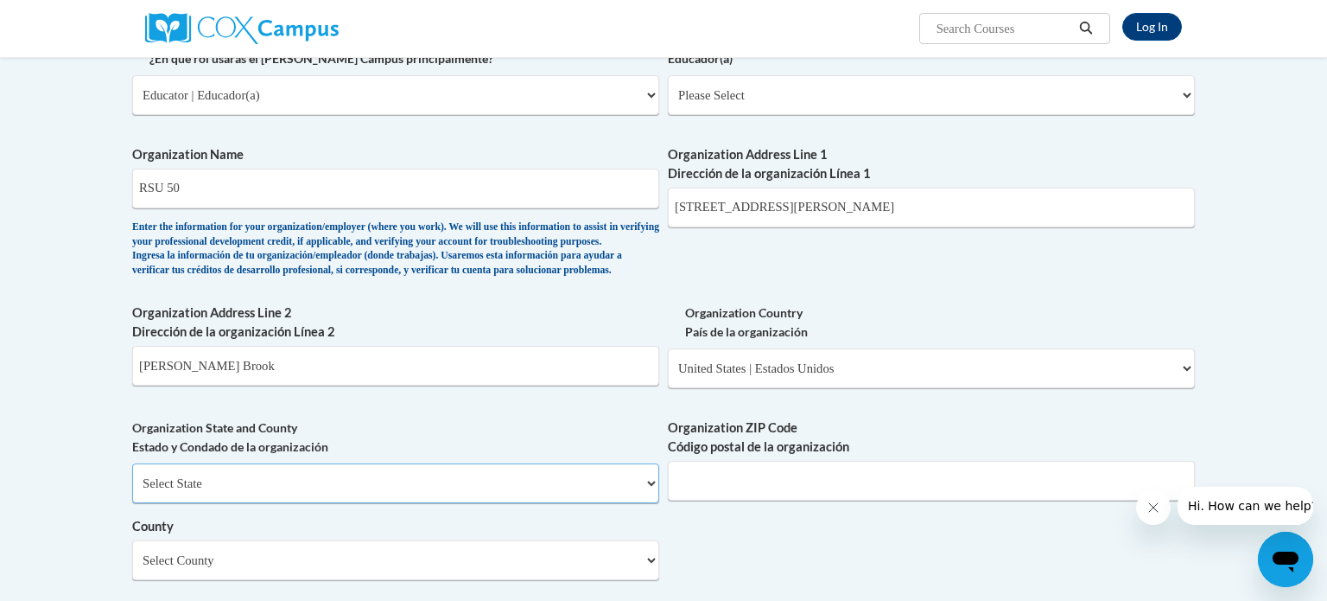
click at [430, 499] on select "Select State Alabama Alaska Arizona Arkansas California Colorado Connecticut De…" at bounding box center [395, 483] width 527 height 40
select select "Maine"
click at [132, 491] on select "Select State Alabama Alaska Arizona Arkansas California Colorado Connecticut De…" at bounding box center [395, 483] width 527 height 40
click at [796, 500] on input "Organization ZIP Code Código postal de la organización" at bounding box center [931, 481] width 527 height 40
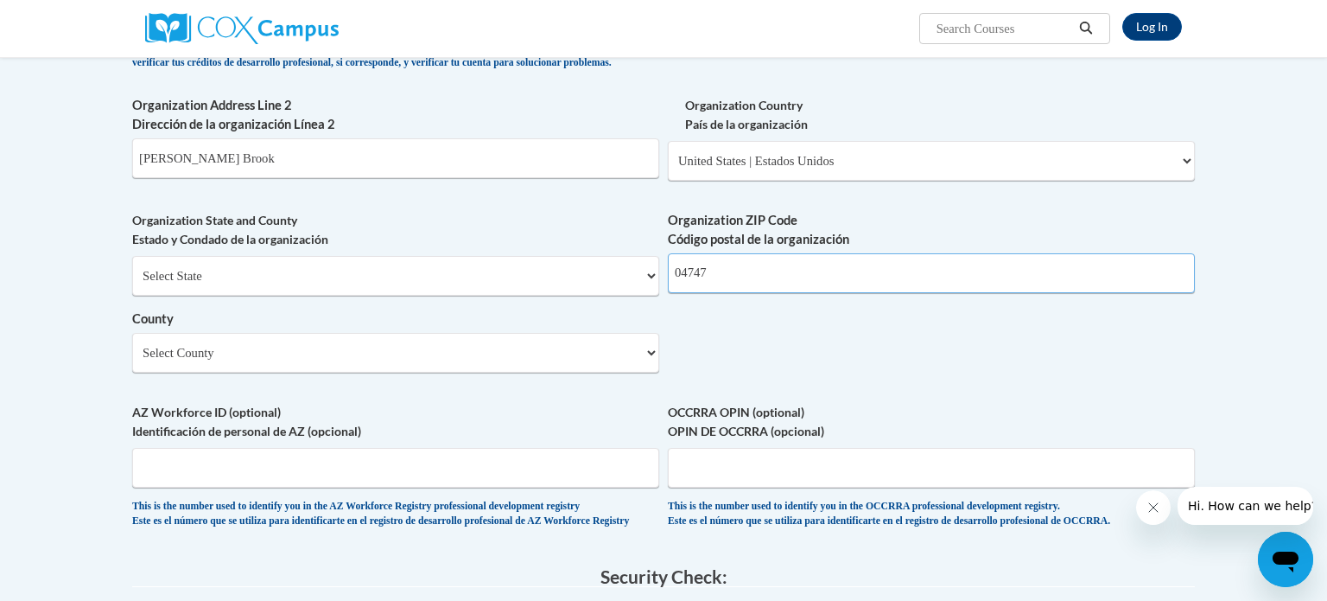
scroll to position [1015, 0]
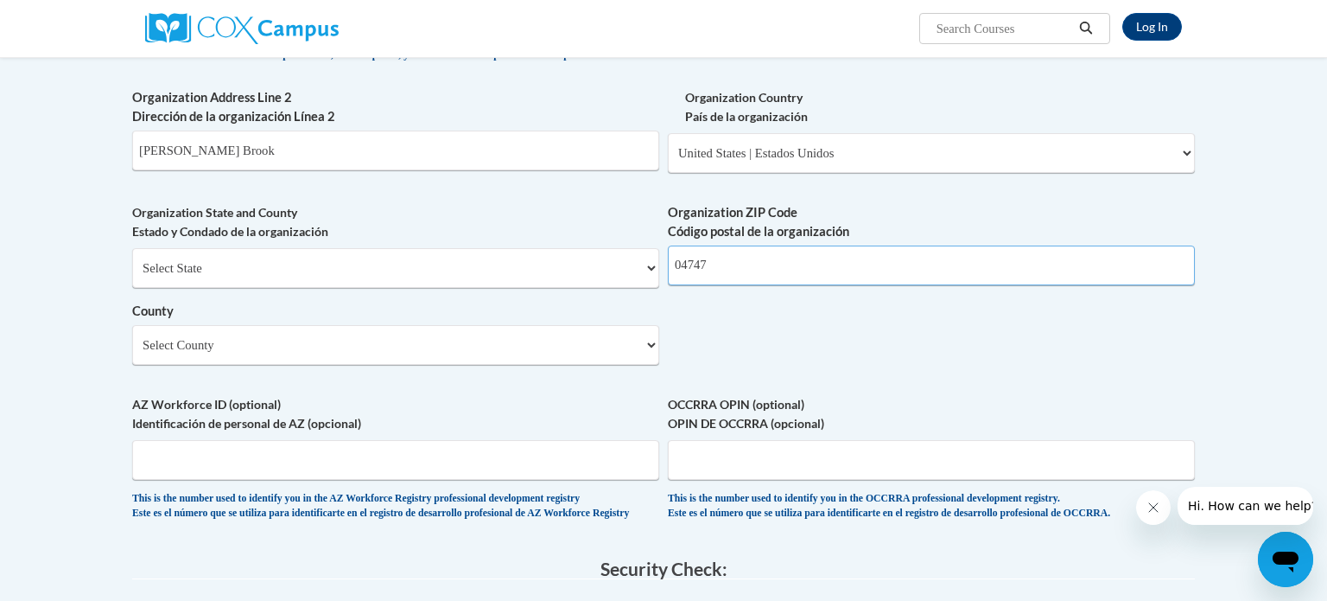
type input "04747"
click at [405, 365] on select "Select County Androscoggin Aroostook Cumberland Franklin Hancock Kennebec Knox …" at bounding box center [395, 345] width 527 height 40
select select "Aroostook"
click at [132, 353] on select "Select County Androscoggin Aroostook Cumberland Franklin Hancock Kennebec Knox …" at bounding box center [395, 345] width 527 height 40
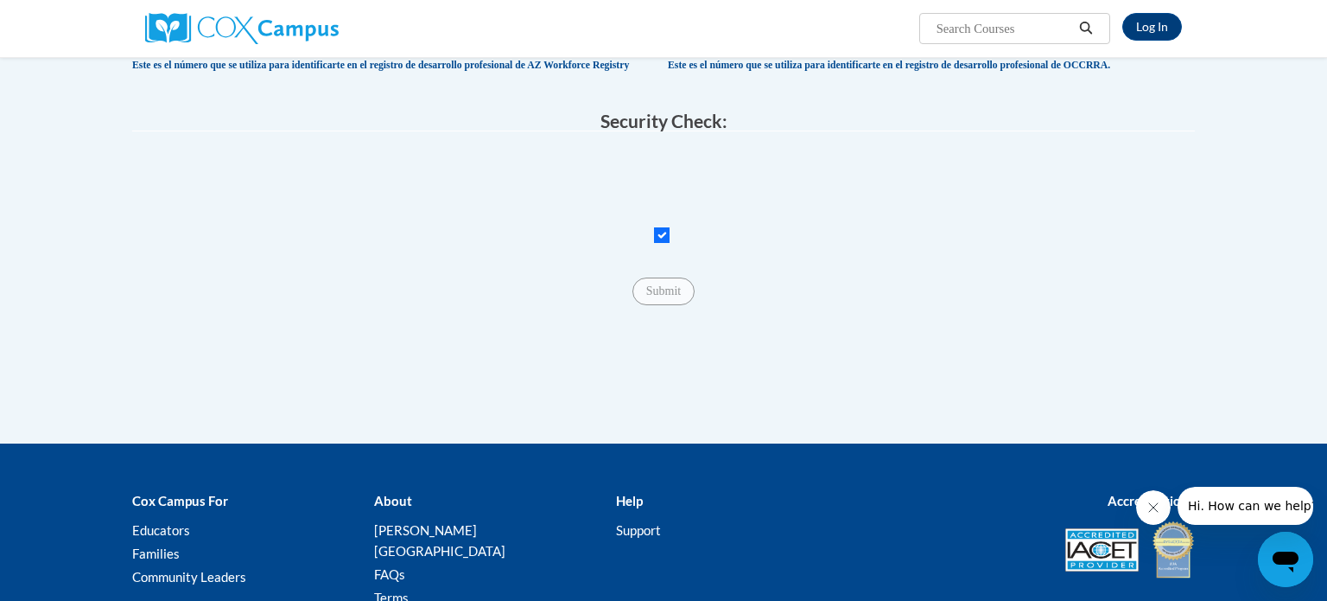
scroll to position [1464, 0]
click at [664, 242] on input "Checkbox" at bounding box center [662, 234] width 16 height 16
checkbox input "true"
click at [655, 296] on span "Submit" at bounding box center [664, 289] width 62 height 14
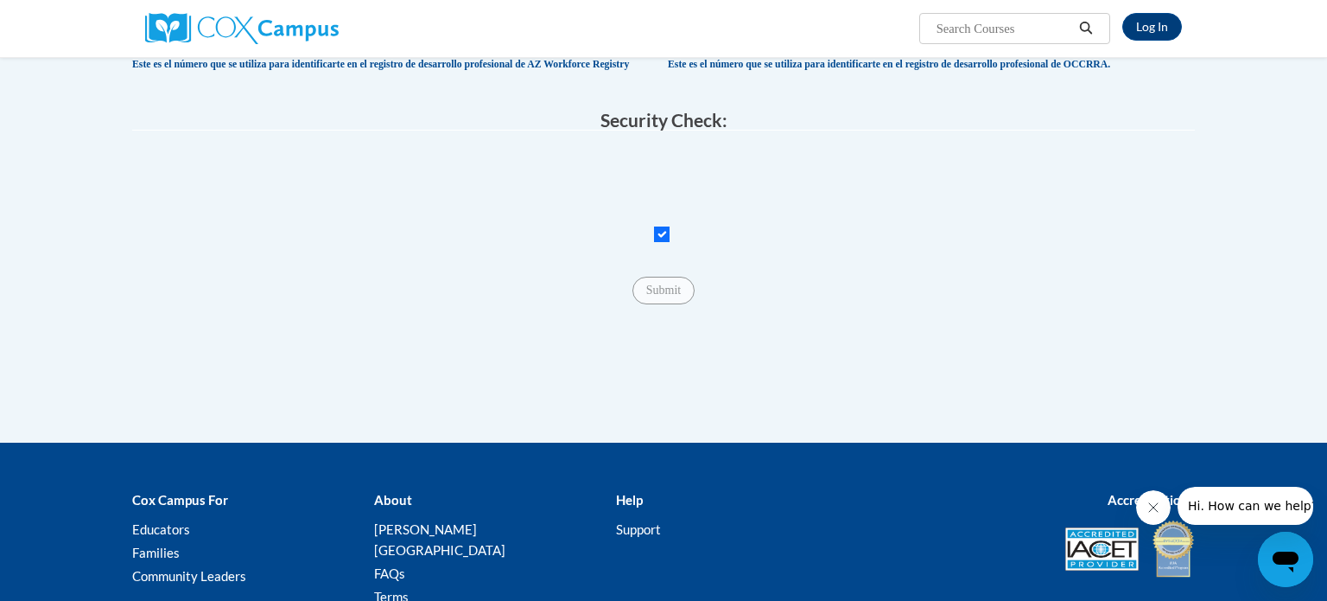
click at [655, 296] on span "Submit" at bounding box center [664, 289] width 62 height 14
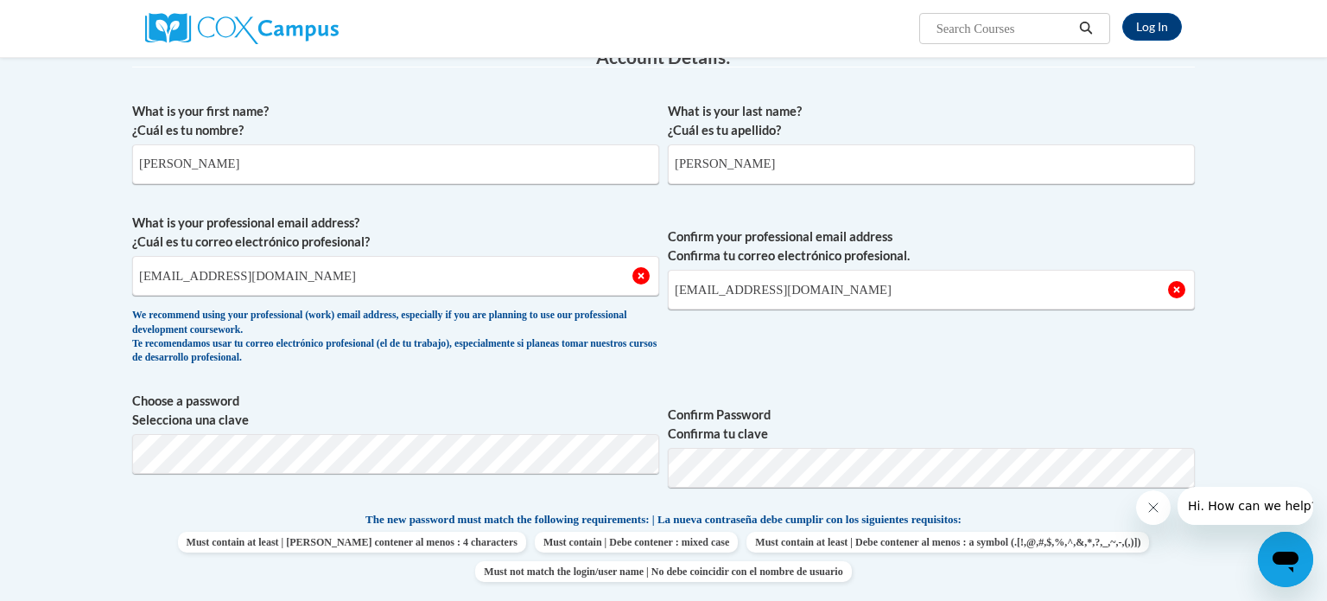
scroll to position [0, 0]
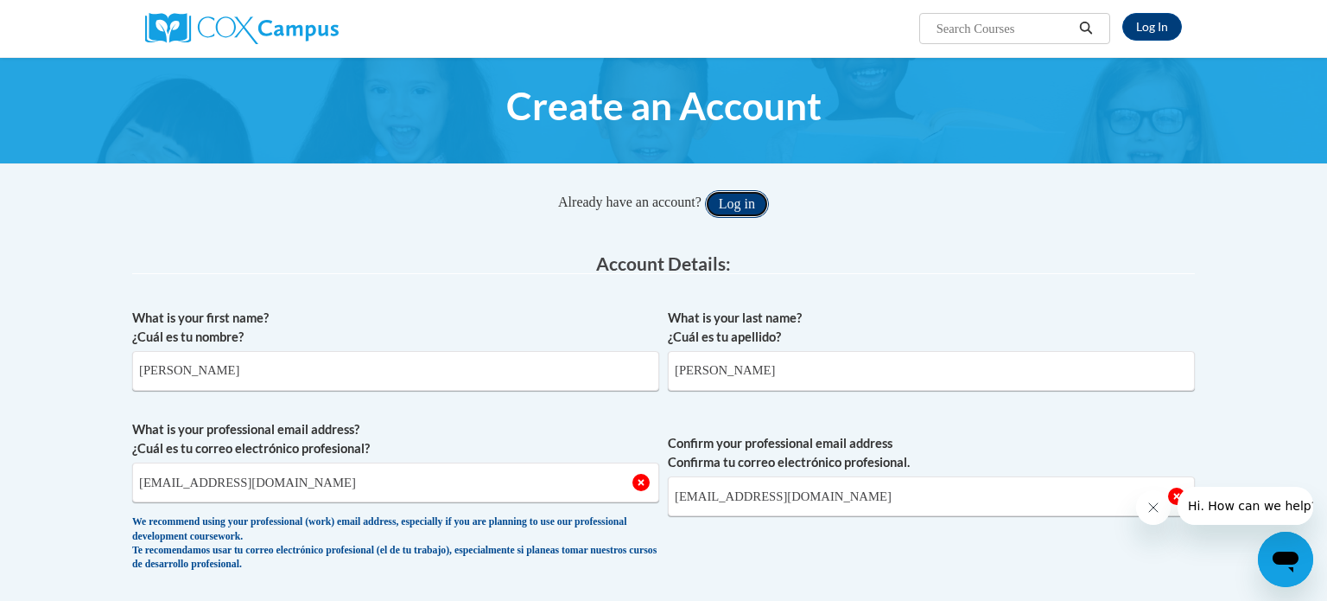
click at [754, 210] on button "Log in" at bounding box center [737, 204] width 64 height 28
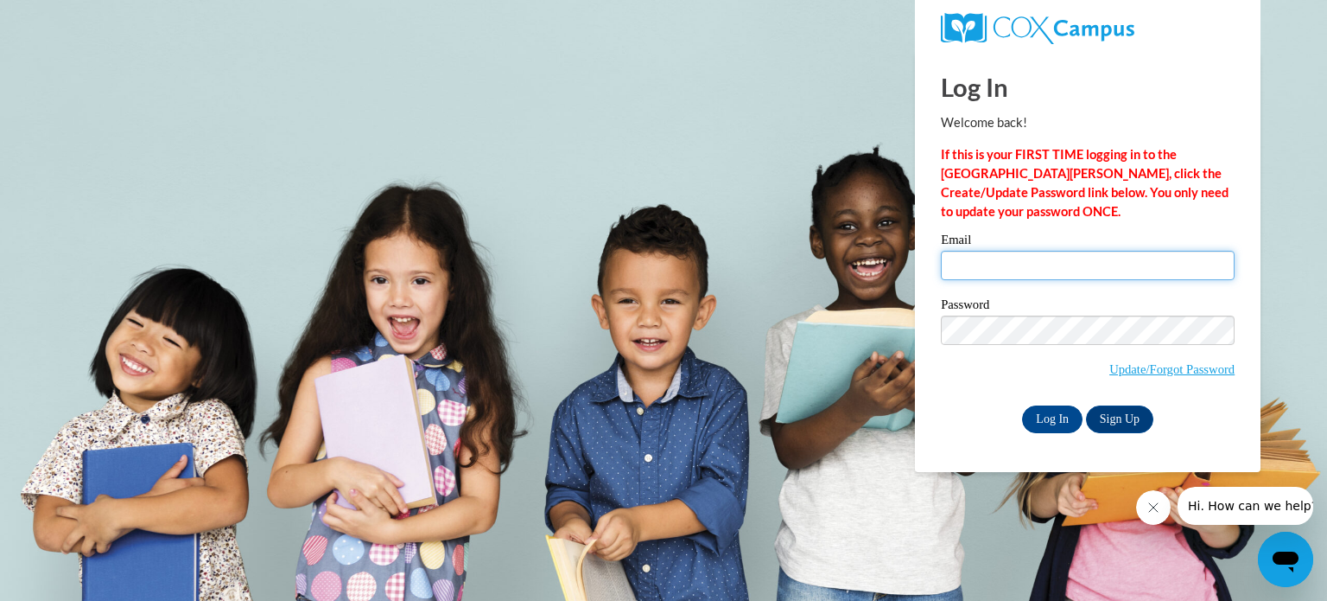
click at [987, 270] on input "Email" at bounding box center [1088, 265] width 294 height 29
type input "[EMAIL_ADDRESS][DOMAIN_NAME]"
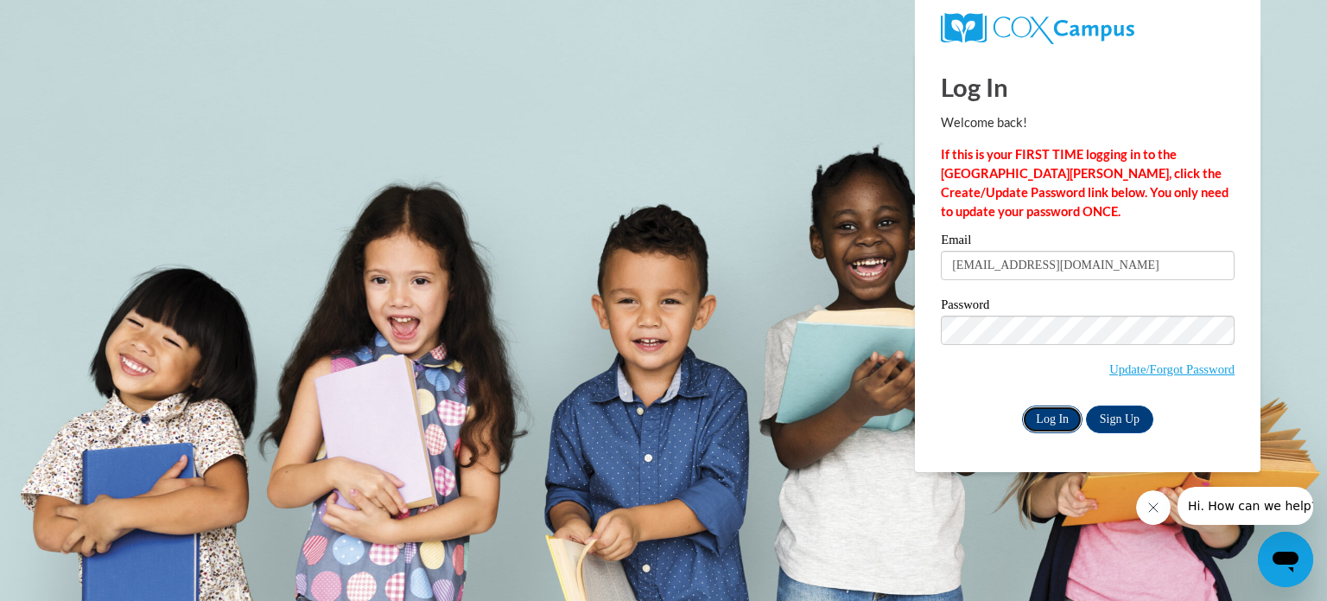
click at [1050, 417] on input "Log In" at bounding box center [1052, 419] width 60 height 28
click at [1053, 420] on input "Log In" at bounding box center [1052, 419] width 60 height 28
click at [1149, 366] on link "Update/Forgot Password" at bounding box center [1172, 369] width 125 height 14
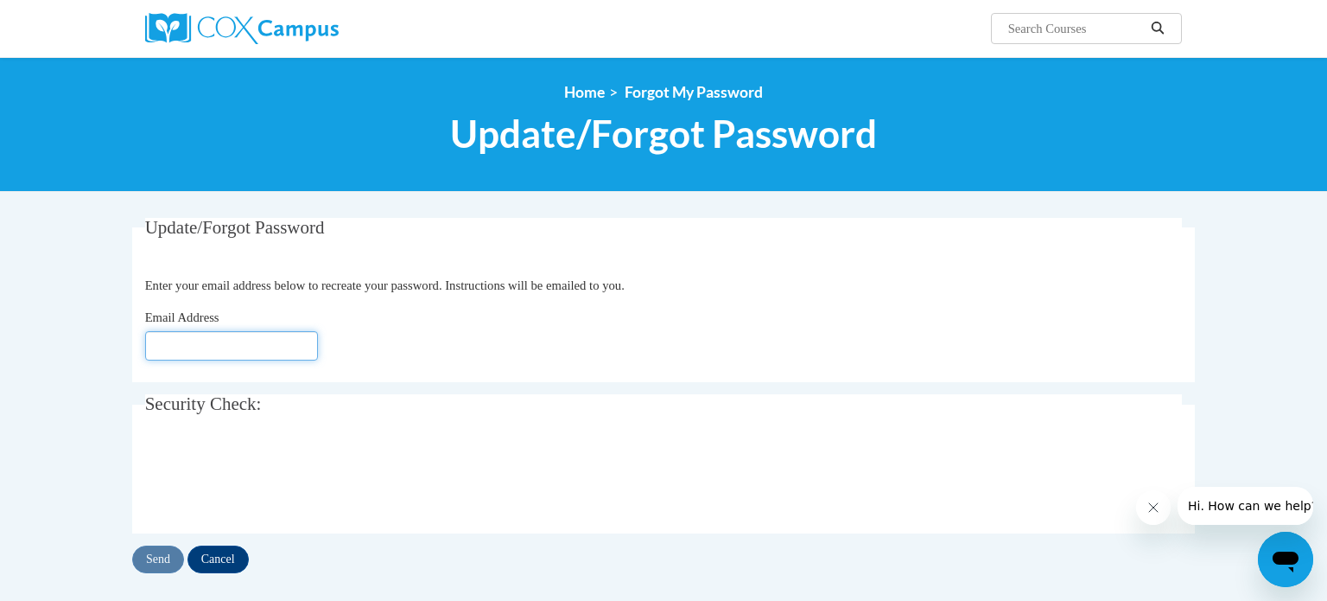
click at [262, 348] on input "Email Address" at bounding box center [231, 345] width 173 height 29
type input "[EMAIL_ADDRESS][DOMAIN_NAME]"
click at [165, 556] on input "Send" at bounding box center [158, 559] width 52 height 28
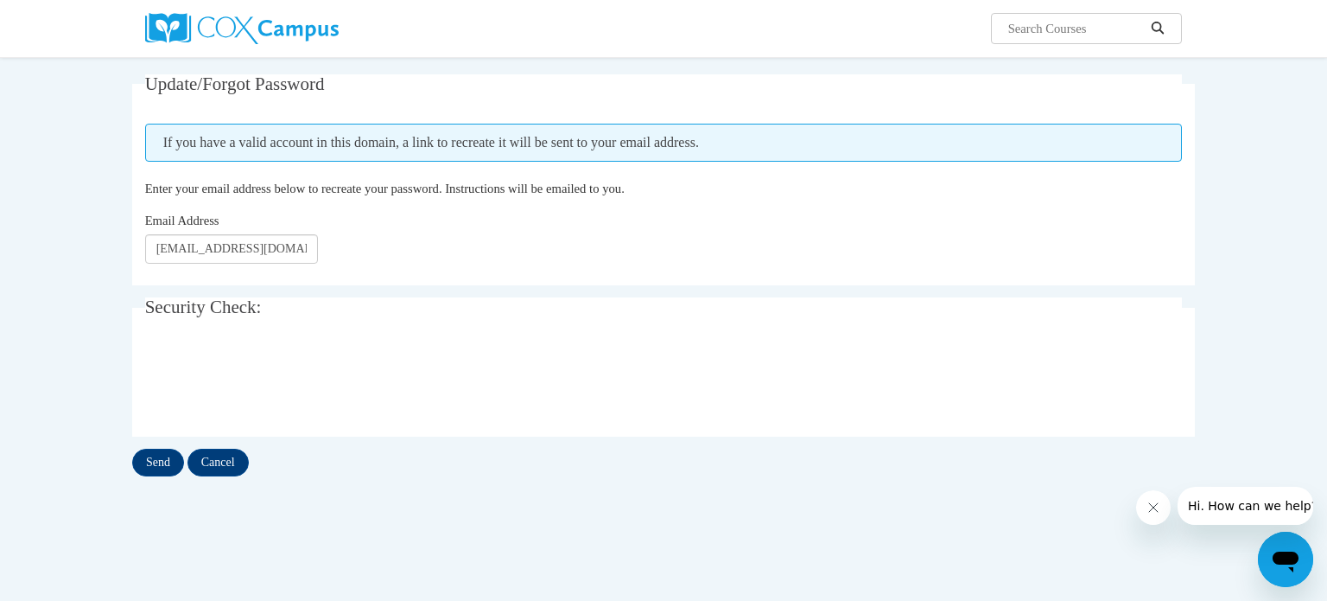
scroll to position [157, 0]
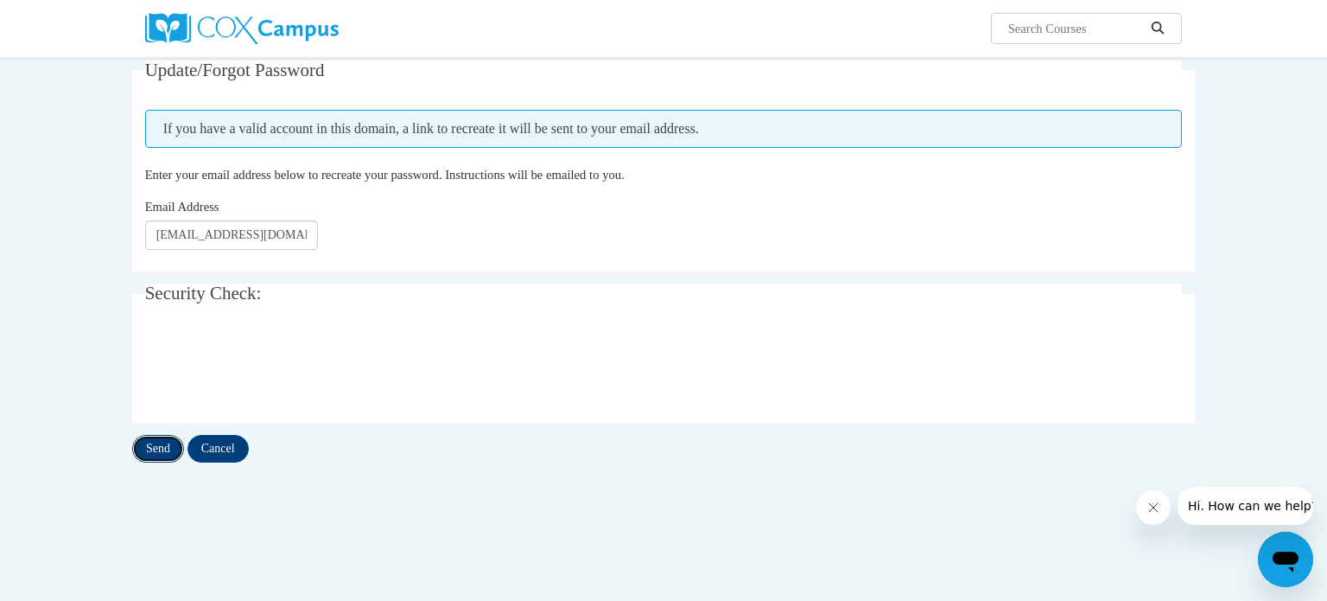
click at [157, 448] on input "Send" at bounding box center [158, 449] width 52 height 28
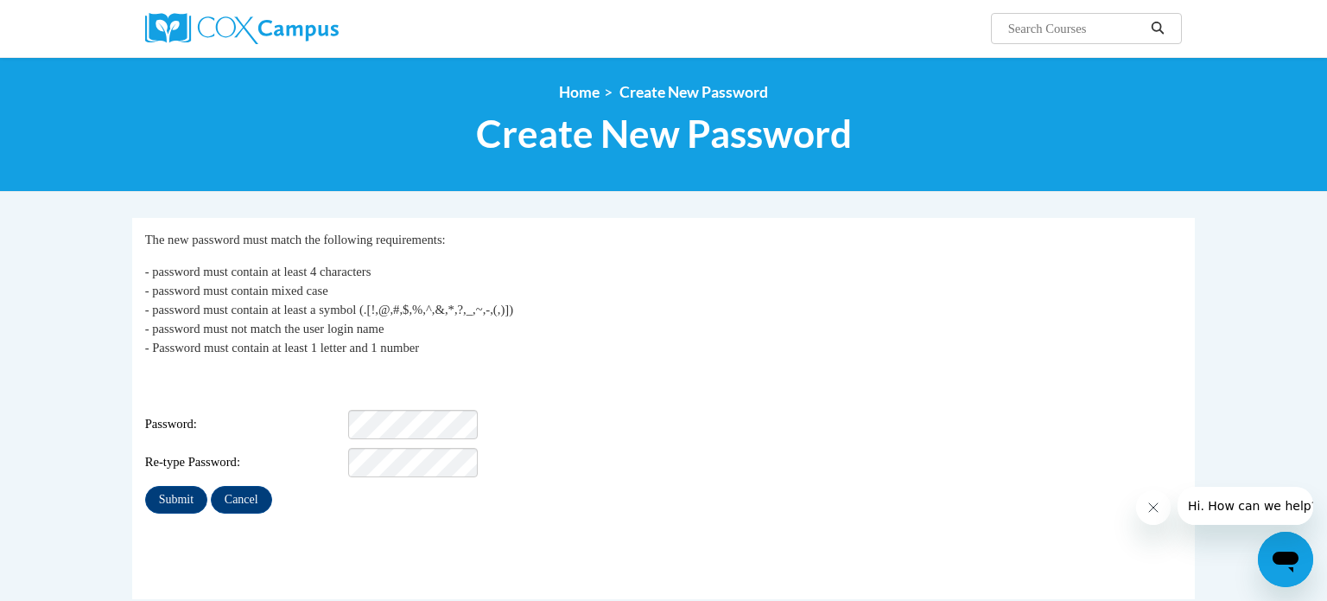
click at [806, 331] on p "- password must contain at least 4 characters - password must contain mixed cas…" at bounding box center [664, 309] width 1038 height 95
click at [646, 383] on div "Login: [EMAIL_ADDRESS][DOMAIN_NAME] Password: Strong Re-type Password:" at bounding box center [664, 424] width 1038 height 108
click at [165, 487] on input "Submit" at bounding box center [176, 500] width 62 height 28
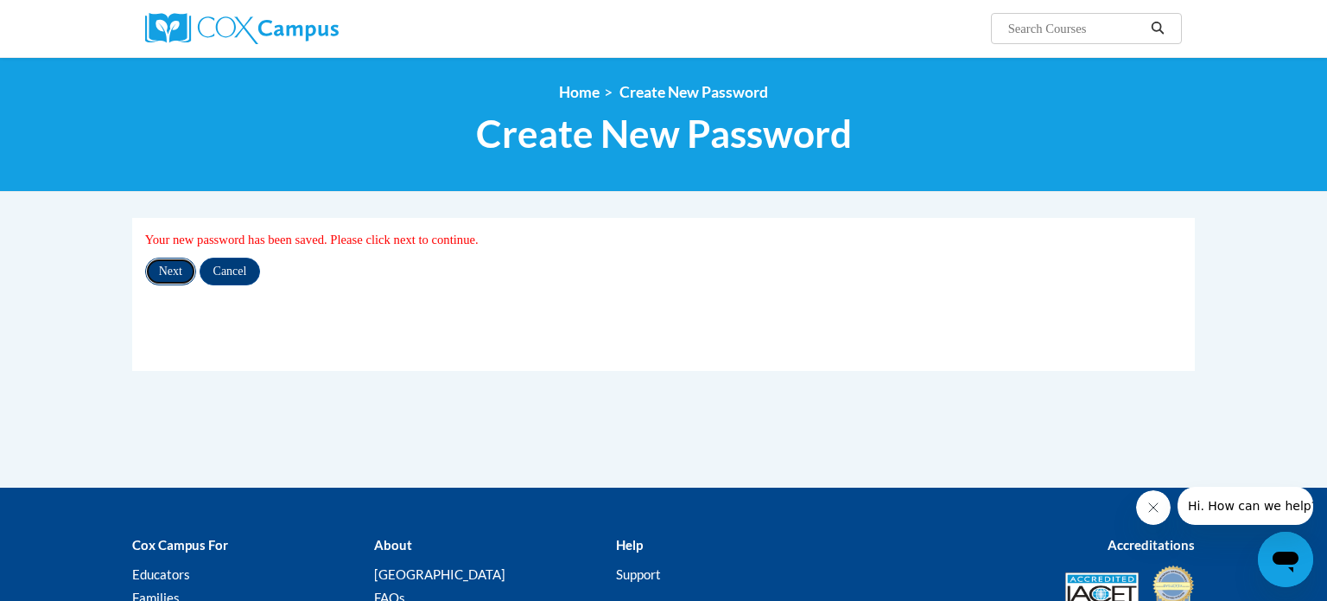
click at [169, 274] on input "Next" at bounding box center [170, 272] width 51 height 28
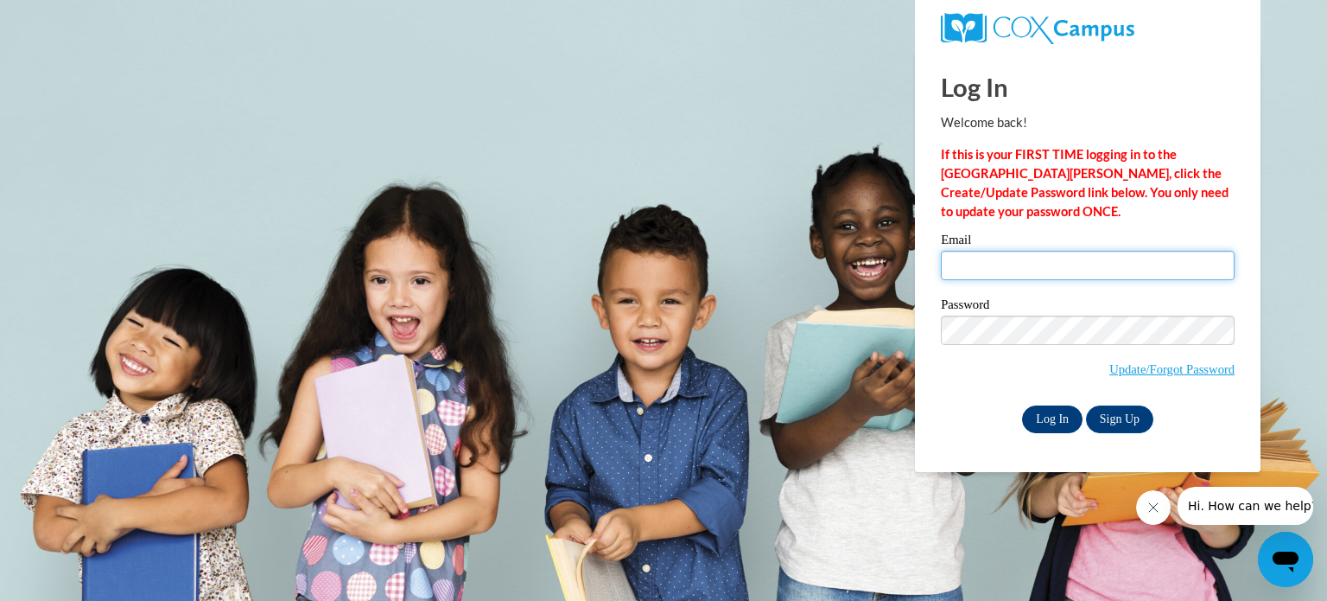
type input "[EMAIL_ADDRESS][DOMAIN_NAME]"
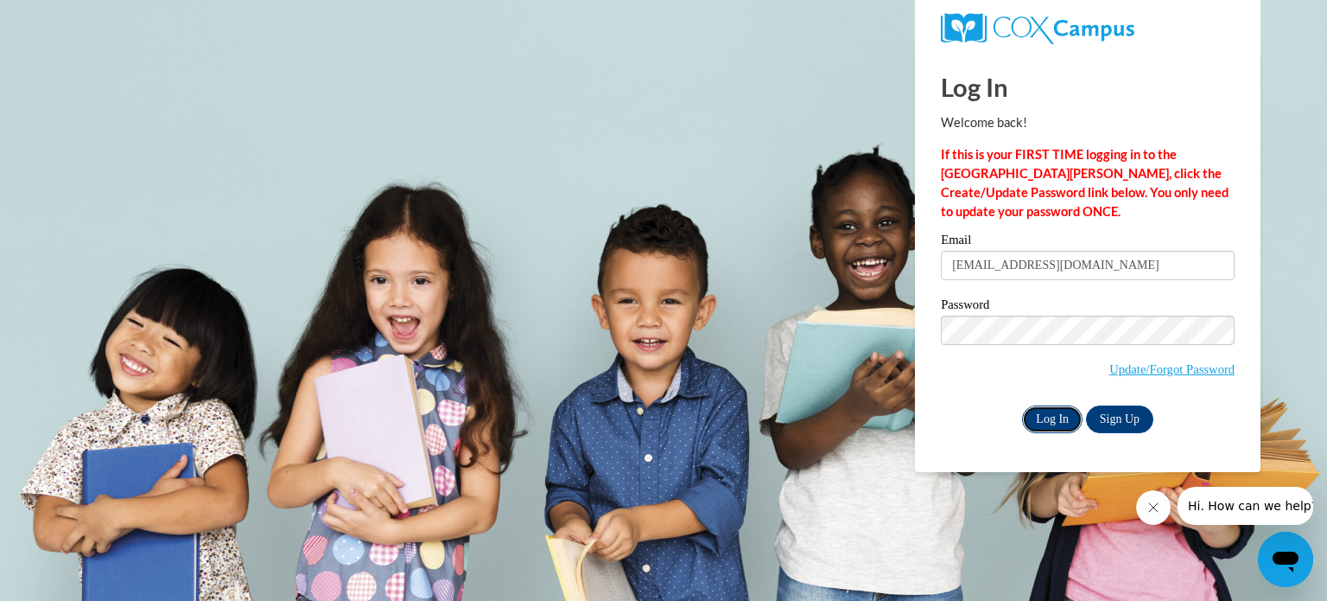
click at [1062, 417] on input "Log In" at bounding box center [1052, 419] width 60 height 28
click at [1058, 413] on input "Log In" at bounding box center [1052, 419] width 60 height 28
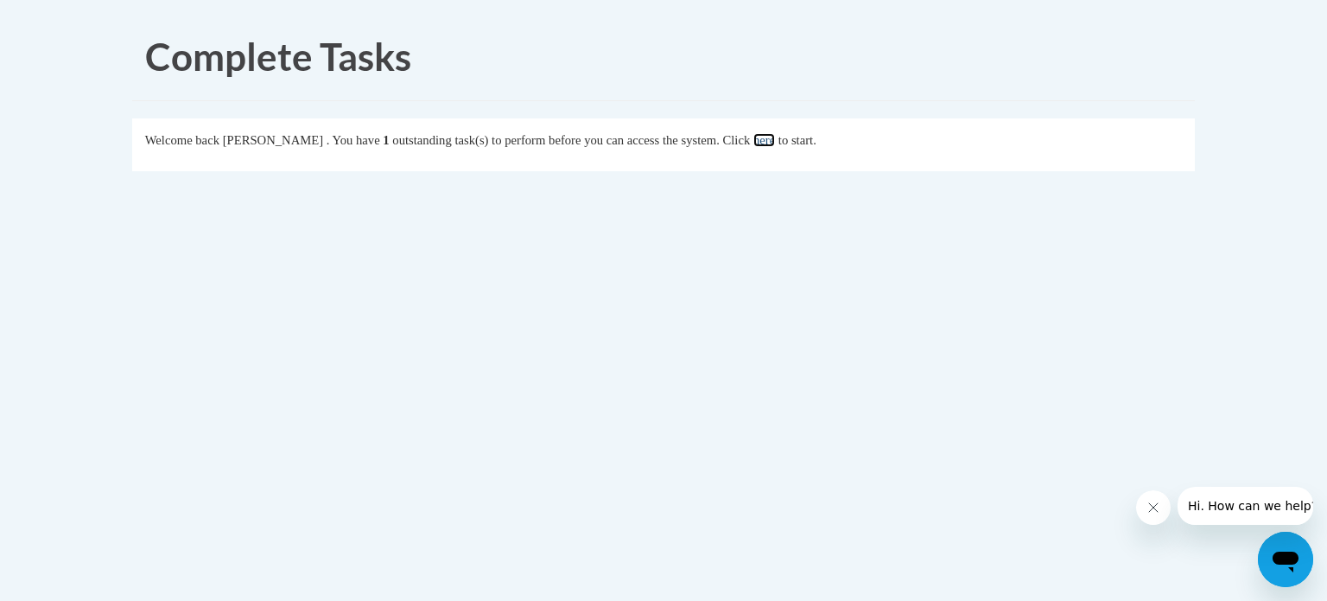
click at [775, 137] on link "here" at bounding box center [765, 140] width 22 height 14
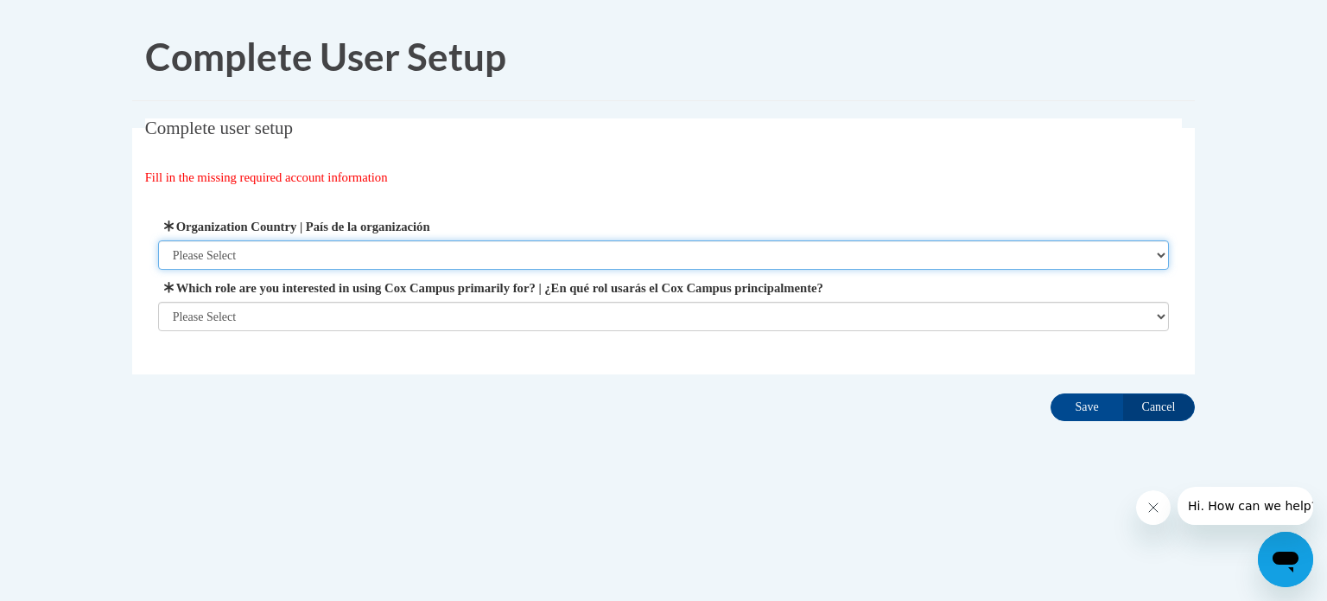
click at [1161, 253] on select "Please Select United States | Estados Unidos Outside of the United States | Fue…" at bounding box center [664, 254] width 1012 height 29
select select "ad49bcad-a171-4b2e-b99c-48b446064914"
click at [158, 240] on select "Please Select United States | Estados Unidos Outside of the United States | Fue…" at bounding box center [664, 254] width 1012 height 29
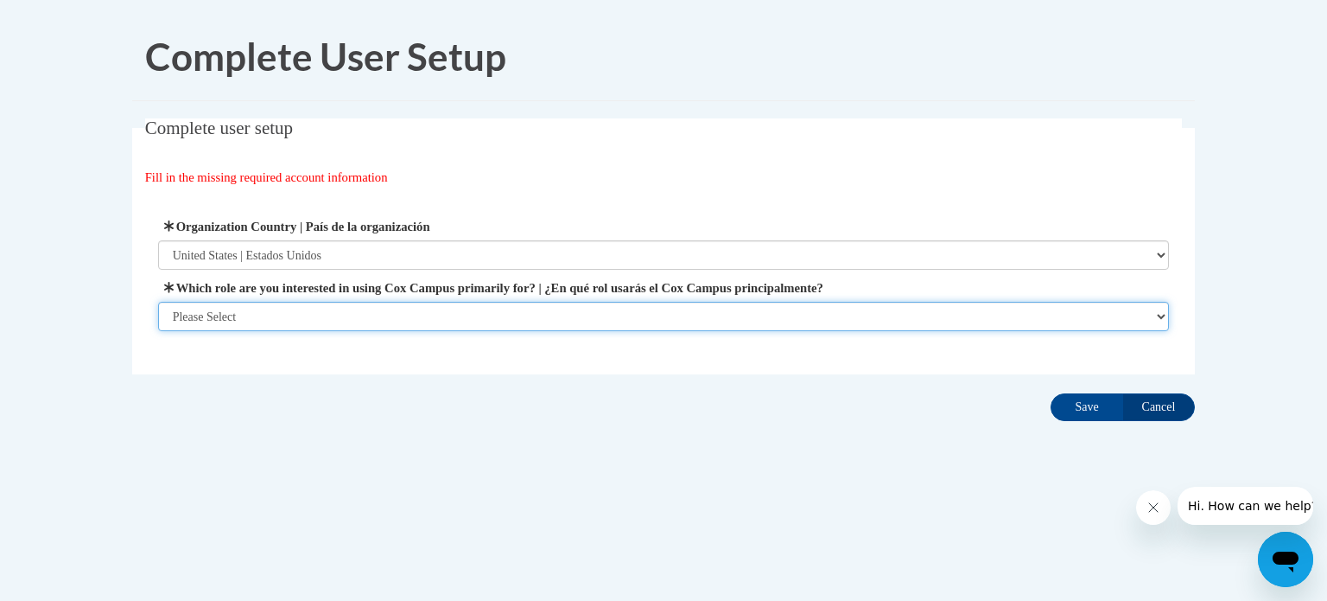
click at [1161, 314] on select "Please Select College/University | Colegio/Universidad Community/Nonprofit Part…" at bounding box center [664, 316] width 1012 height 29
select select "fbf2d438-af2f-41f8-98f1-81c410e29de3"
click at [158, 331] on select "Please Select College/University | Colegio/Universidad Community/Nonprofit Part…" at bounding box center [664, 316] width 1012 height 29
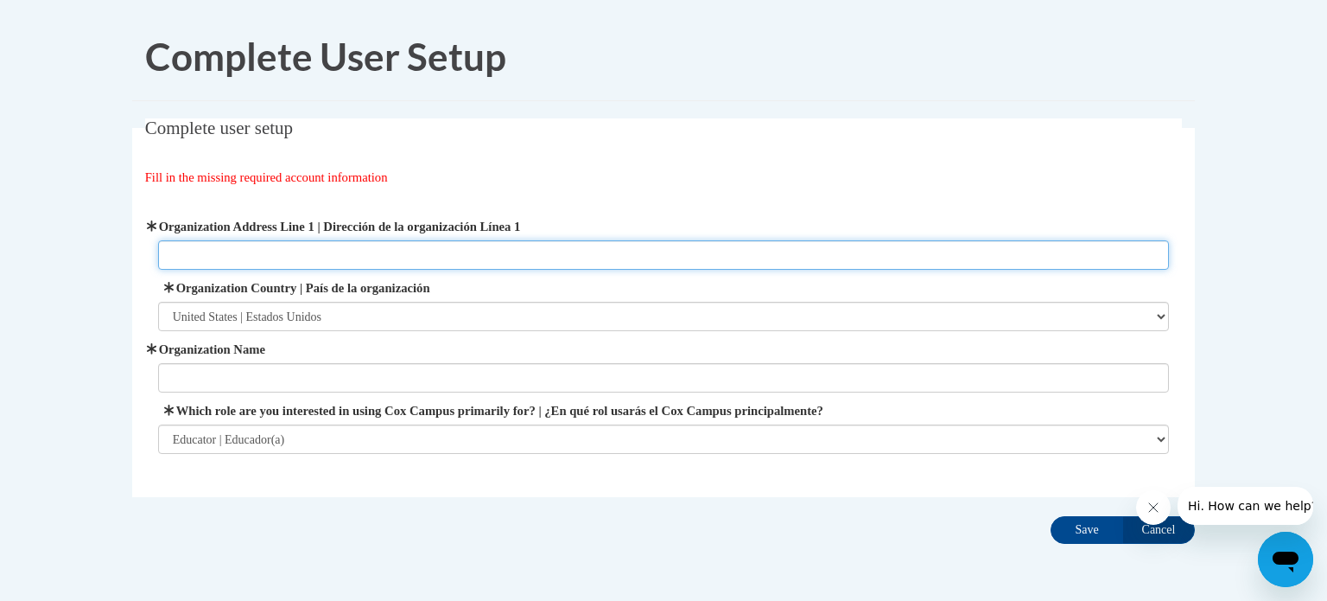
click at [776, 246] on input "Organization Address Line 1 | Dirección de la organización Línea 1" at bounding box center [664, 254] width 1012 height 29
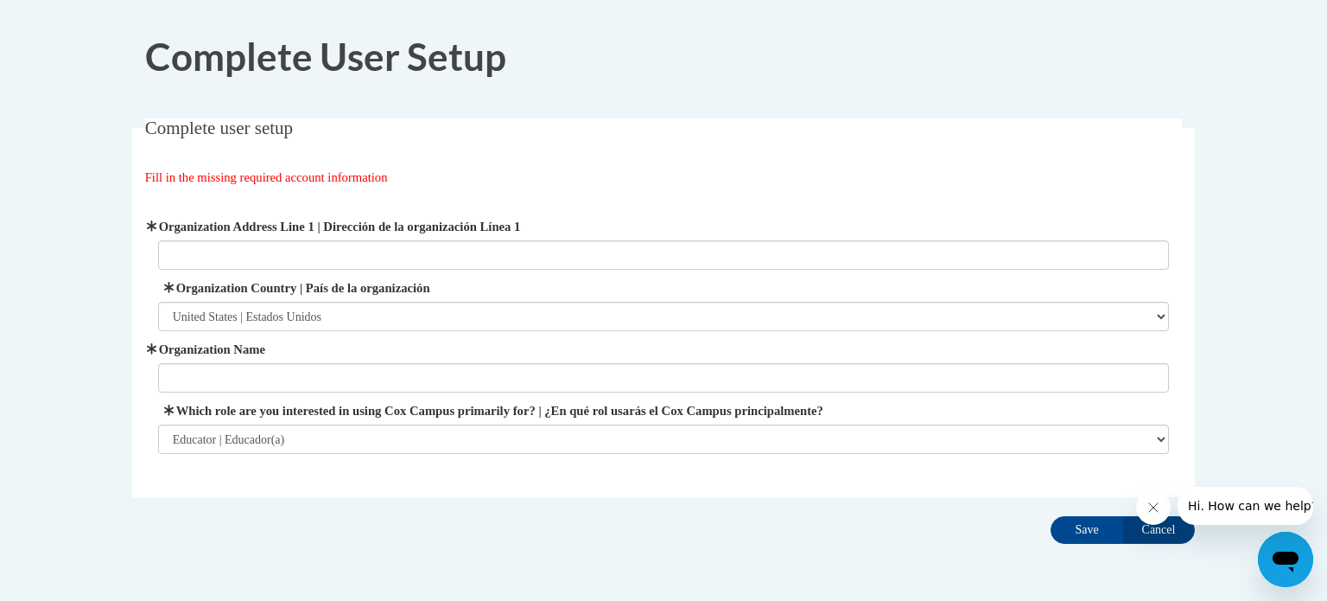
click at [103, 301] on body "Complete User Setup Complete user setup Fill in the missing required account in…" at bounding box center [663, 333] width 1327 height 666
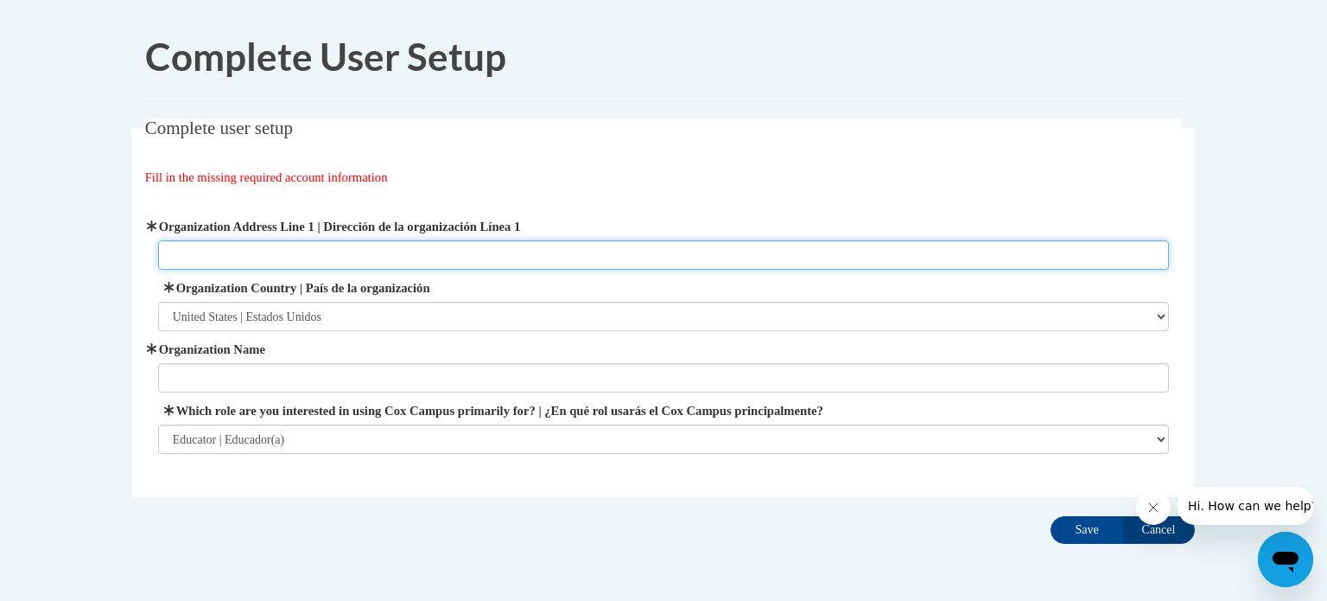
click at [192, 258] on input "Organization Address Line 1 | Dirección de la organización Línea 1" at bounding box center [664, 254] width 1012 height 29
type input "922 Dyer Brook RD"
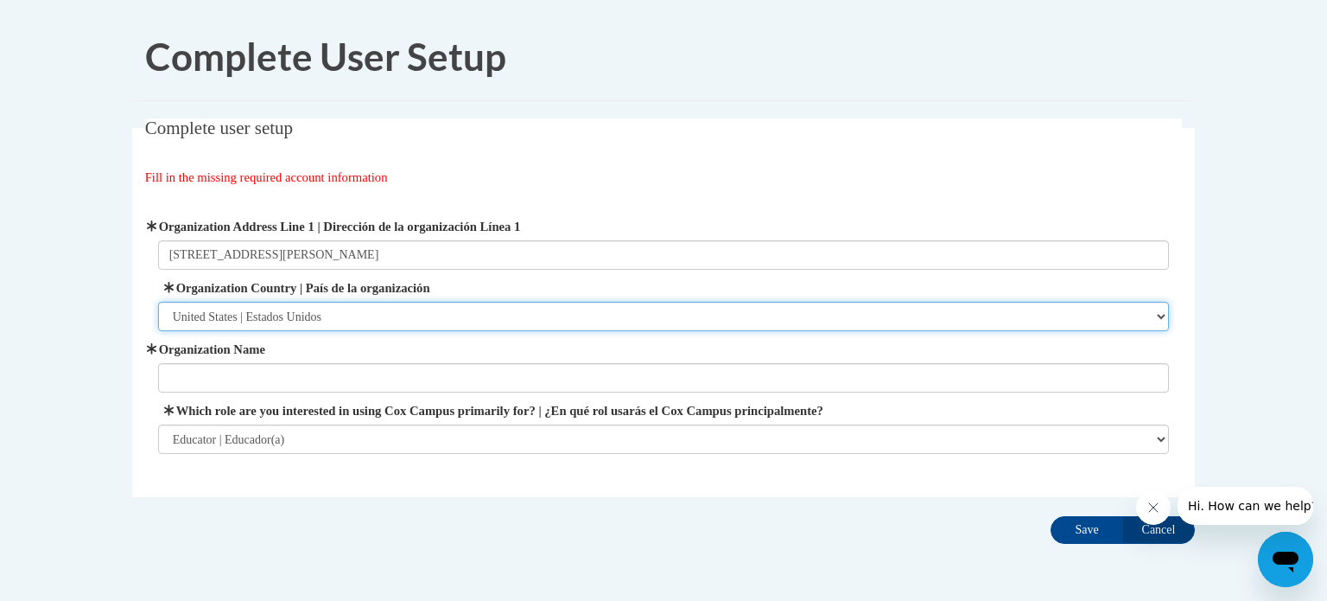
click at [262, 320] on select "Please Select United States | Estados Unidos Outside of the United States | Fue…" at bounding box center [664, 316] width 1012 height 29
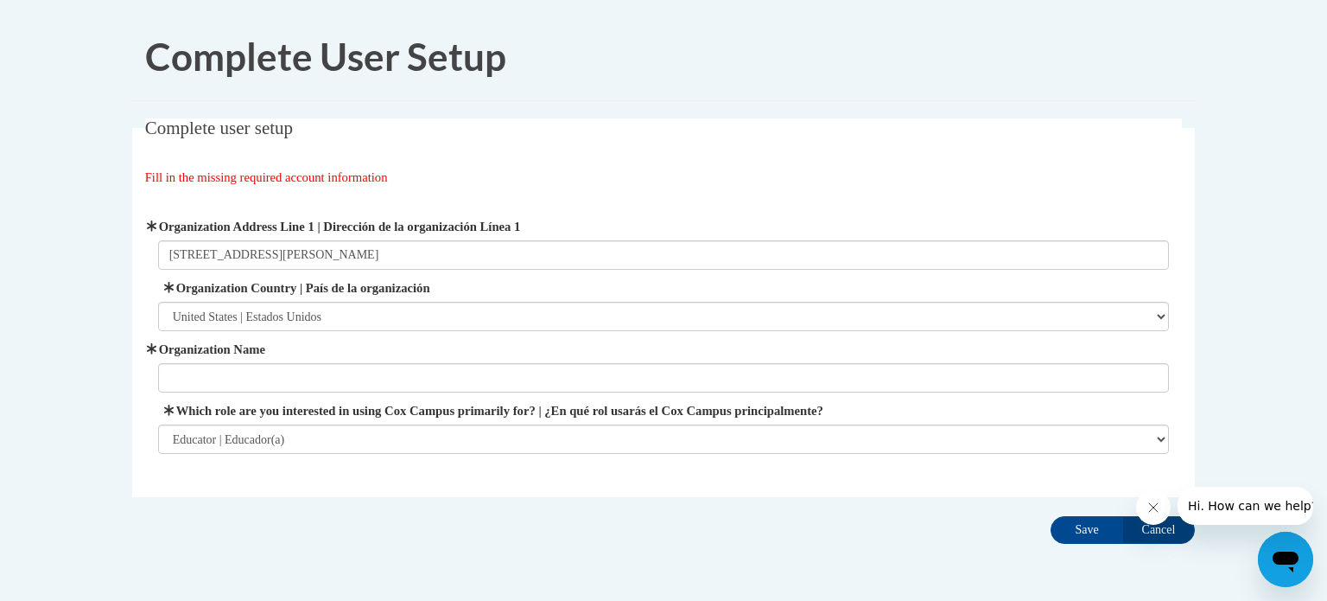
click at [62, 321] on body "Complete User Setup Complete user setup Fill in the missing required account in…" at bounding box center [663, 333] width 1327 height 666
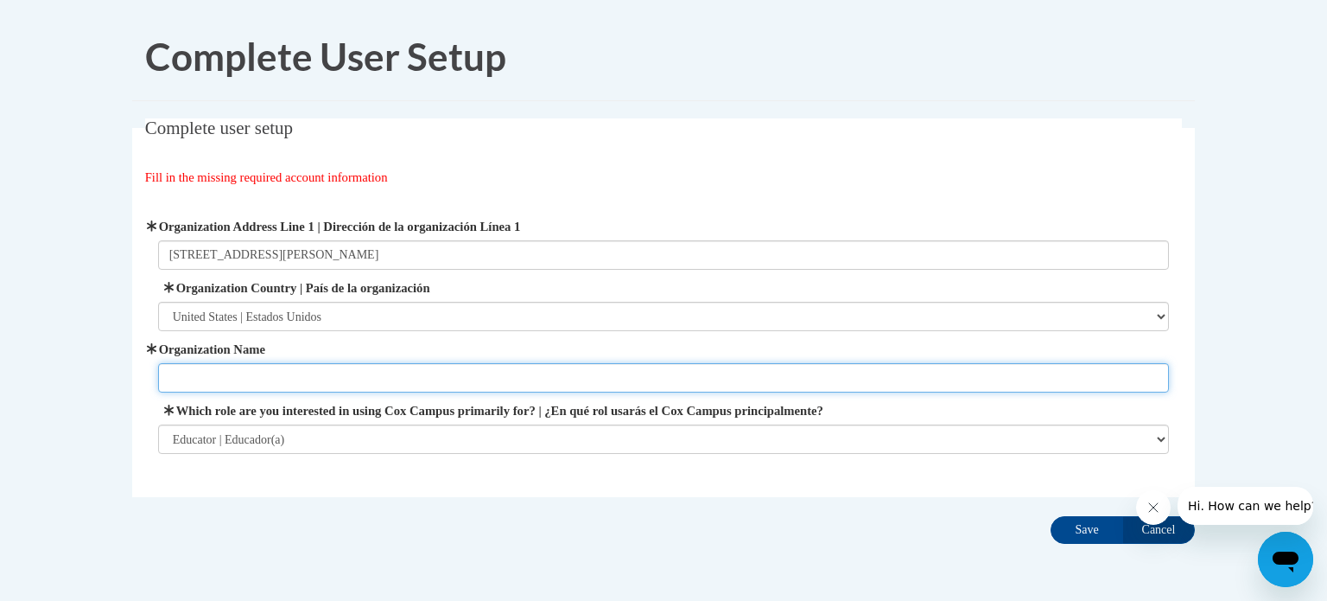
click at [183, 376] on input "Organization Name" at bounding box center [664, 377] width 1012 height 29
type input "RSU 50"
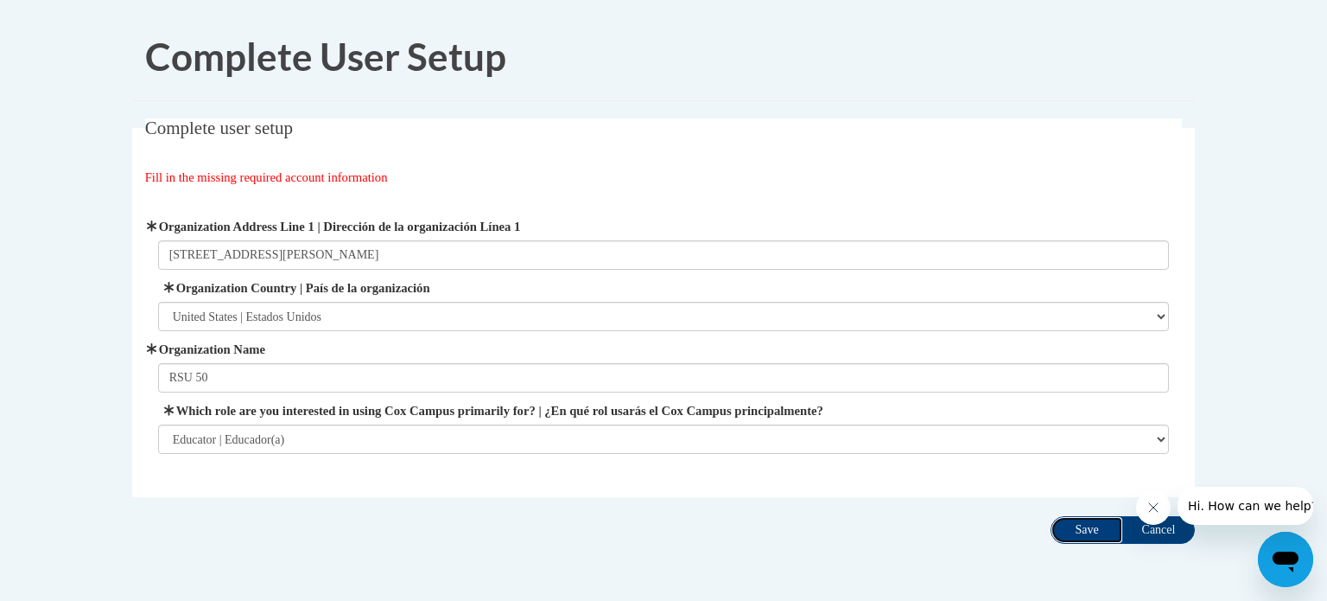
click at [1085, 528] on input "Save" at bounding box center [1087, 530] width 73 height 28
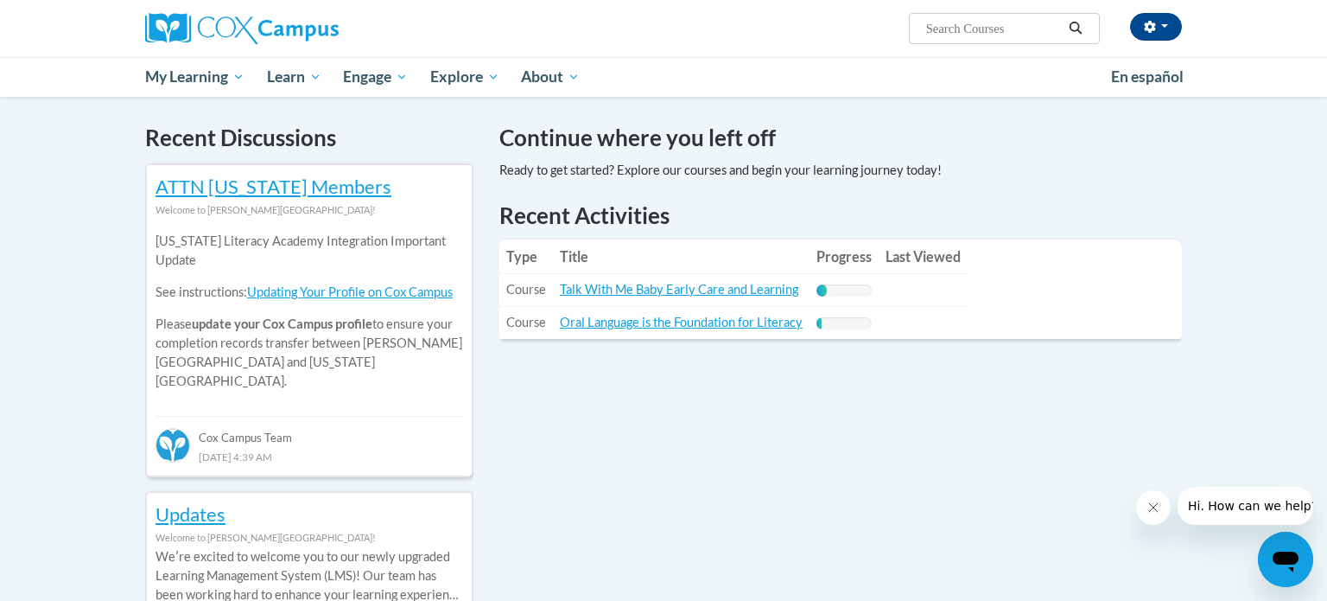
scroll to position [512, 0]
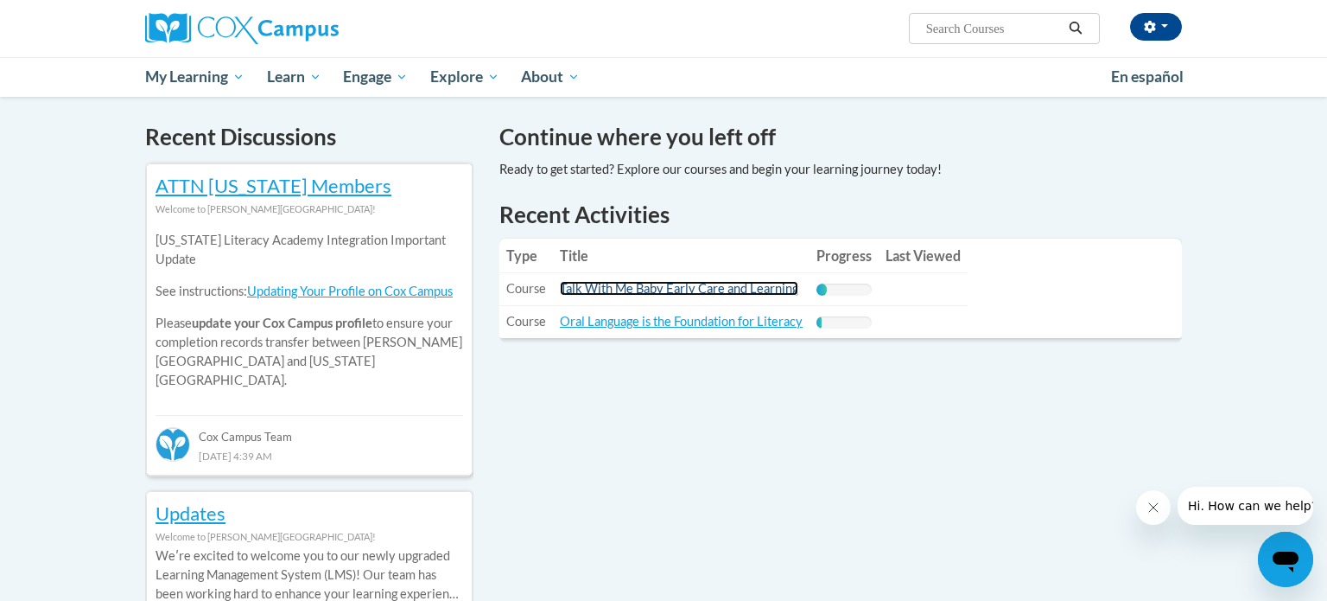
click at [668, 287] on link "Talk With Me Baby Early Care and Learning" at bounding box center [679, 288] width 239 height 15
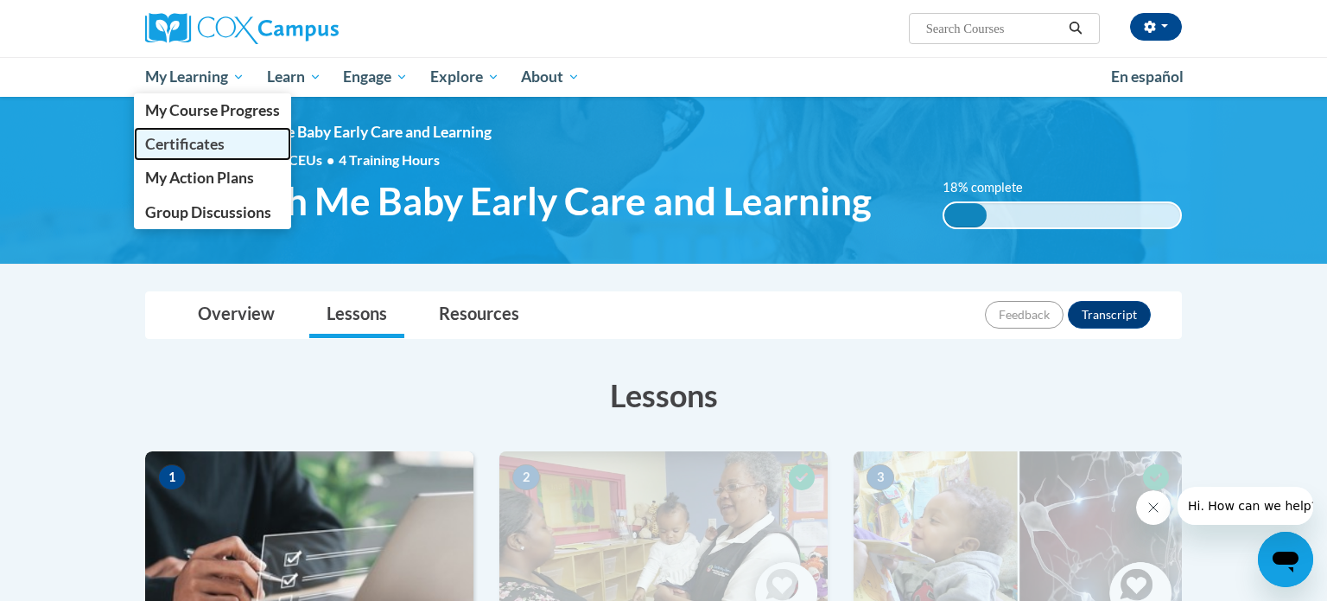
click at [203, 144] on span "Certificates" at bounding box center [185, 144] width 80 height 18
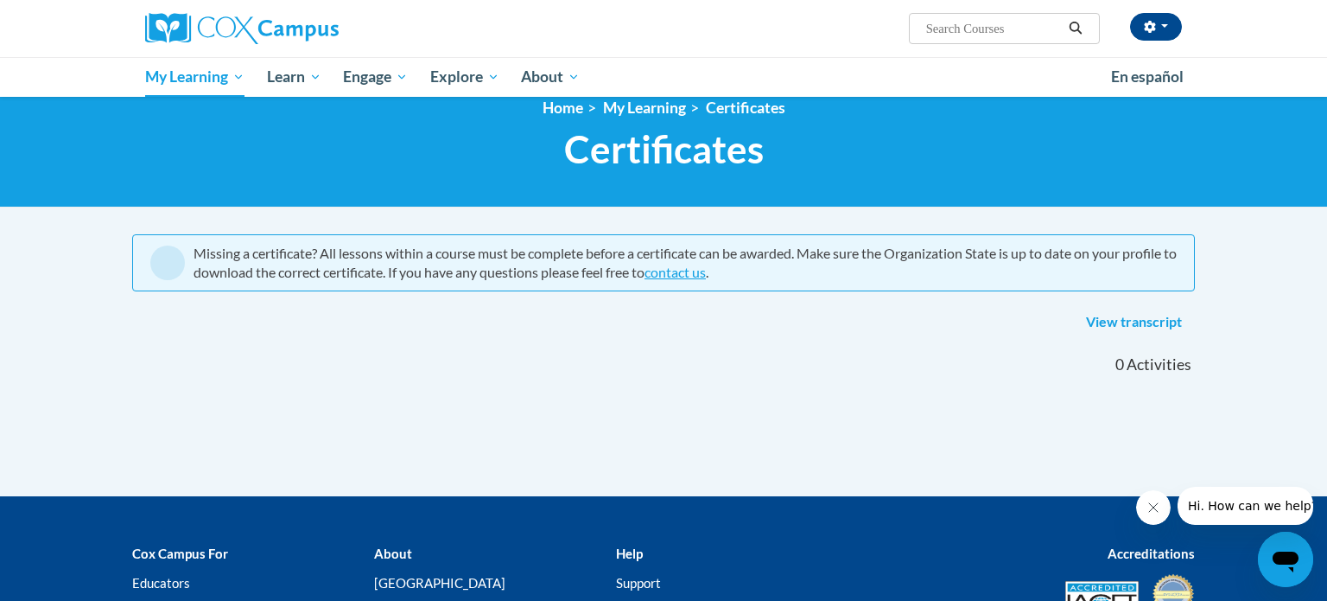
scroll to position [29, 0]
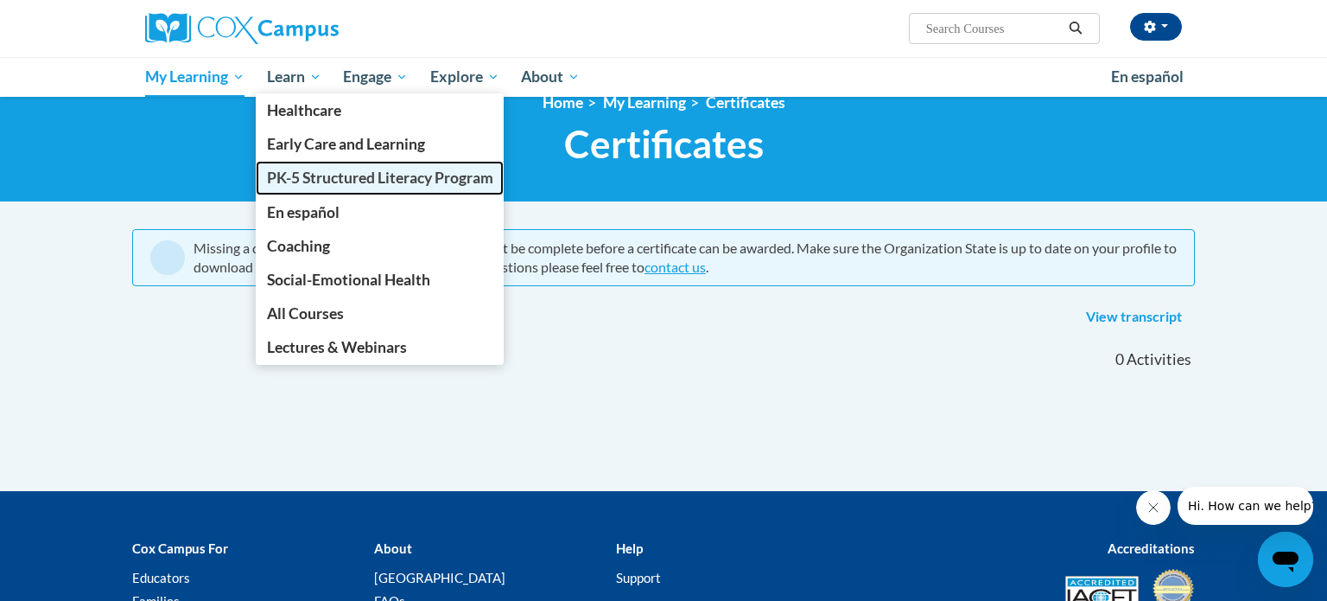
click at [340, 174] on span "PK-5 Structured Literacy Program" at bounding box center [380, 178] width 226 height 18
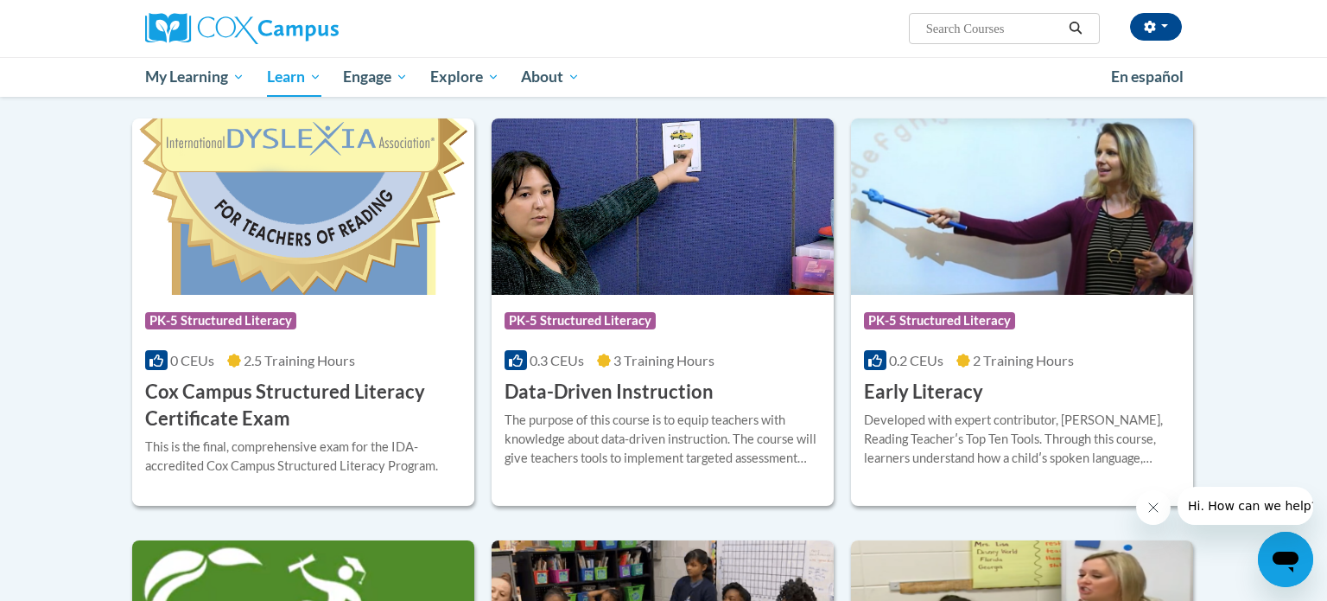
scroll to position [543, 0]
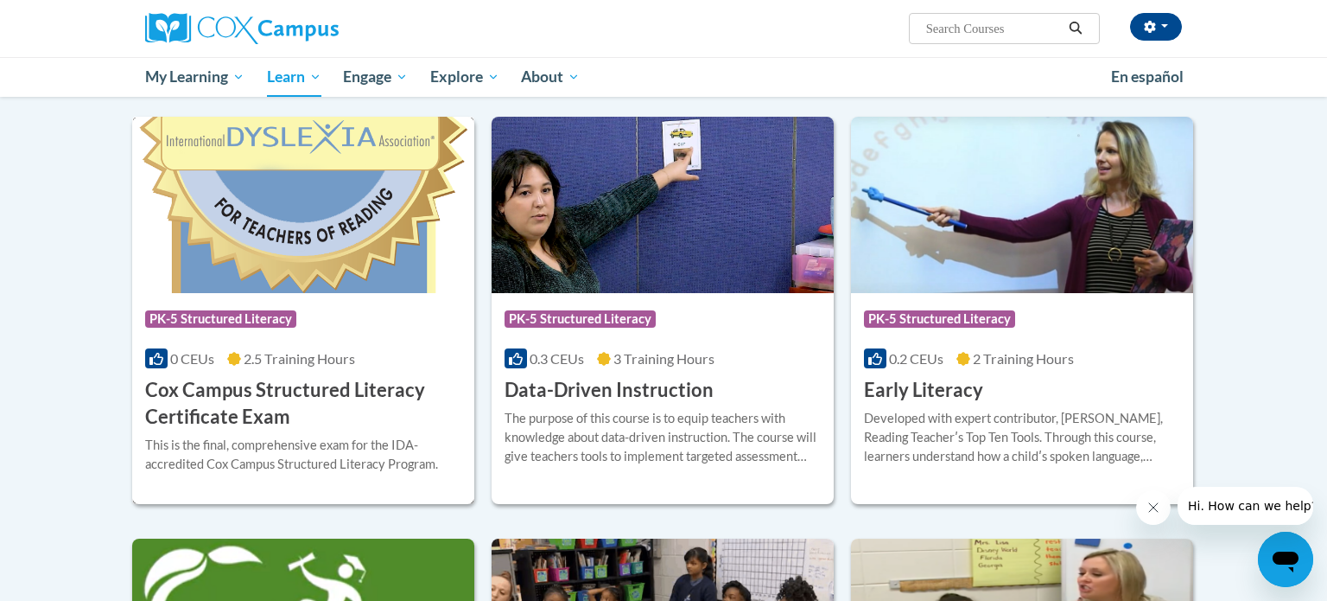
click at [355, 394] on h3 "Cox Campus Structured Literacy Certificate Exam" at bounding box center [303, 404] width 316 height 54
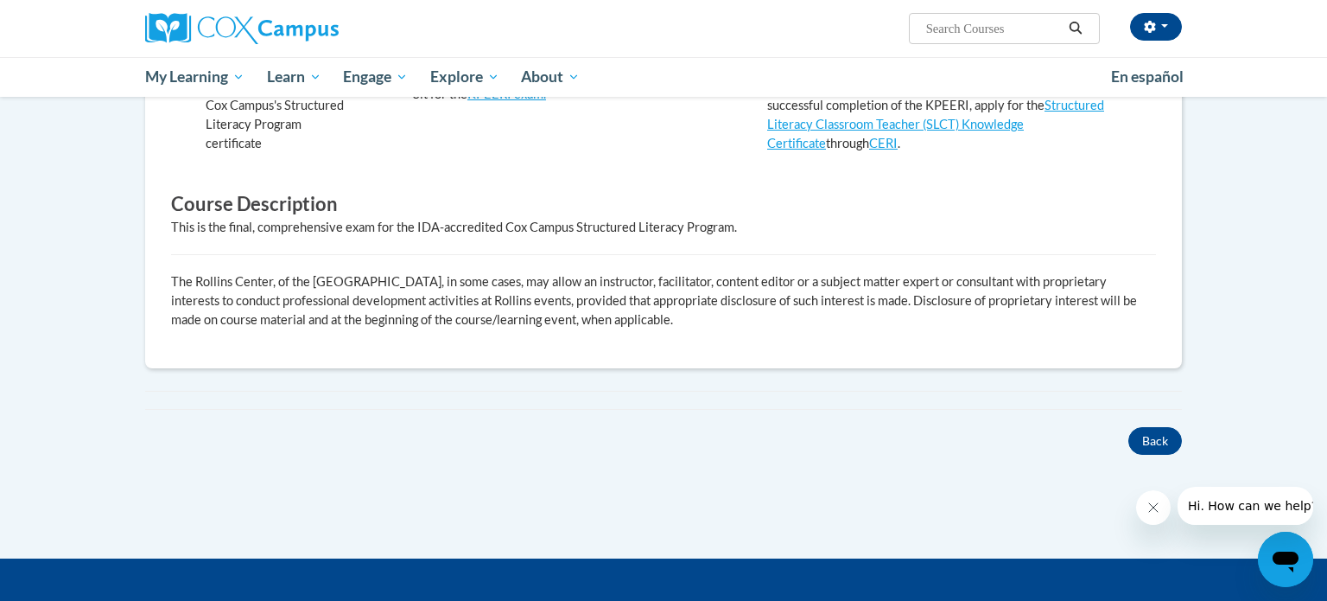
scroll to position [608, 0]
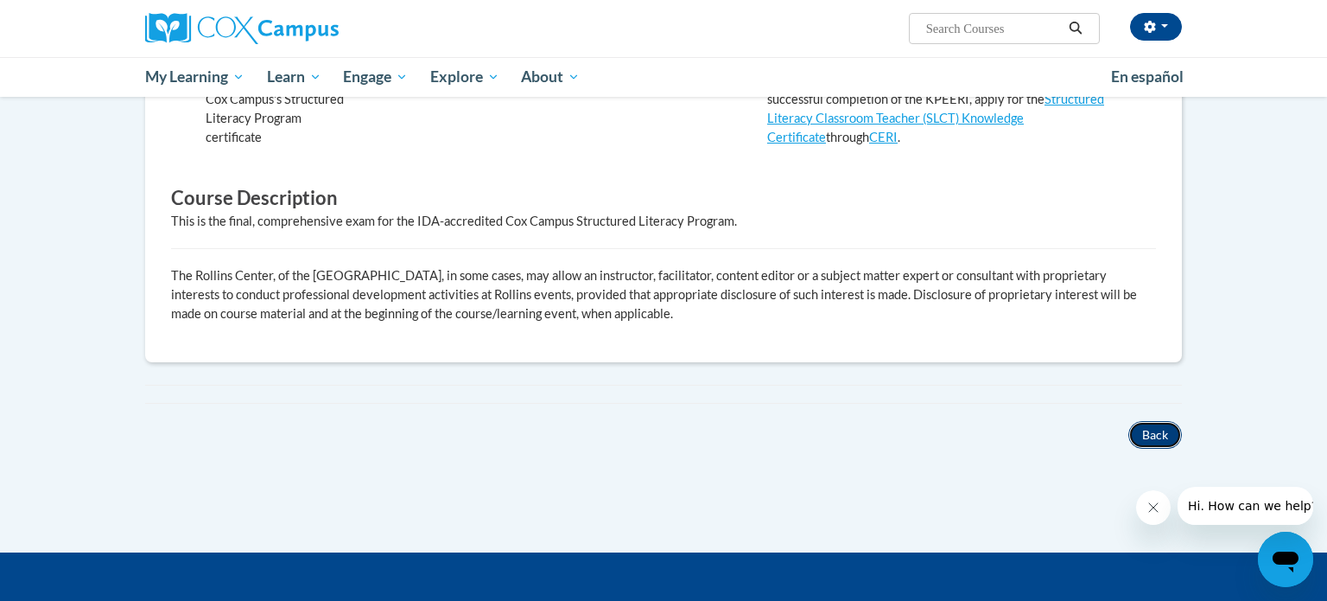
click at [1142, 430] on button "Back" at bounding box center [1156, 435] width 54 height 28
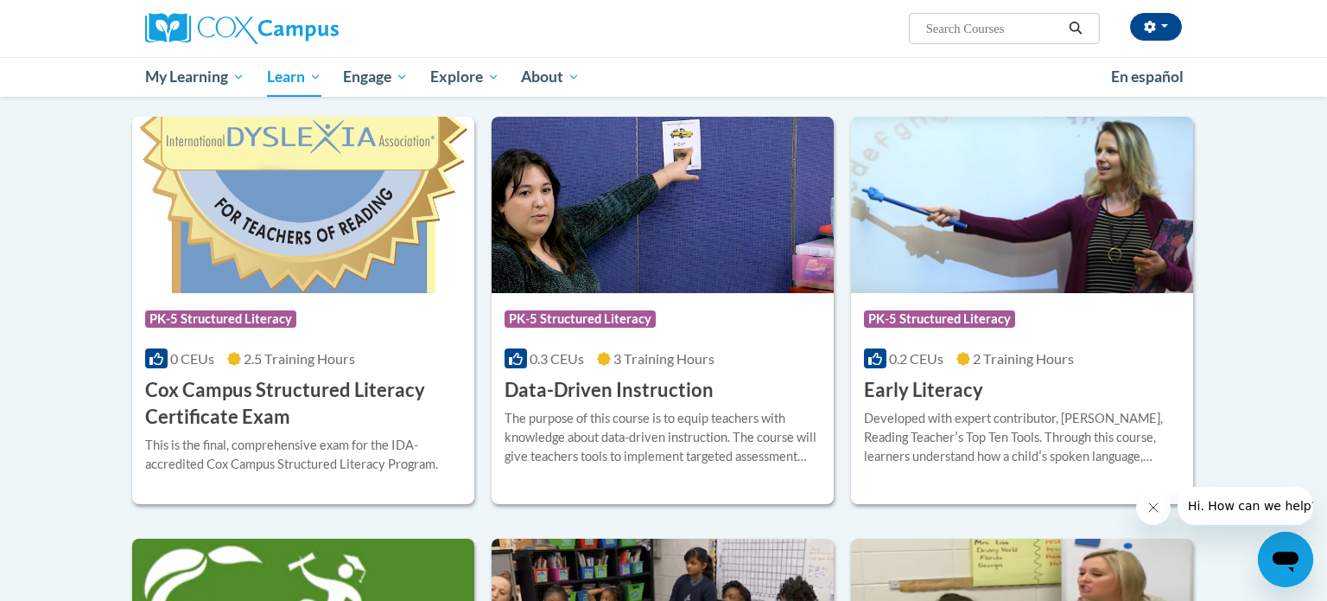
scroll to position [522, 0]
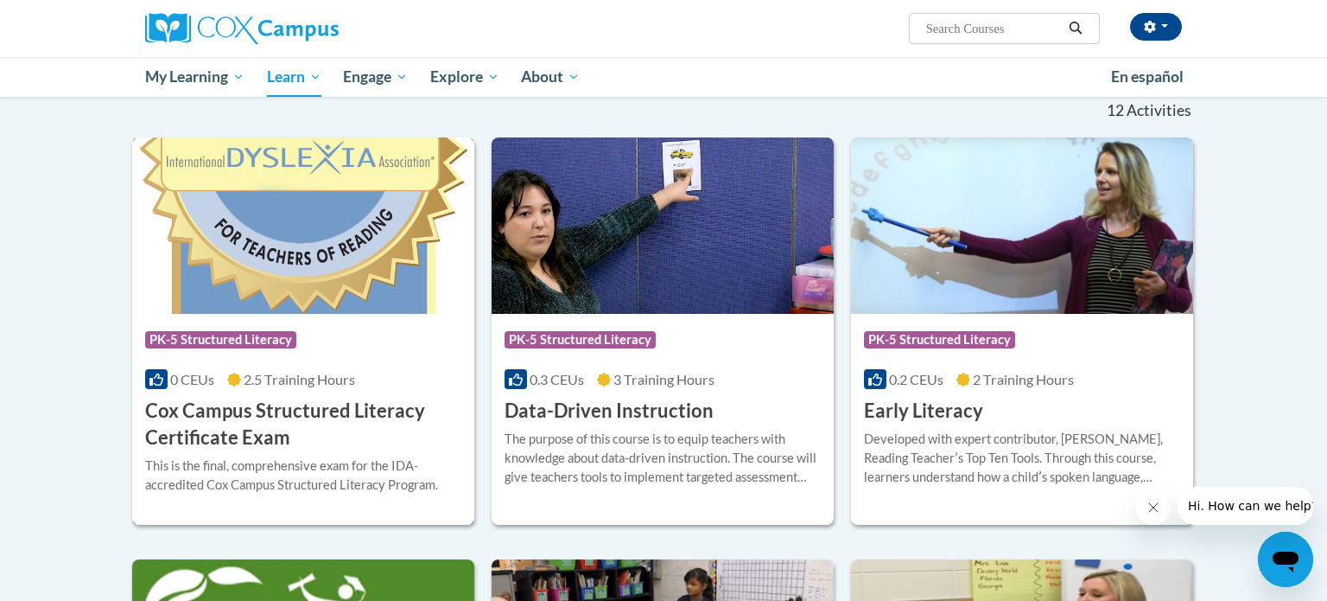
click at [267, 338] on span "PK-5 Structured Literacy" at bounding box center [220, 339] width 151 height 17
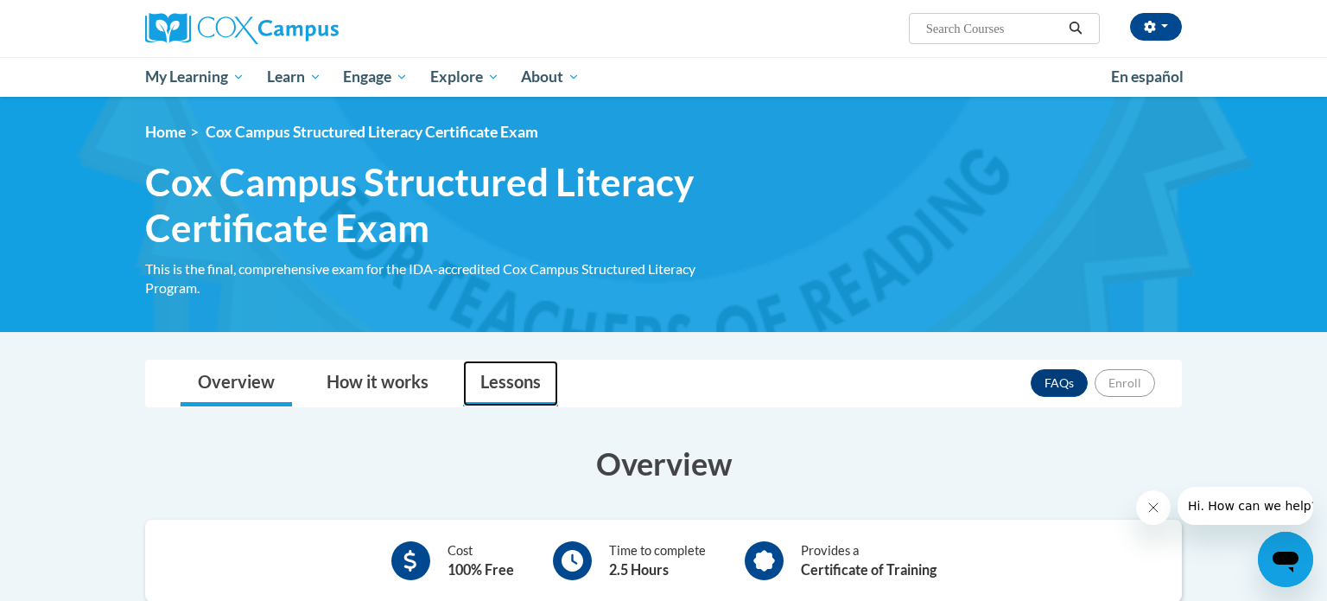
click at [511, 391] on link "Lessons" at bounding box center [510, 383] width 95 height 46
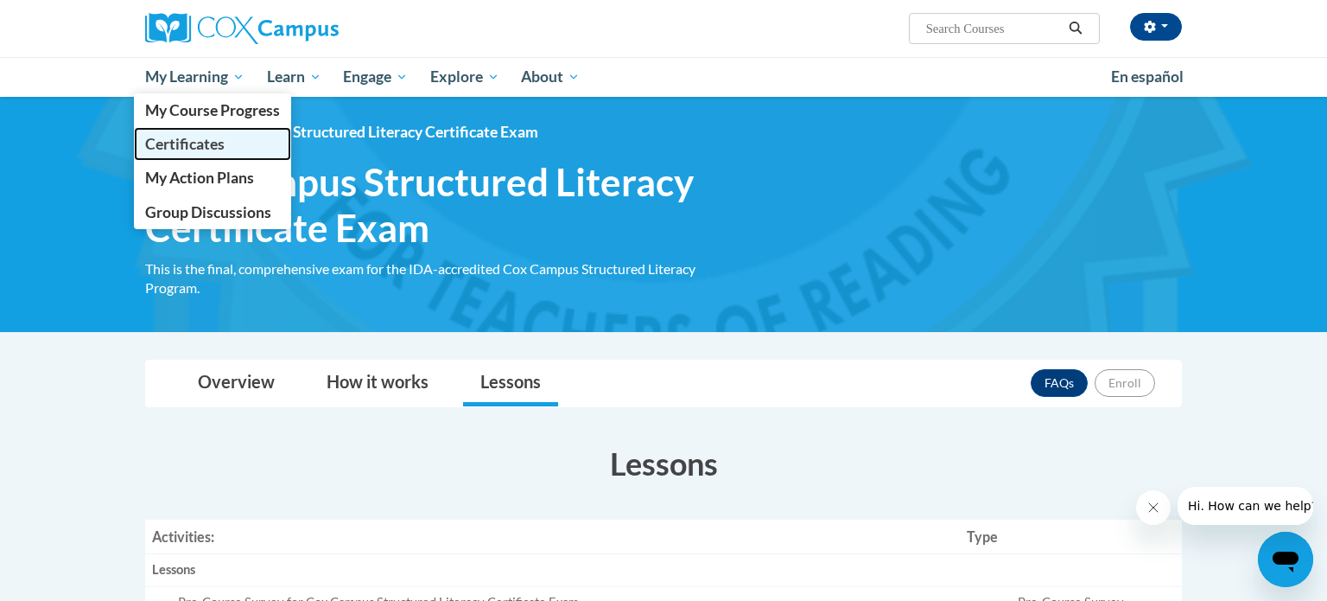
click at [192, 145] on span "Certificates" at bounding box center [185, 144] width 80 height 18
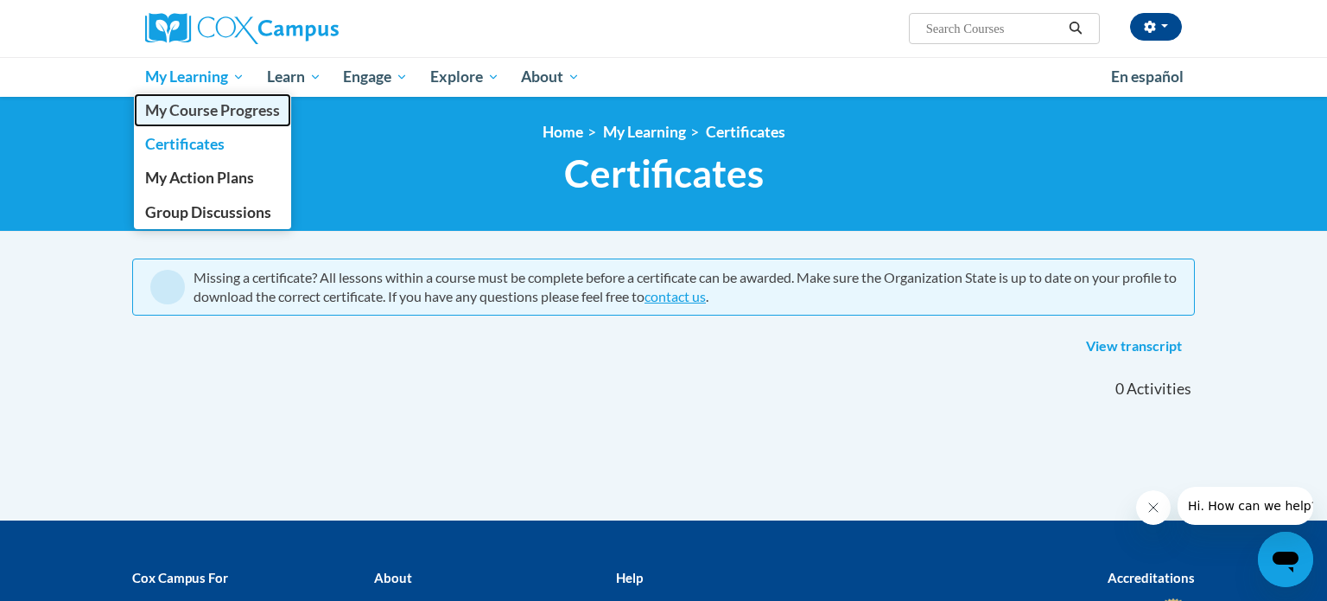
click at [231, 104] on span "My Course Progress" at bounding box center [212, 110] width 135 height 18
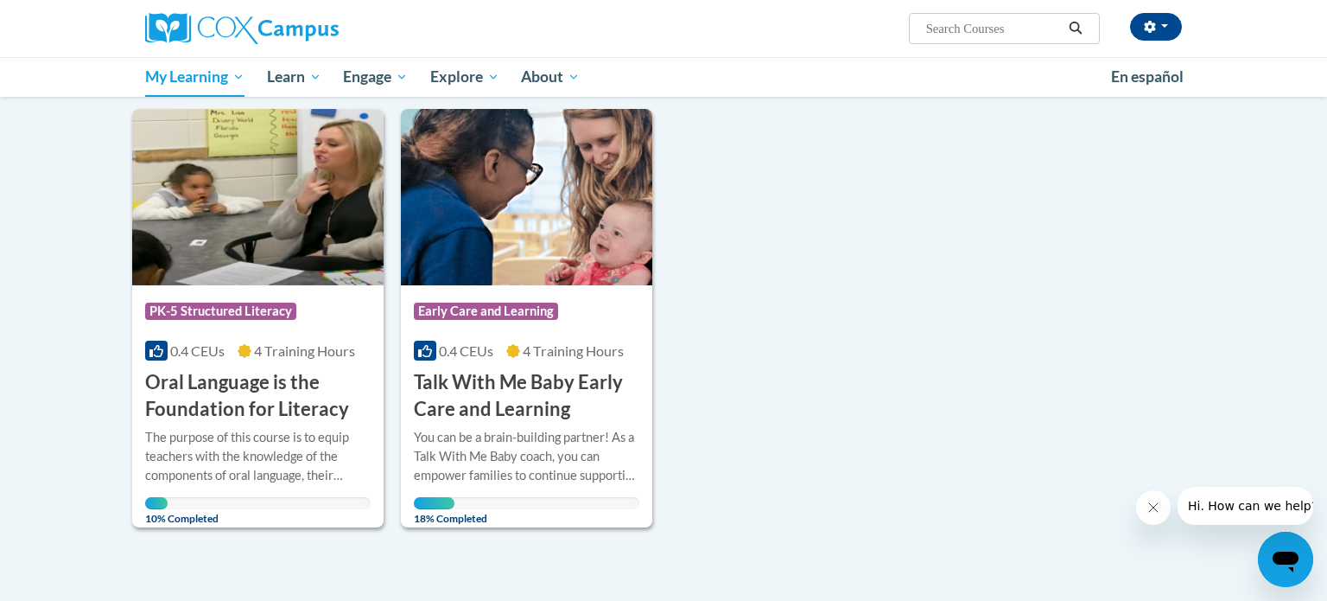
scroll to position [225, 0]
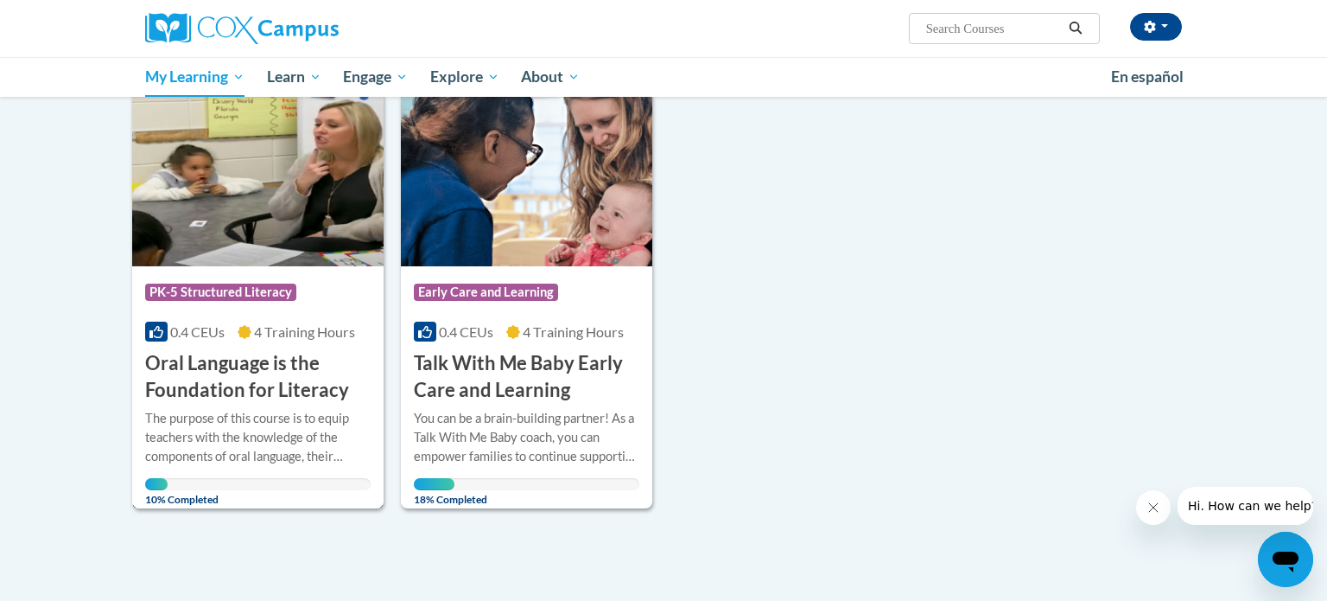
click at [239, 374] on h3 "Oral Language is the Foundation for Literacy" at bounding box center [258, 377] width 226 height 54
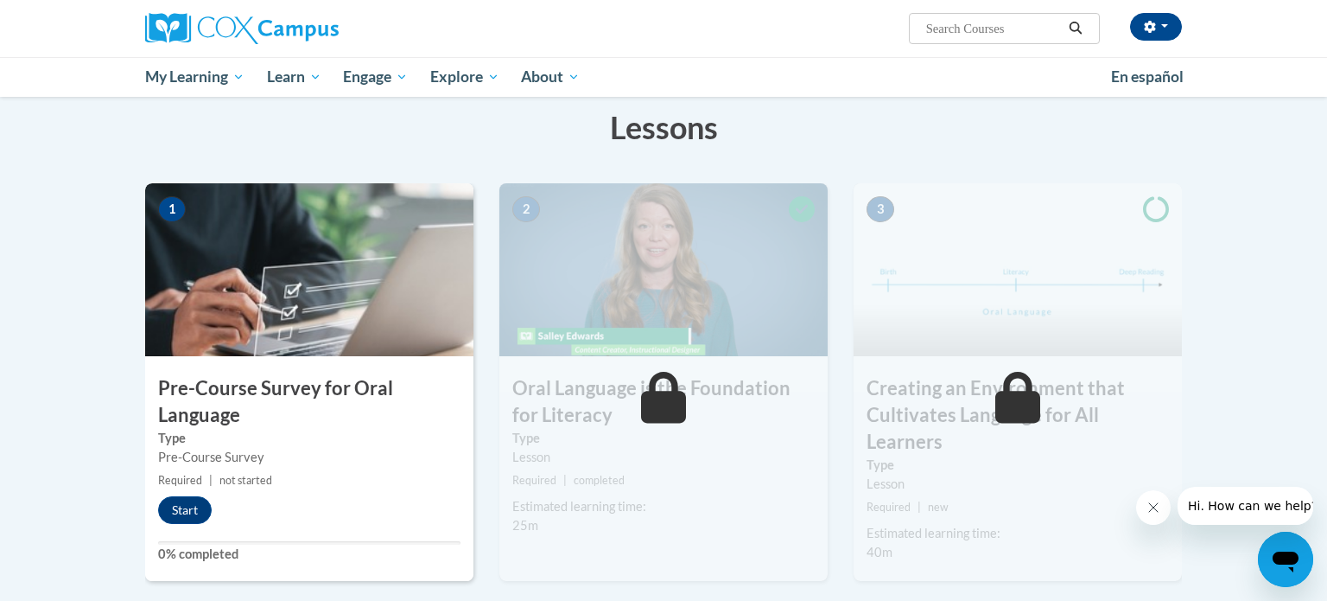
scroll to position [277, 0]
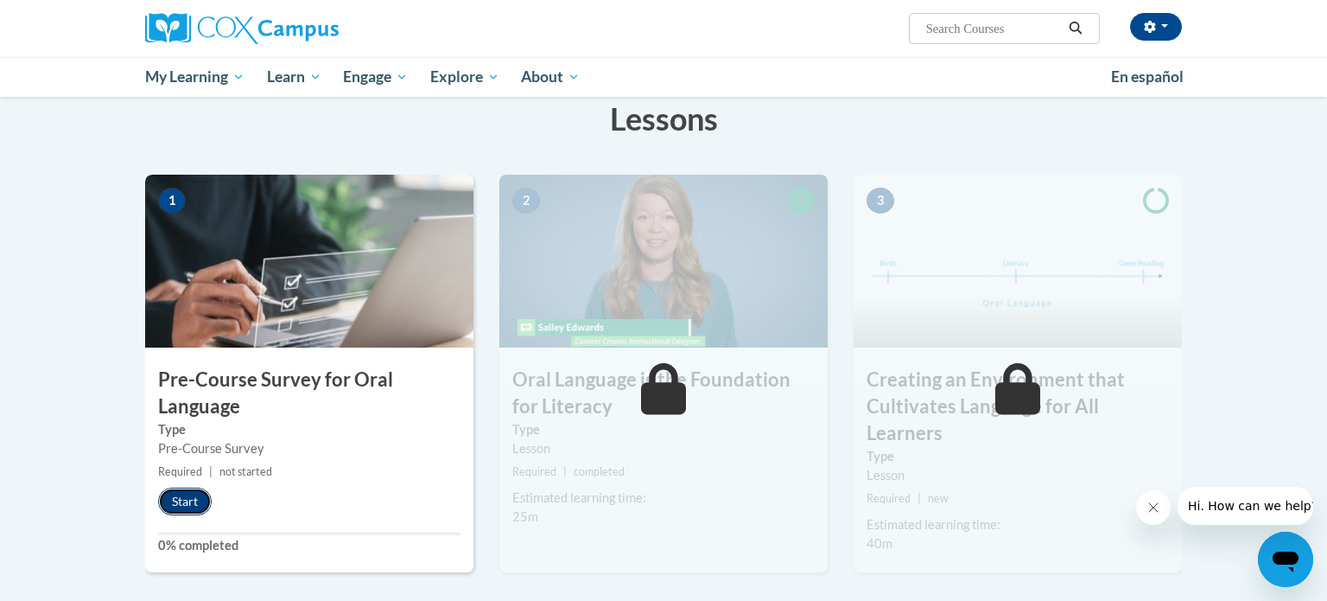
click at [191, 502] on button "Start" at bounding box center [185, 501] width 54 height 28
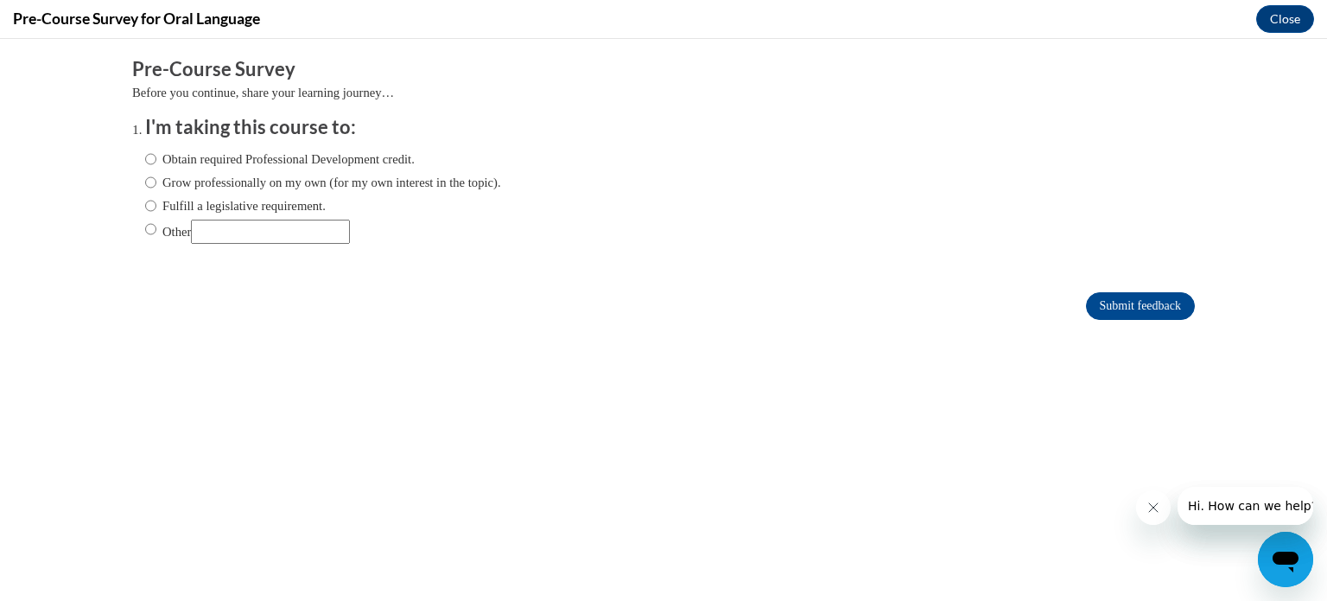
scroll to position [0, 0]
click at [277, 161] on label "Obtain required Professional Development credit." at bounding box center [280, 159] width 270 height 19
click at [156, 161] on input "Obtain required Professional Development credit." at bounding box center [150, 159] width 11 height 19
radio input "true"
click at [1097, 300] on input "Submit feedback" at bounding box center [1140, 306] width 109 height 28
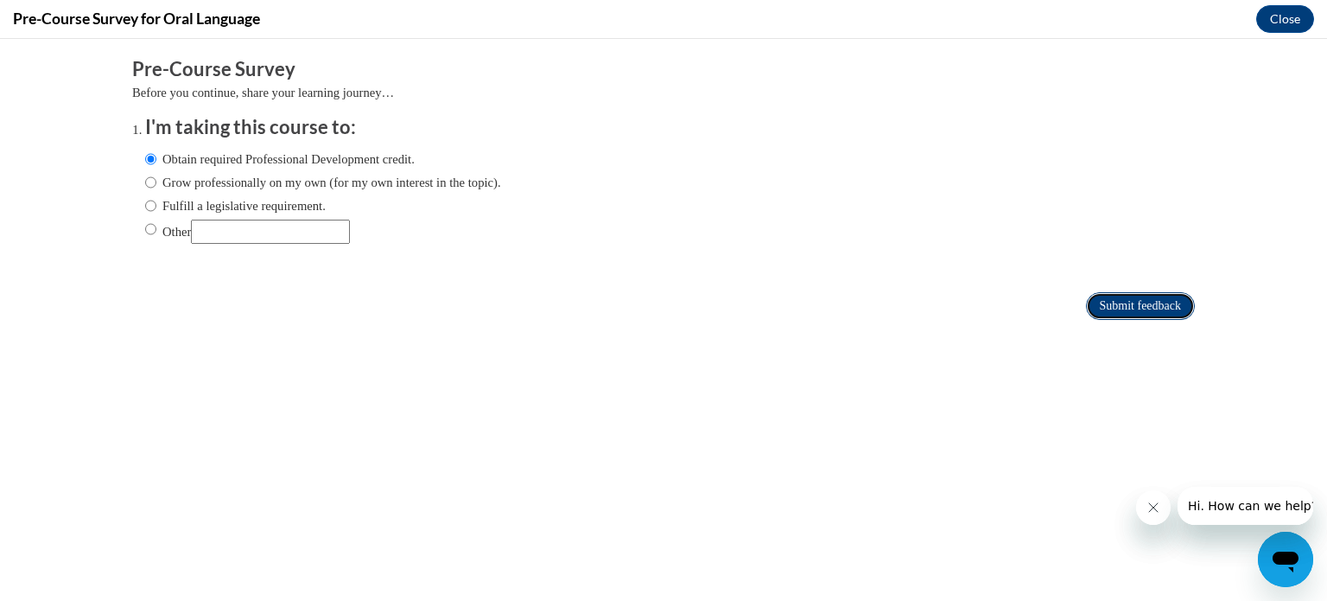
click at [1116, 303] on input "Submit feedback" at bounding box center [1140, 306] width 109 height 28
click at [148, 181] on input "Grow professionally on my own (for my own interest in the topic)." at bounding box center [150, 182] width 11 height 19
radio input "true"
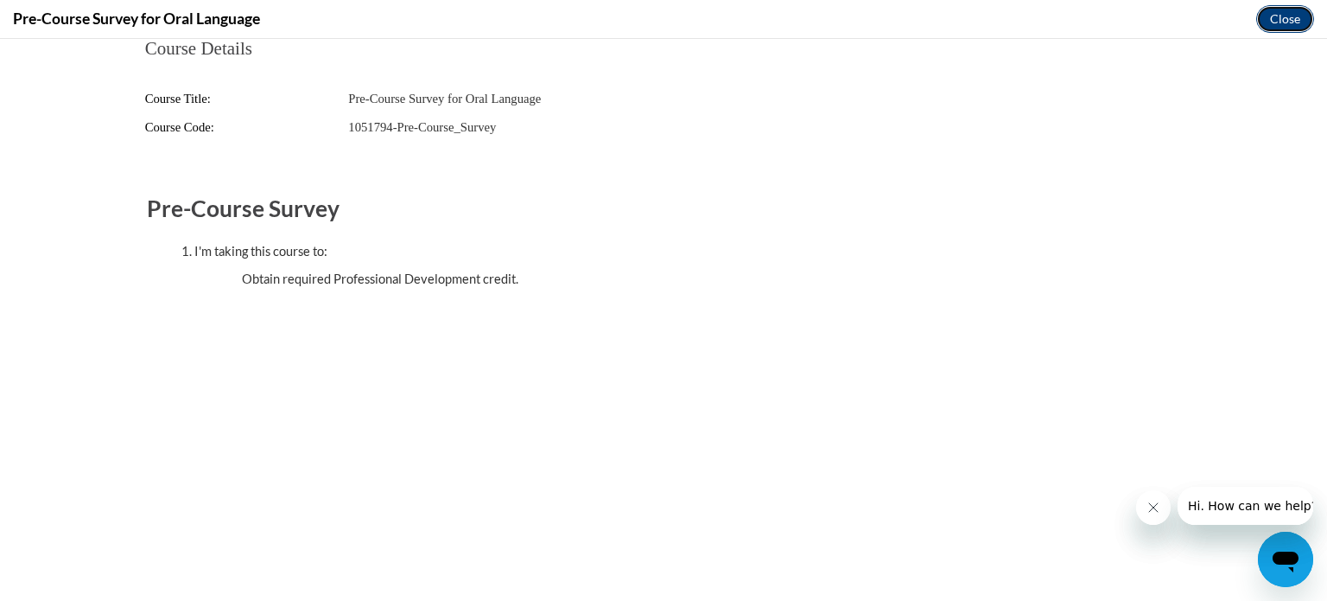
click at [1282, 20] on button "Close" at bounding box center [1286, 19] width 58 height 28
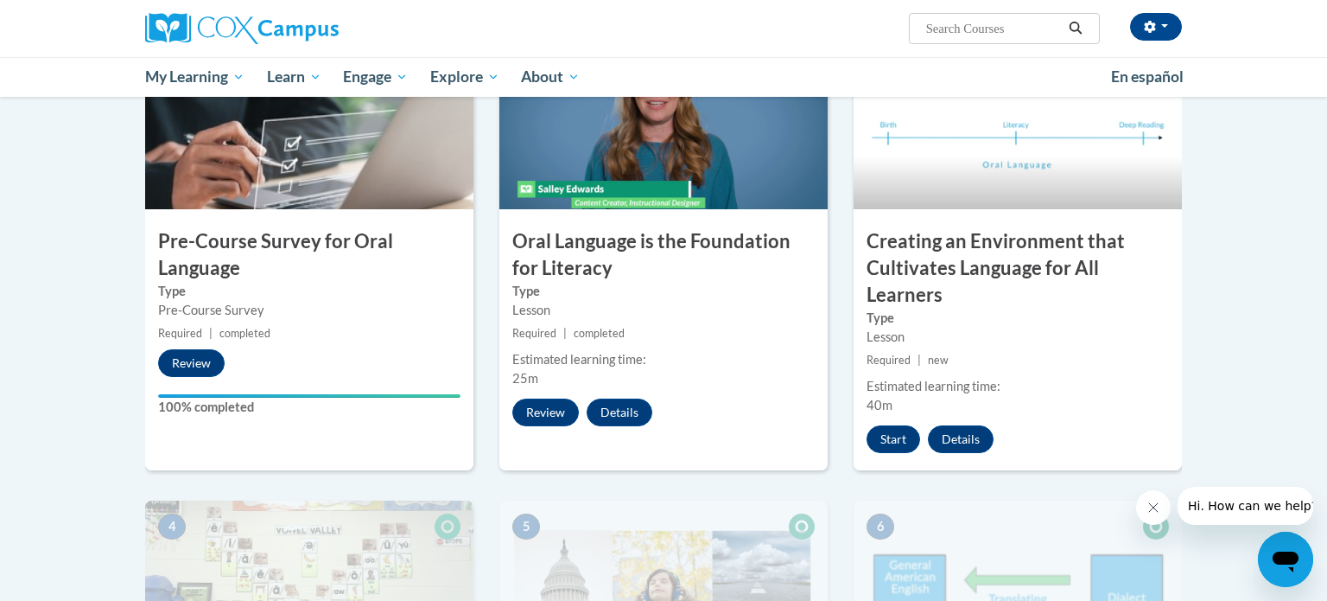
scroll to position [419, 0]
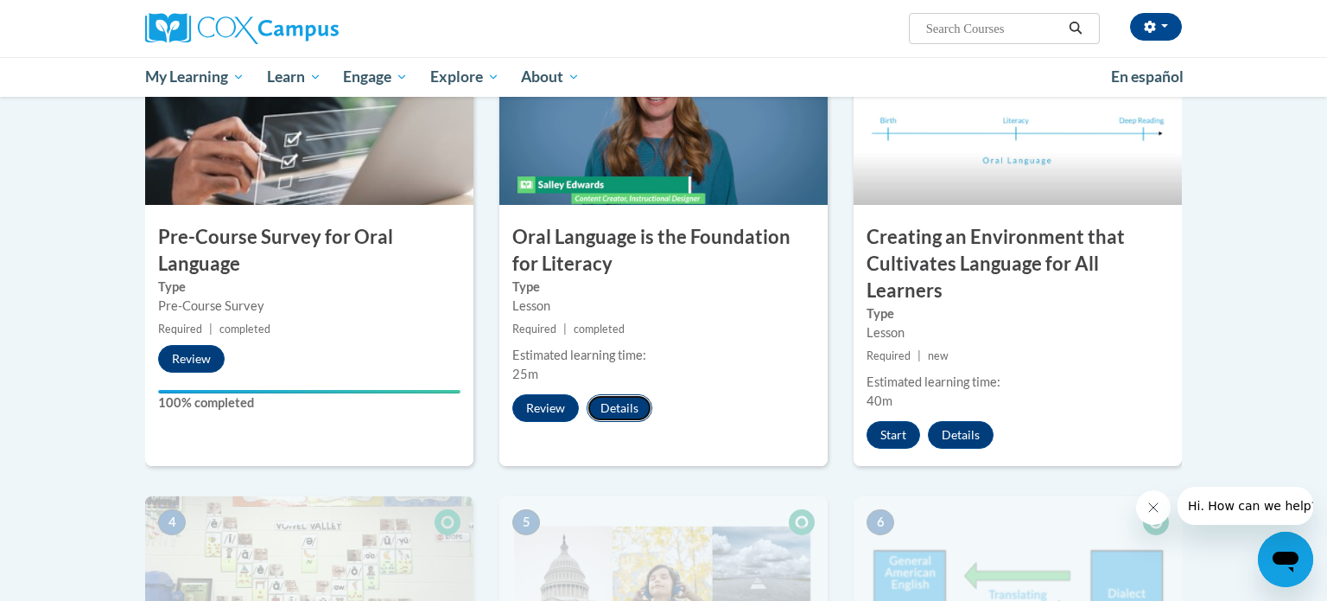
click at [633, 398] on button "Details" at bounding box center [620, 408] width 66 height 28
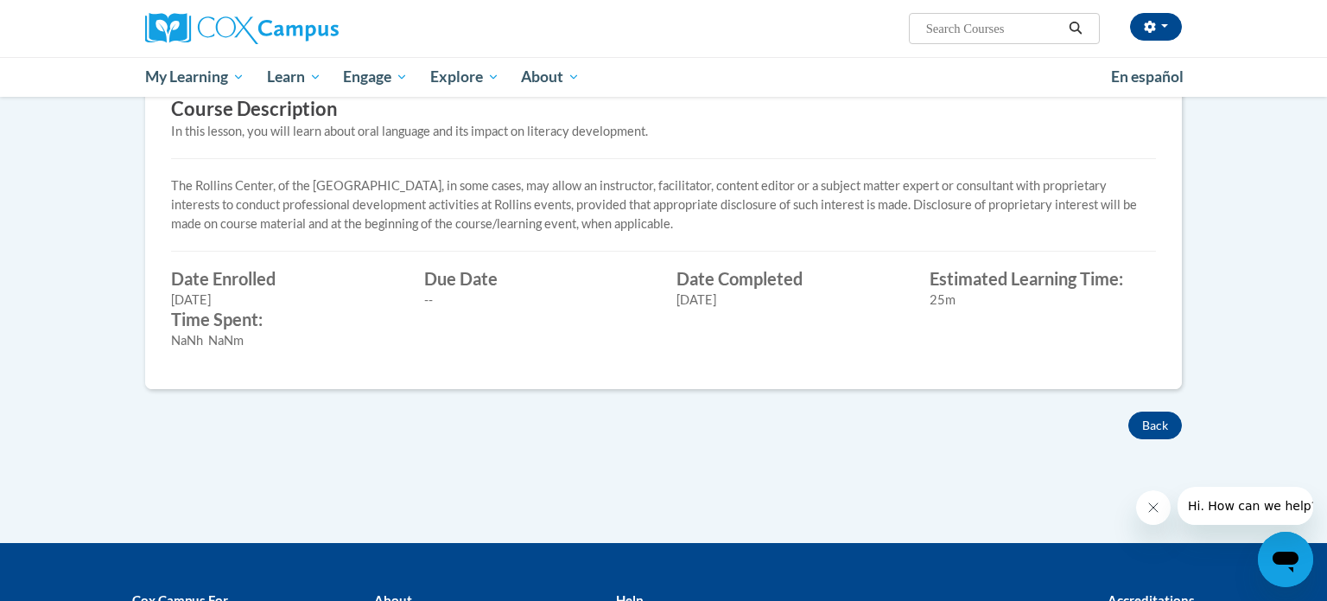
scroll to position [561, 0]
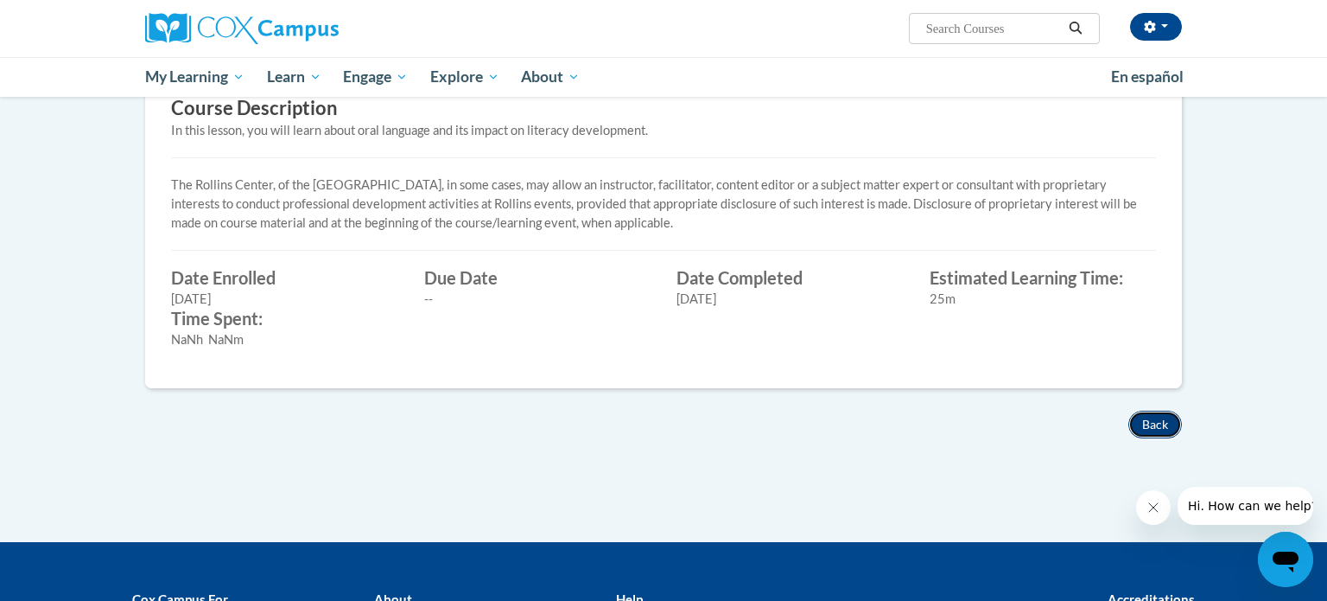
click at [1157, 422] on button "Back" at bounding box center [1156, 424] width 54 height 28
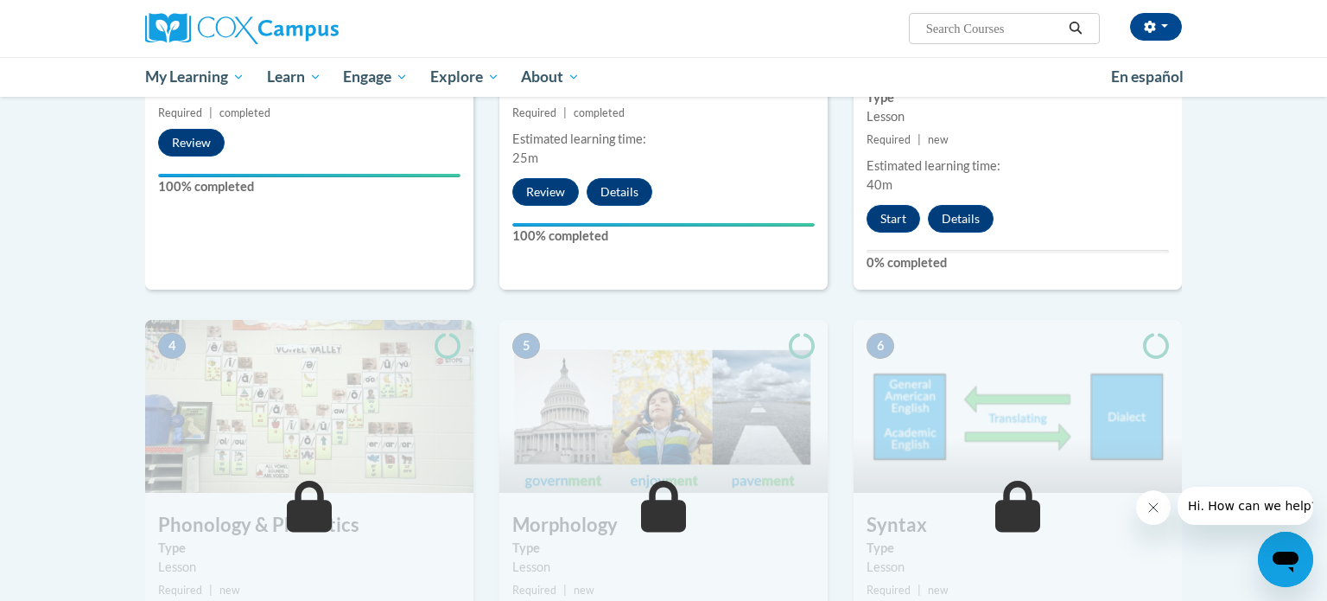
scroll to position [639, 0]
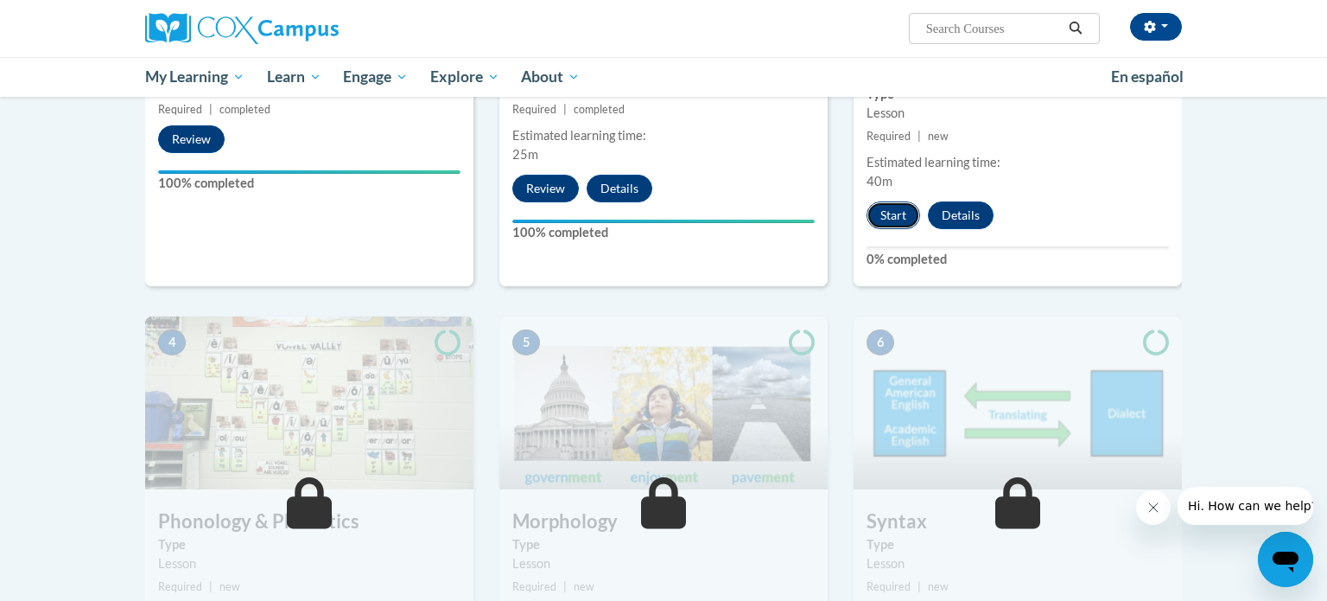
click at [888, 211] on button "Start" at bounding box center [894, 215] width 54 height 28
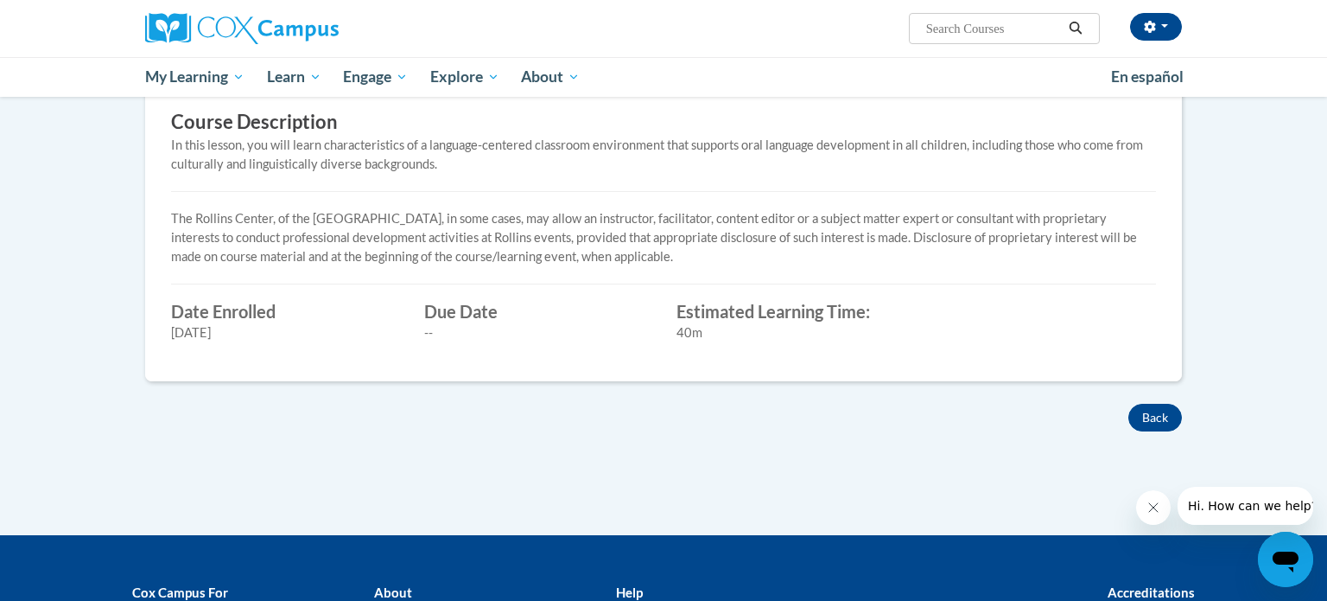
scroll to position [595, 0]
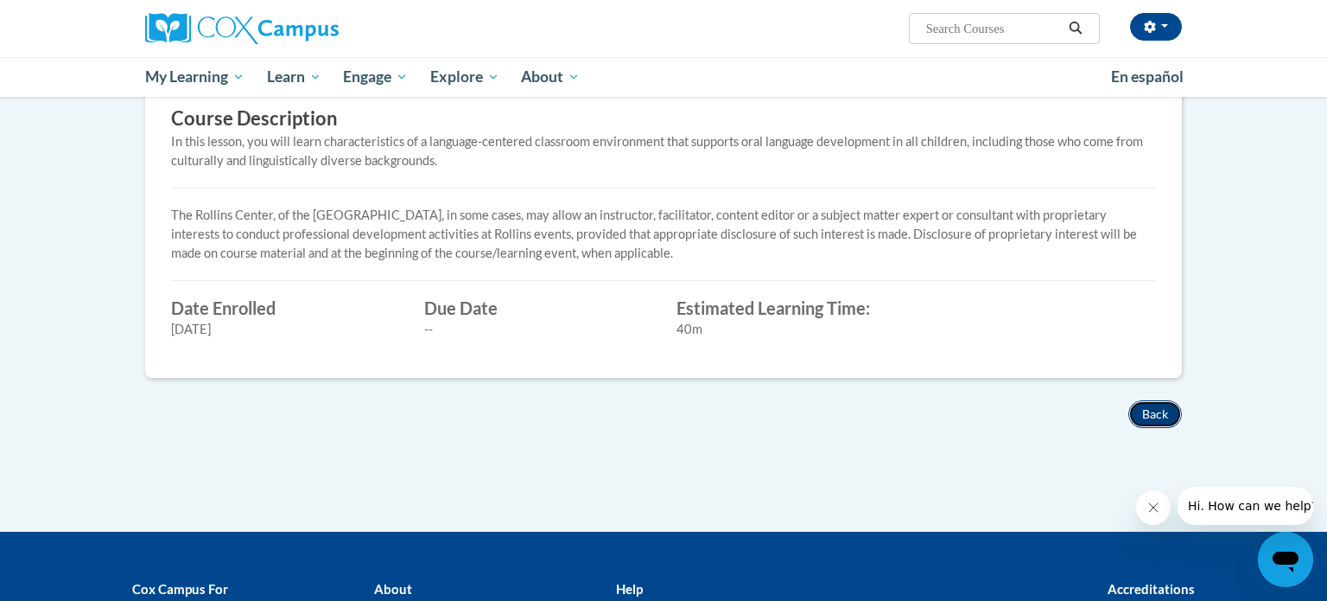
click at [1152, 413] on button "Back" at bounding box center [1156, 414] width 54 height 28
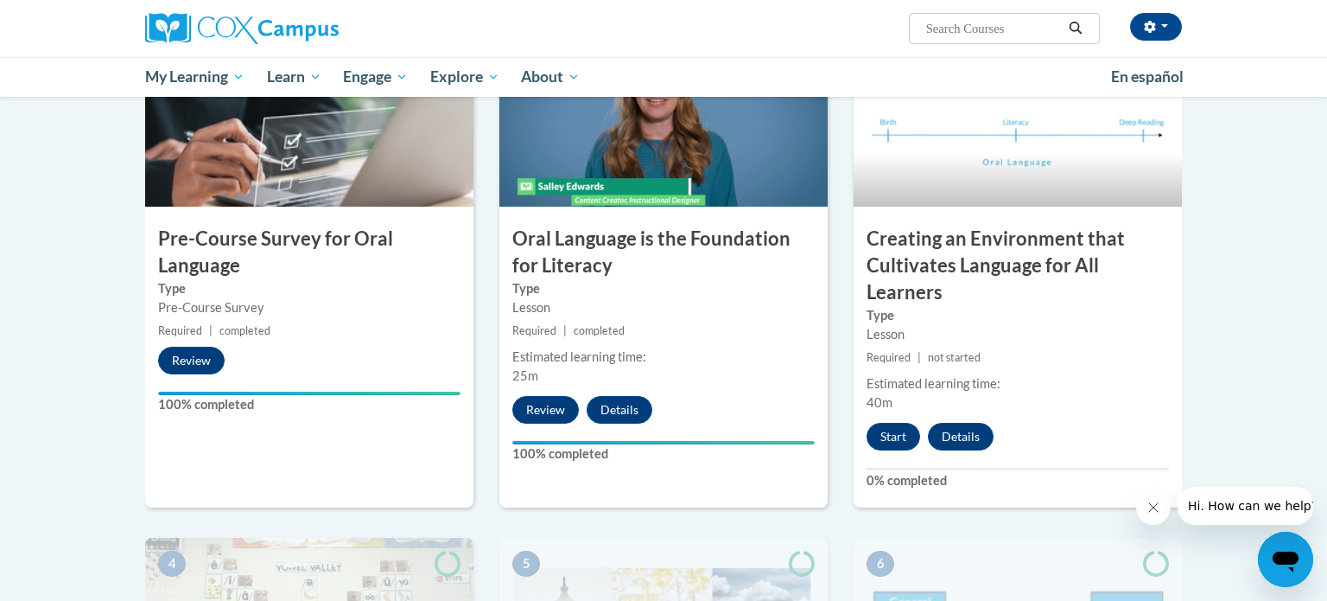
scroll to position [422, 0]
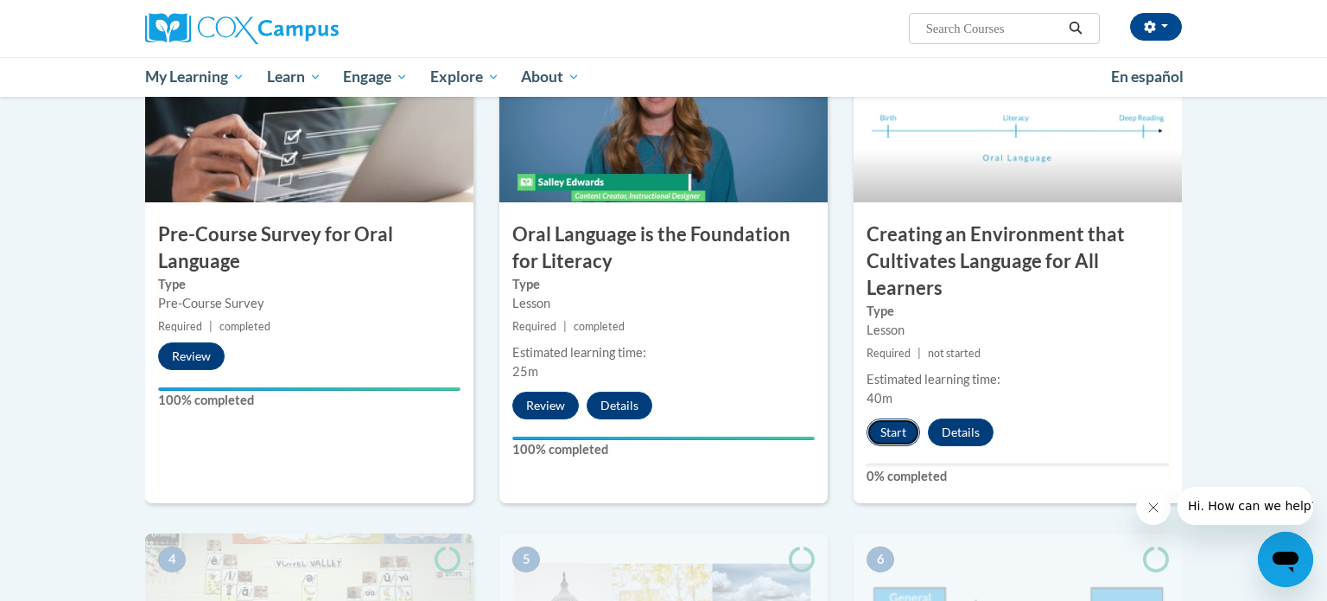
click at [901, 428] on button "Start" at bounding box center [894, 432] width 54 height 28
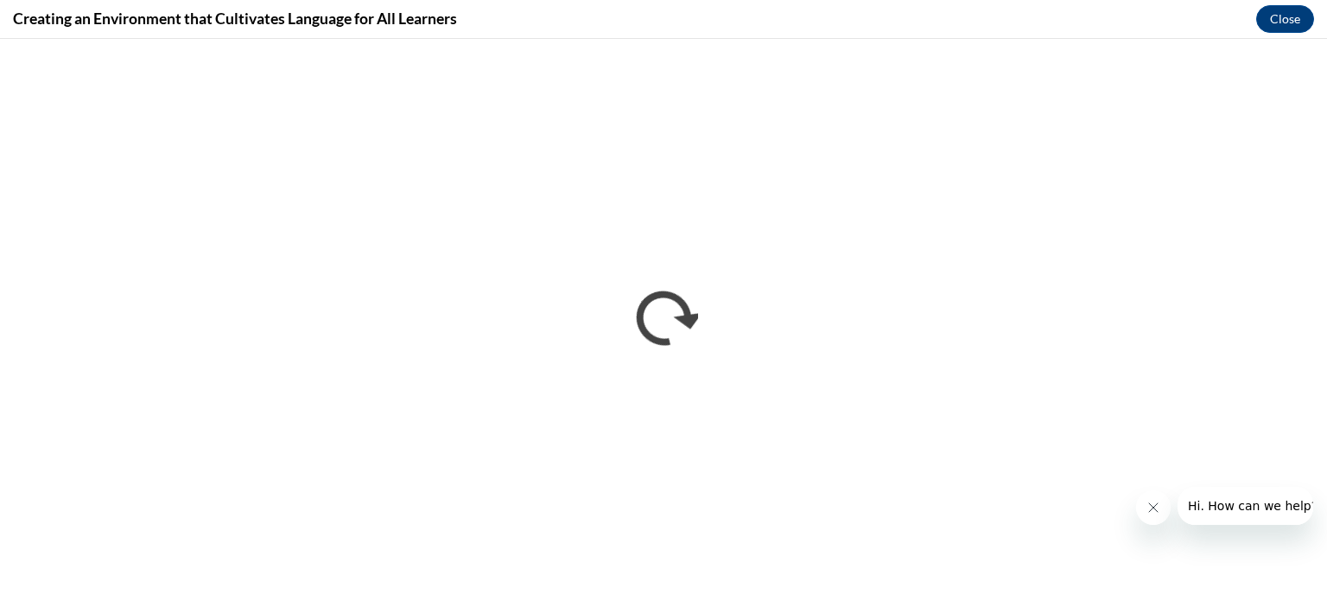
scroll to position [0, 0]
